Goal: Task Accomplishment & Management: Use online tool/utility

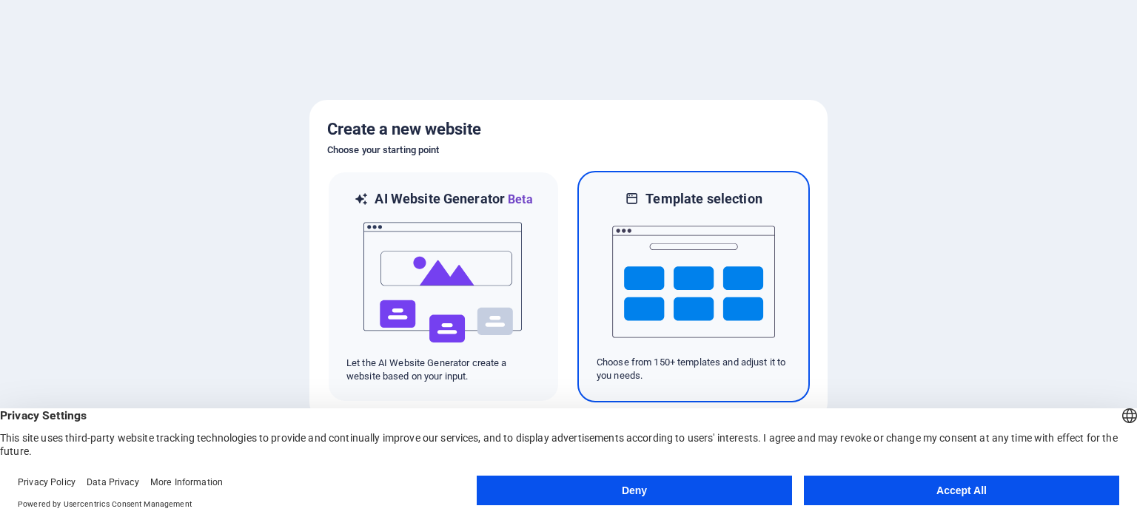
click at [628, 269] on img at bounding box center [693, 282] width 163 height 148
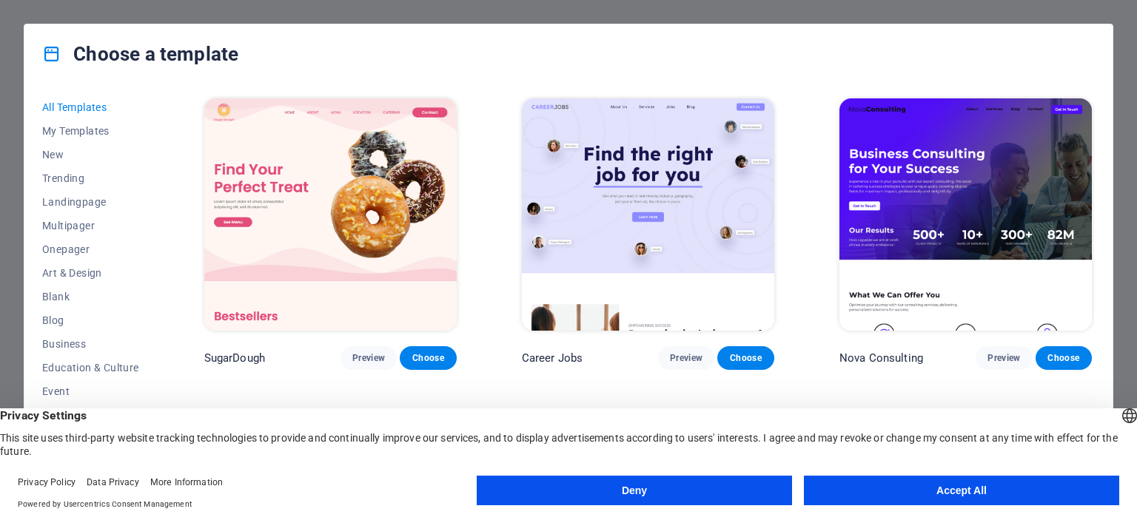
click at [916, 491] on button "Accept All" at bounding box center [961, 491] width 315 height 30
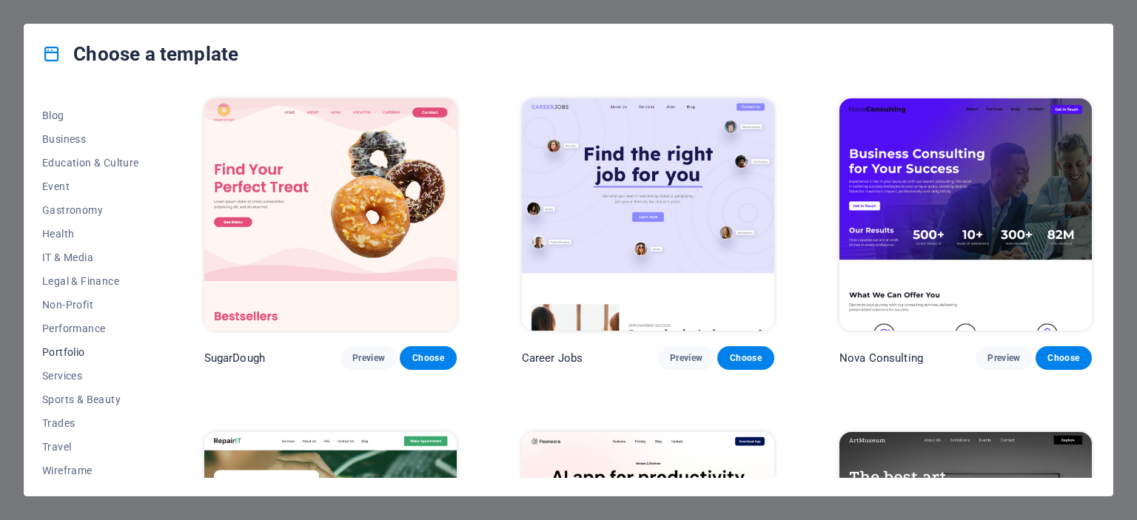
scroll to position [209, 0]
click at [73, 439] on span "Travel" at bounding box center [90, 443] width 97 height 12
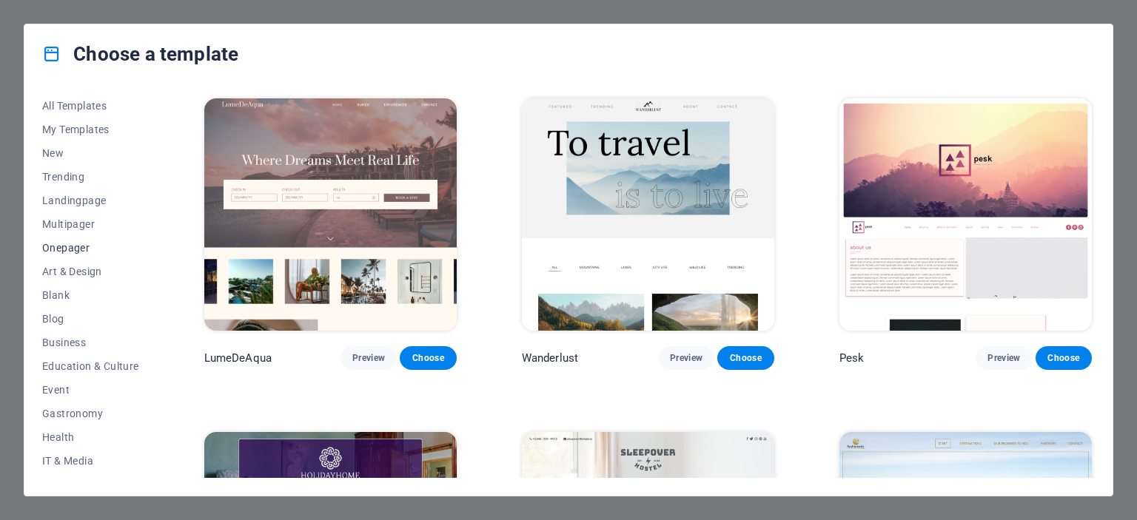
scroll to position [0, 0]
click at [68, 199] on span "Landingpage" at bounding box center [90, 202] width 97 height 12
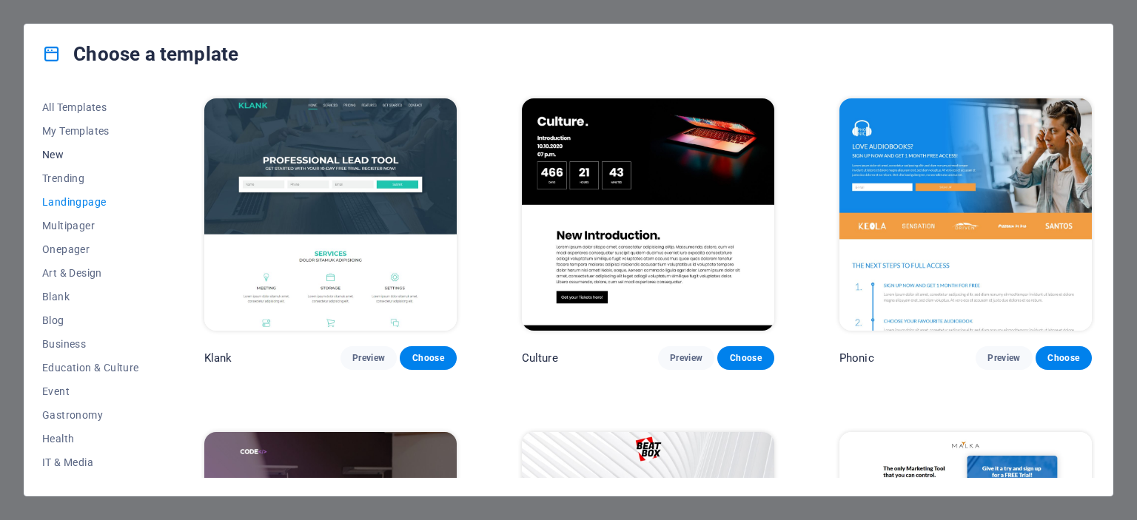
click at [54, 158] on span "New" at bounding box center [90, 155] width 97 height 12
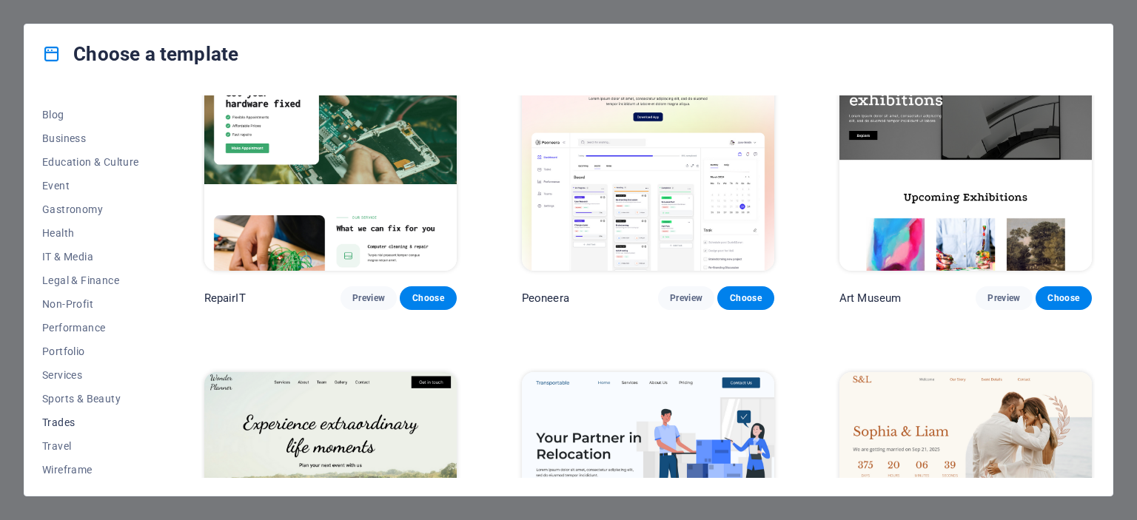
scroll to position [209, 0]
click at [64, 467] on span "Wireframe" at bounding box center [90, 467] width 97 height 12
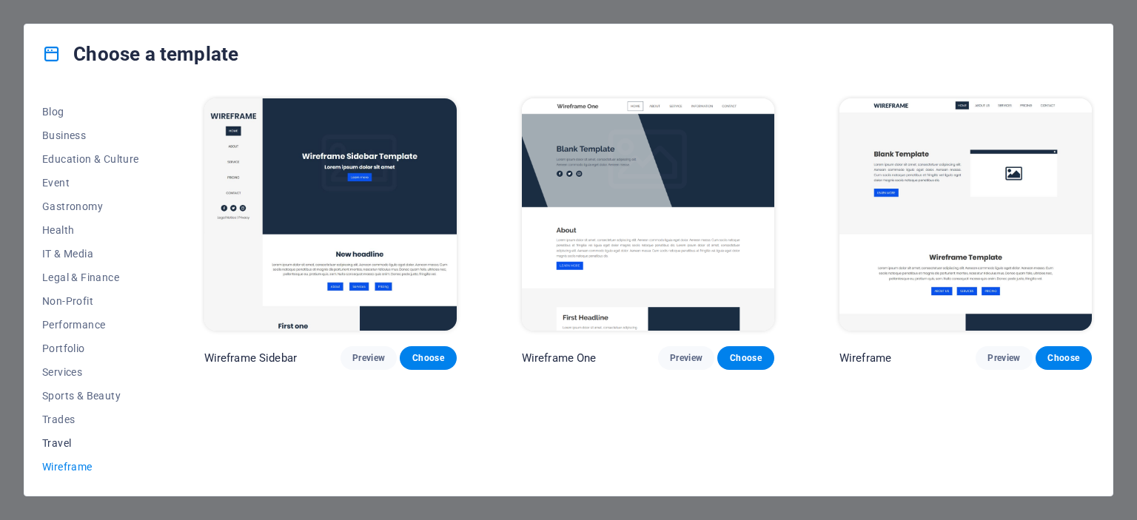
click at [50, 442] on span "Travel" at bounding box center [90, 443] width 97 height 12
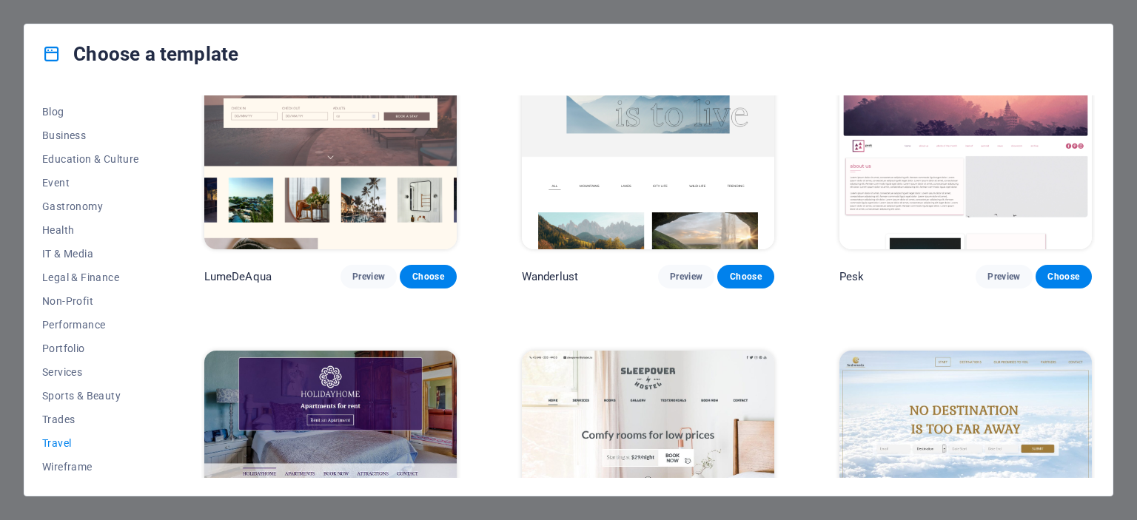
scroll to position [394, 0]
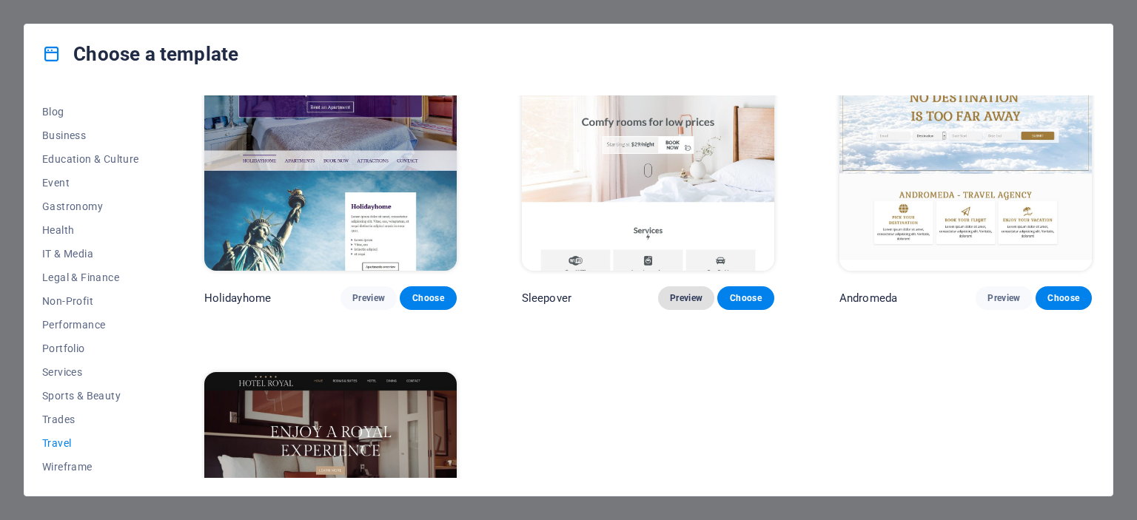
click at [682, 296] on span "Preview" at bounding box center [686, 298] width 33 height 12
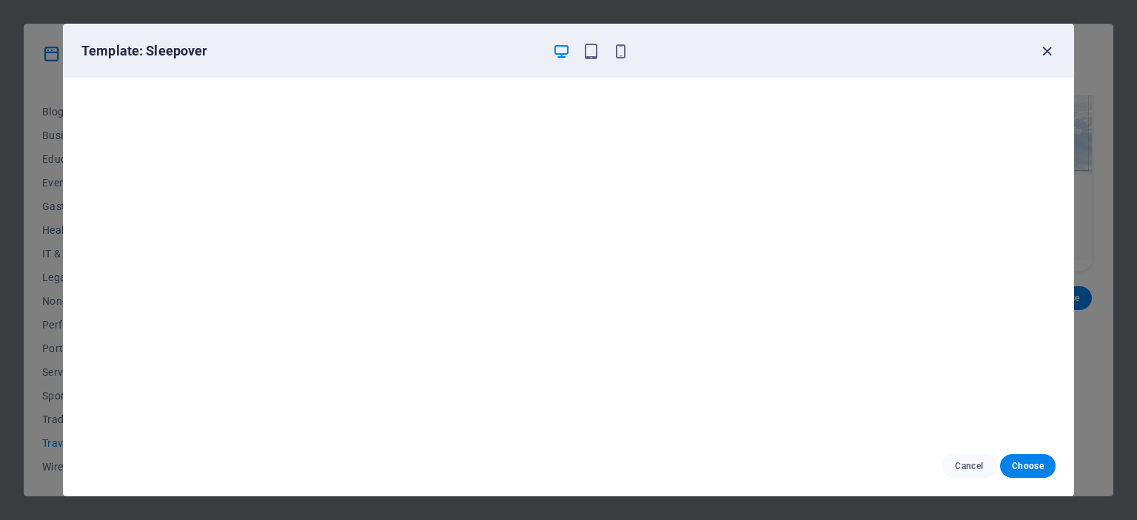
click at [1054, 58] on icon "button" at bounding box center [1046, 51] width 17 height 17
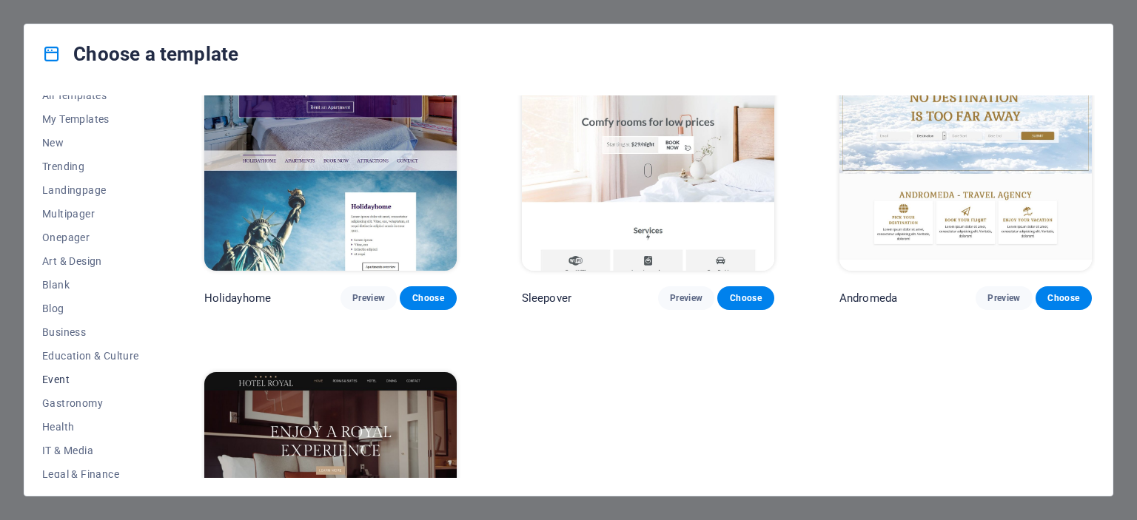
scroll to position [0, 0]
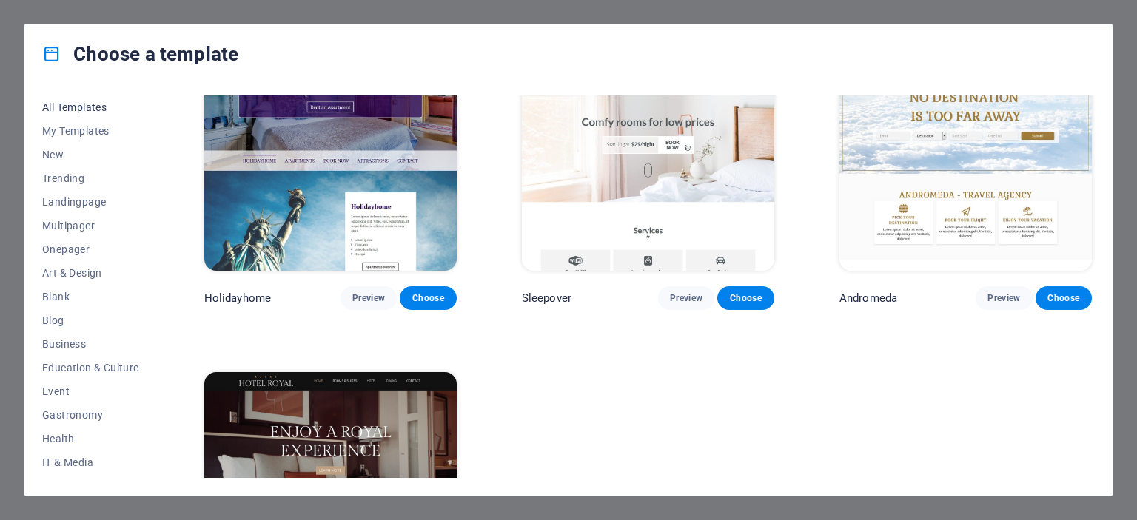
click at [79, 103] on span "All Templates" at bounding box center [90, 107] width 97 height 12
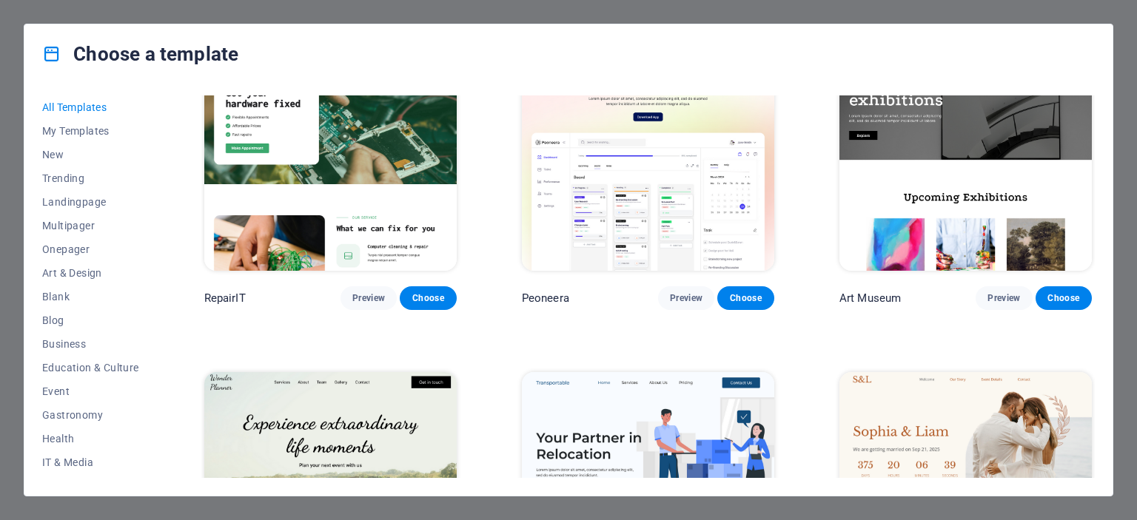
scroll to position [8710, 0]
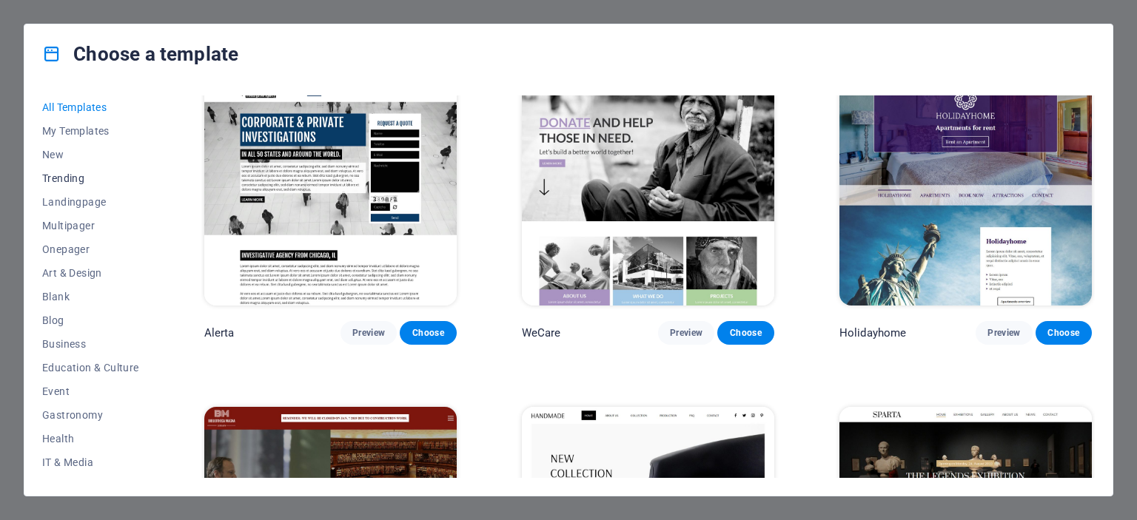
click at [75, 176] on span "Trending" at bounding box center [90, 178] width 97 height 12
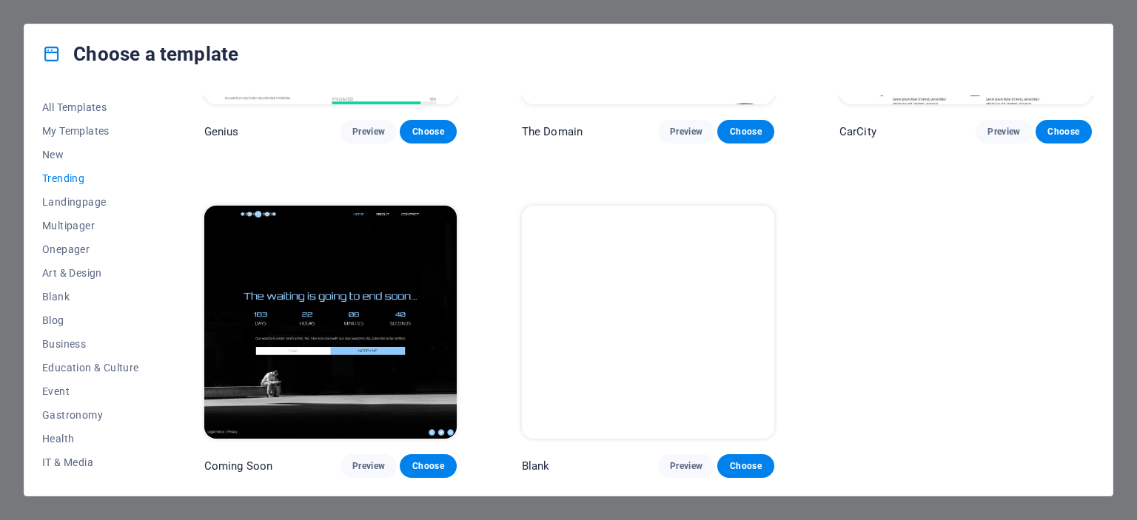
scroll to position [1553, 0]
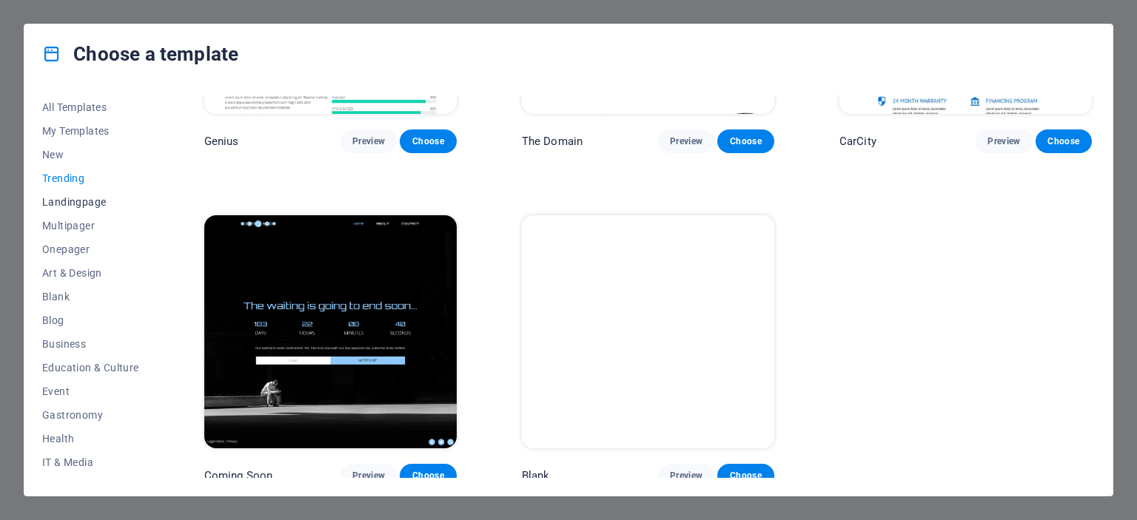
click at [74, 205] on span "Landingpage" at bounding box center [90, 202] width 97 height 12
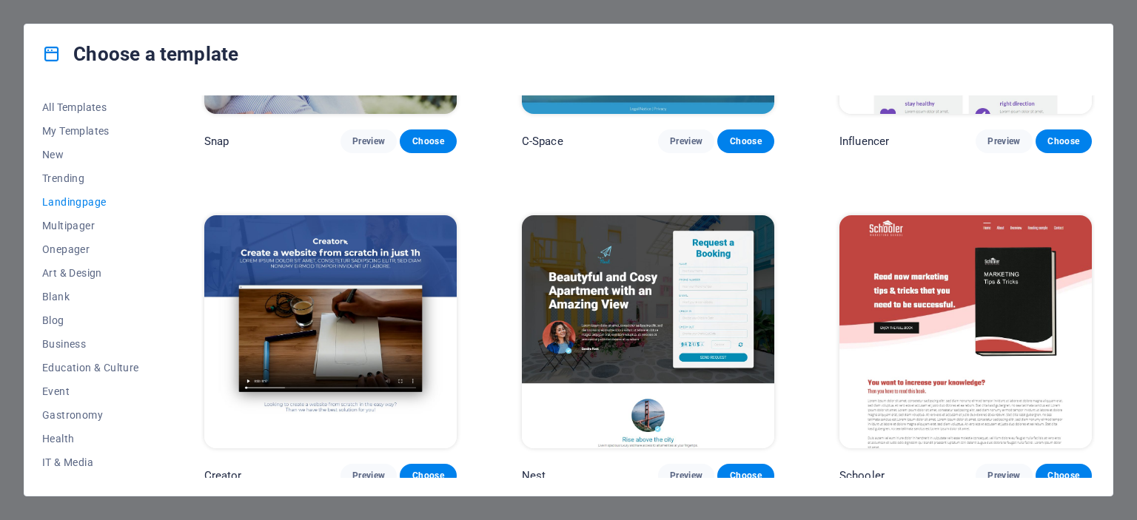
scroll to position [2550, 0]
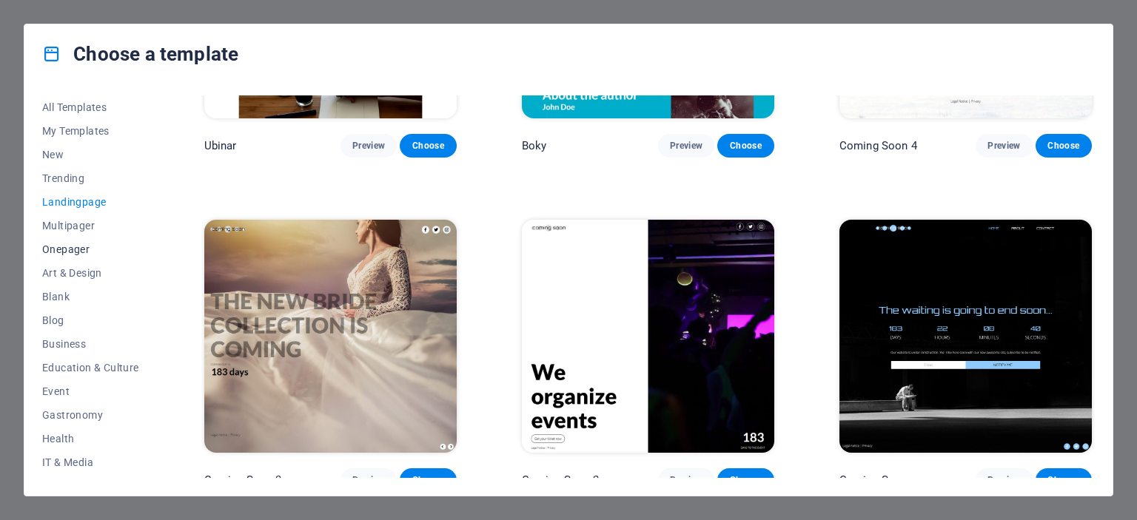
click at [68, 250] on span "Onepager" at bounding box center [90, 249] width 97 height 12
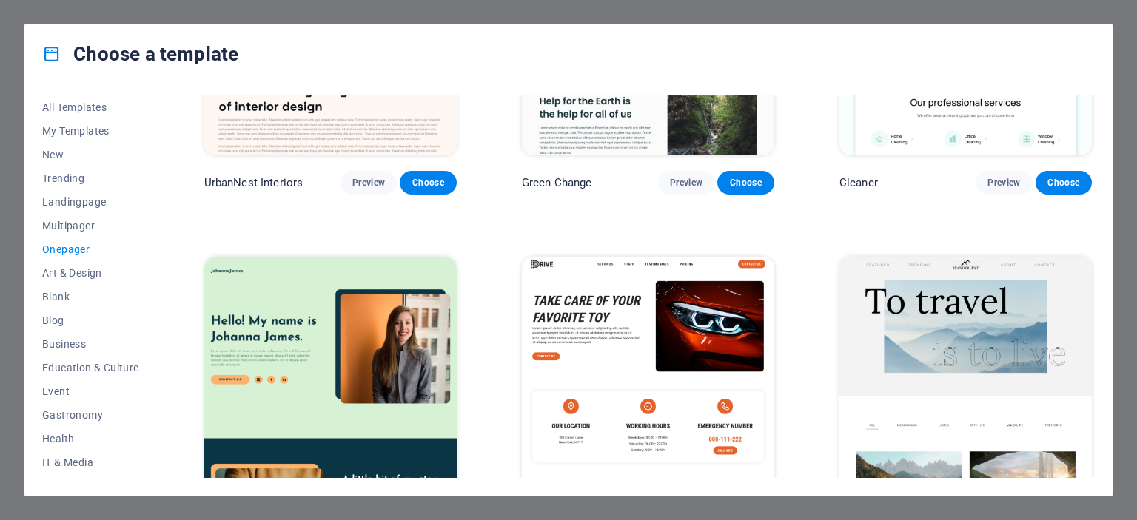
scroll to position [0, 0]
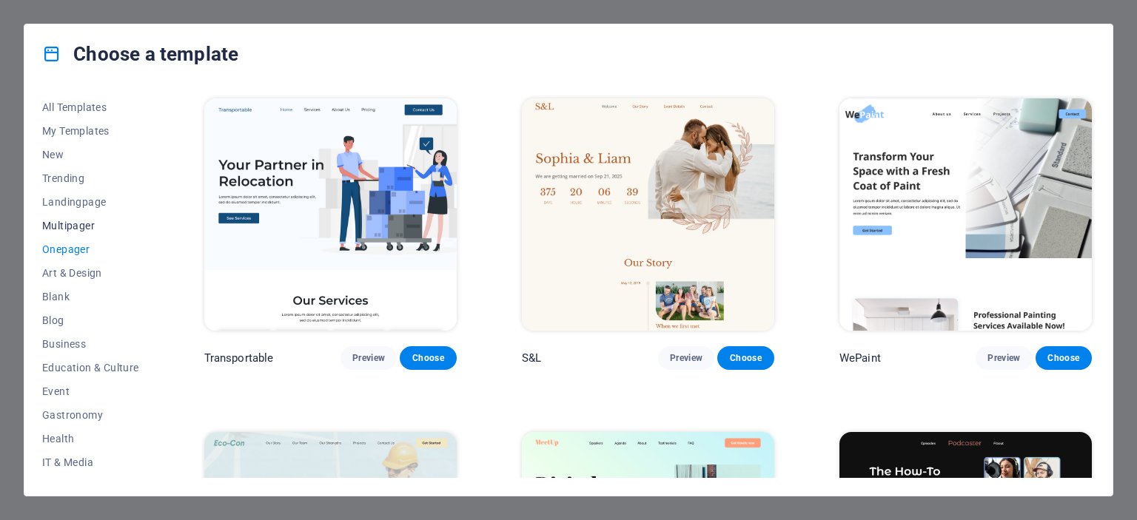
click at [65, 221] on span "Multipager" at bounding box center [90, 226] width 97 height 12
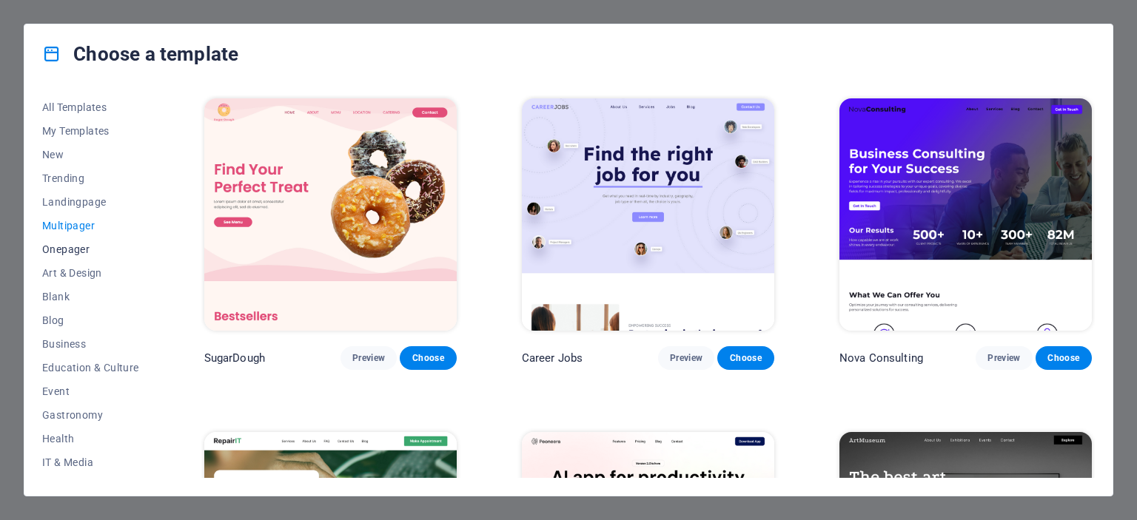
click at [64, 240] on button "Onepager" at bounding box center [90, 250] width 97 height 24
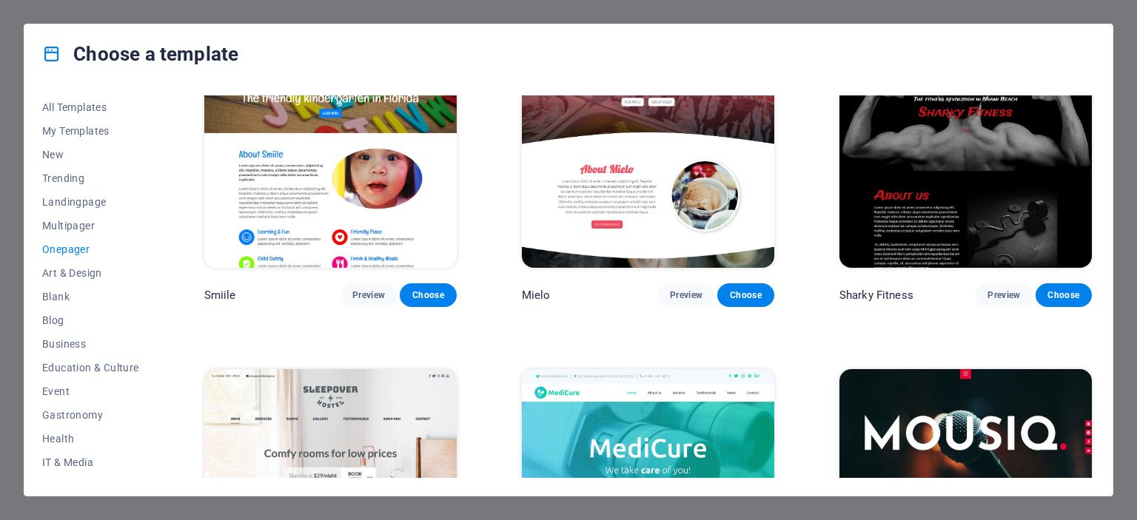
scroll to position [4589, 0]
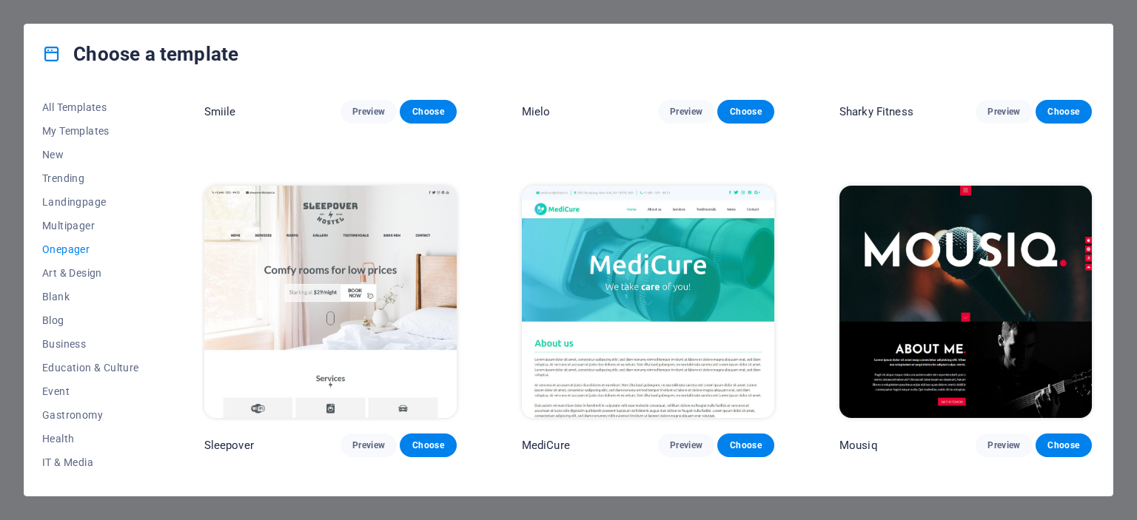
click at [755, 7] on div "Choose a template All Templates My Templates New Trending Landingpage Multipage…" at bounding box center [568, 260] width 1137 height 520
click at [0, 121] on div "Choose a template All Templates My Templates New Trending Landingpage Multipage…" at bounding box center [568, 260] width 1137 height 520
click at [309, 233] on img at bounding box center [330, 302] width 252 height 232
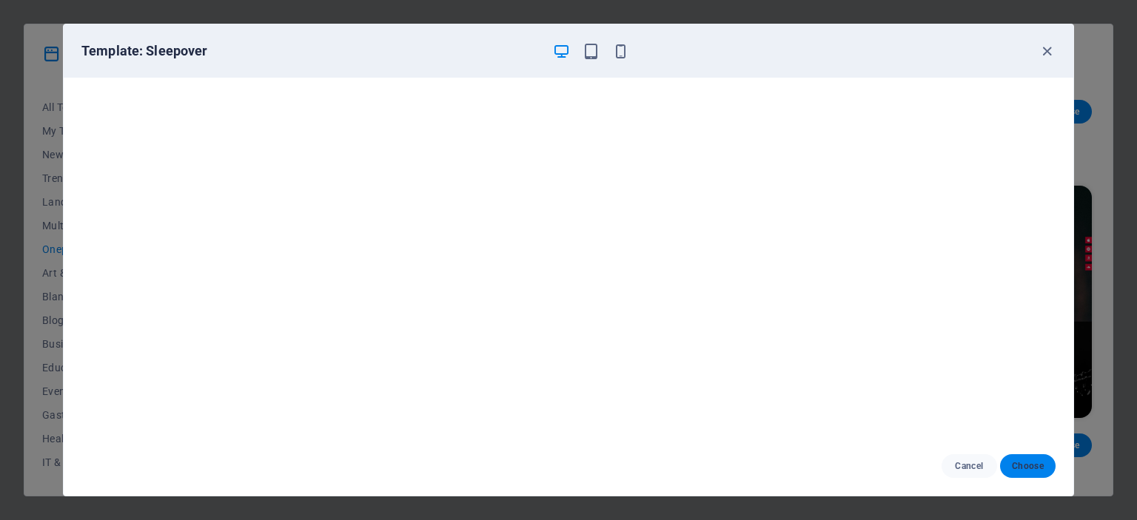
click at [1034, 467] on span "Choose" at bounding box center [1028, 466] width 32 height 12
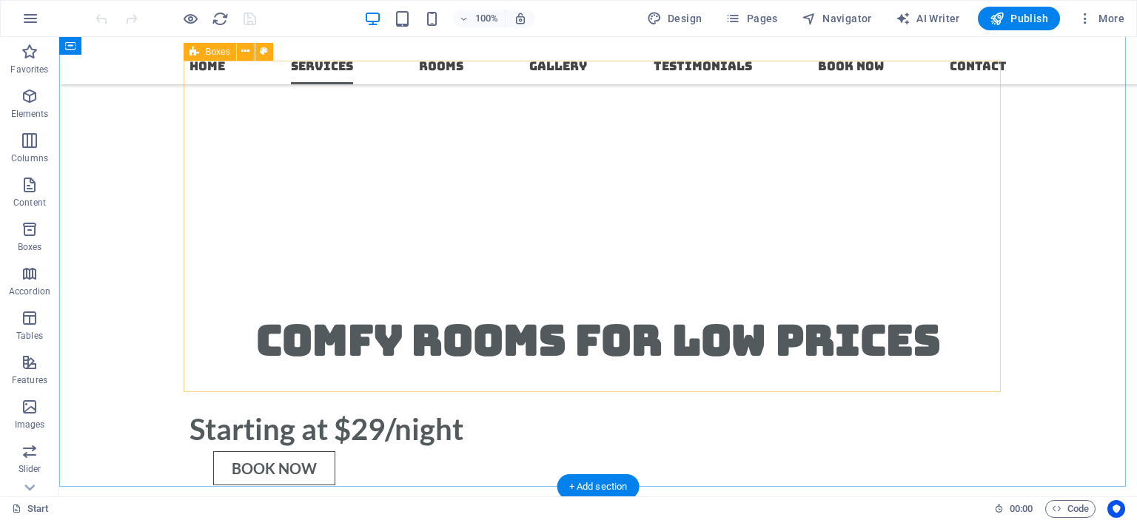
scroll to position [789, 0]
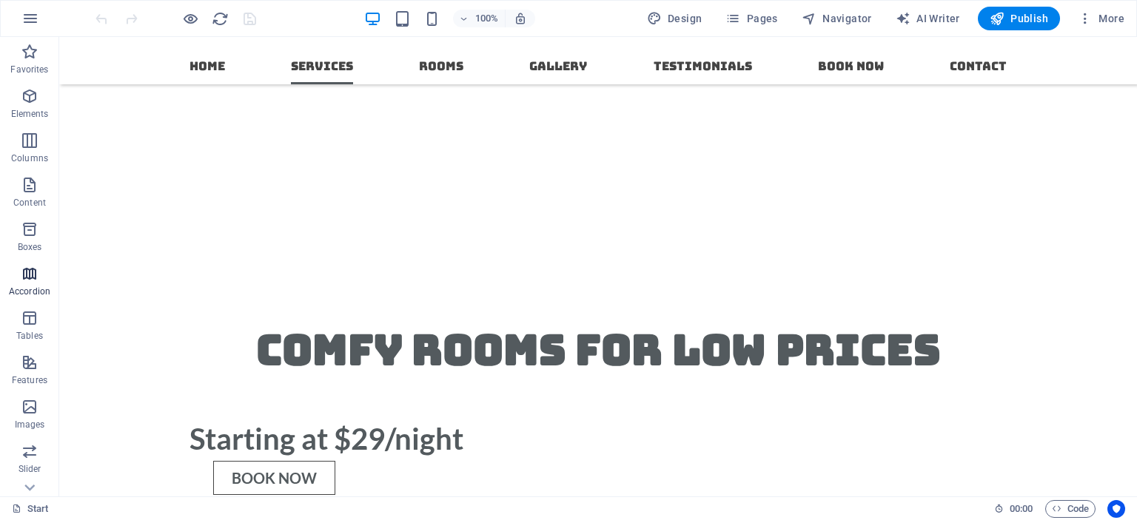
click at [31, 282] on icon "button" at bounding box center [30, 274] width 18 height 18
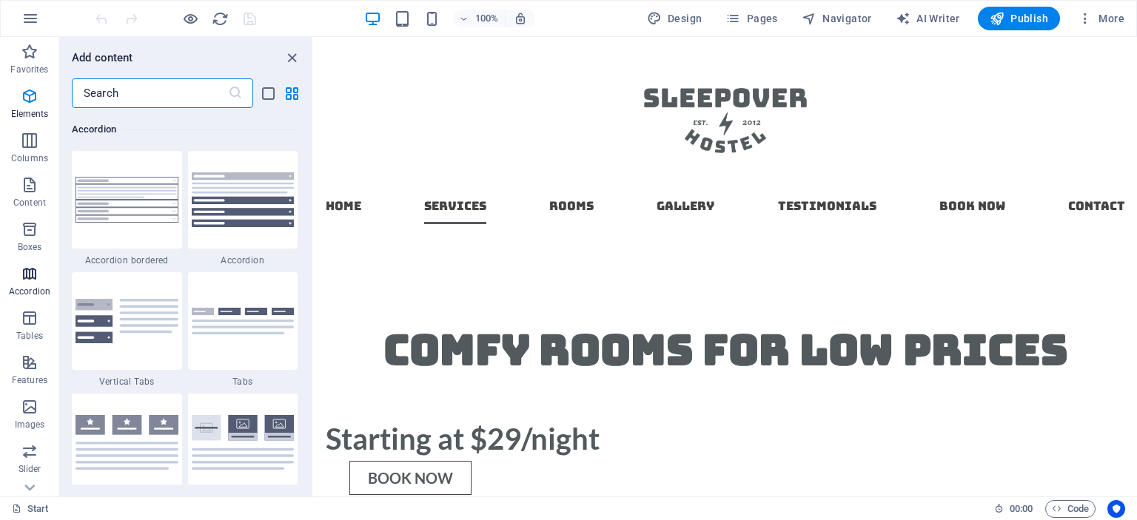
scroll to position [4725, 0]
click at [27, 91] on icon "button" at bounding box center [30, 96] width 18 height 18
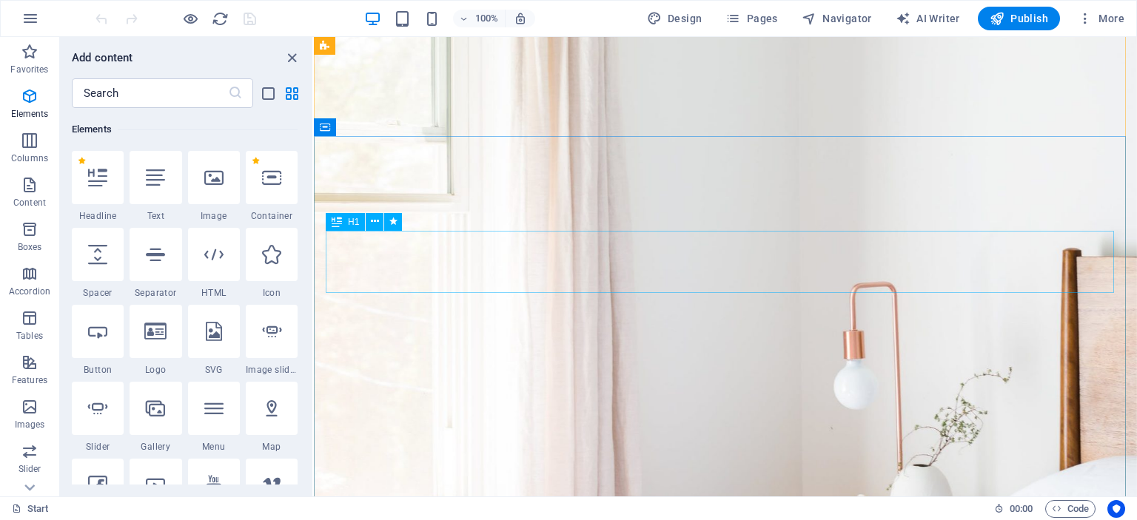
scroll to position [0, 0]
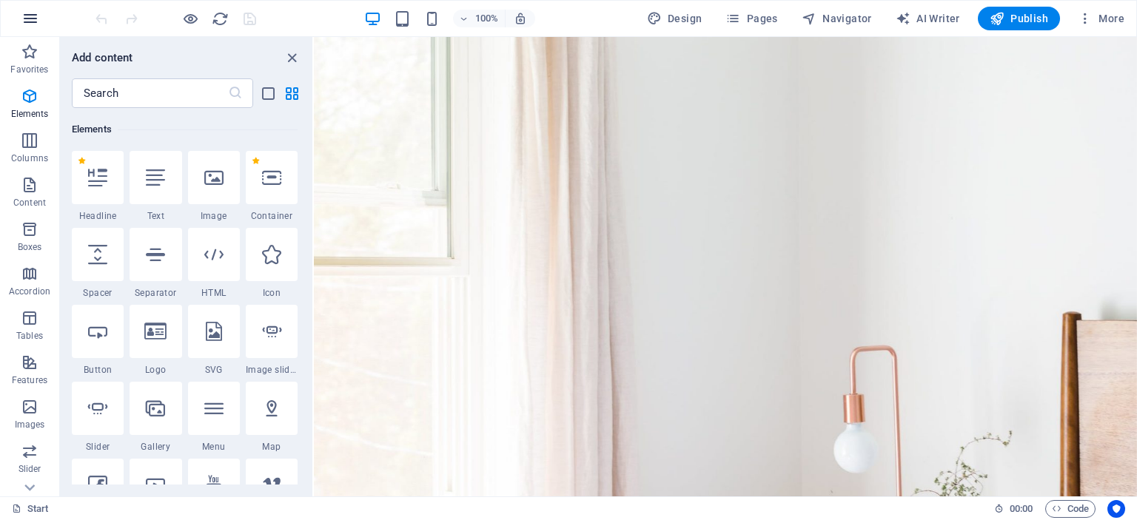
click at [40, 24] on button "button" at bounding box center [31, 19] width 36 height 36
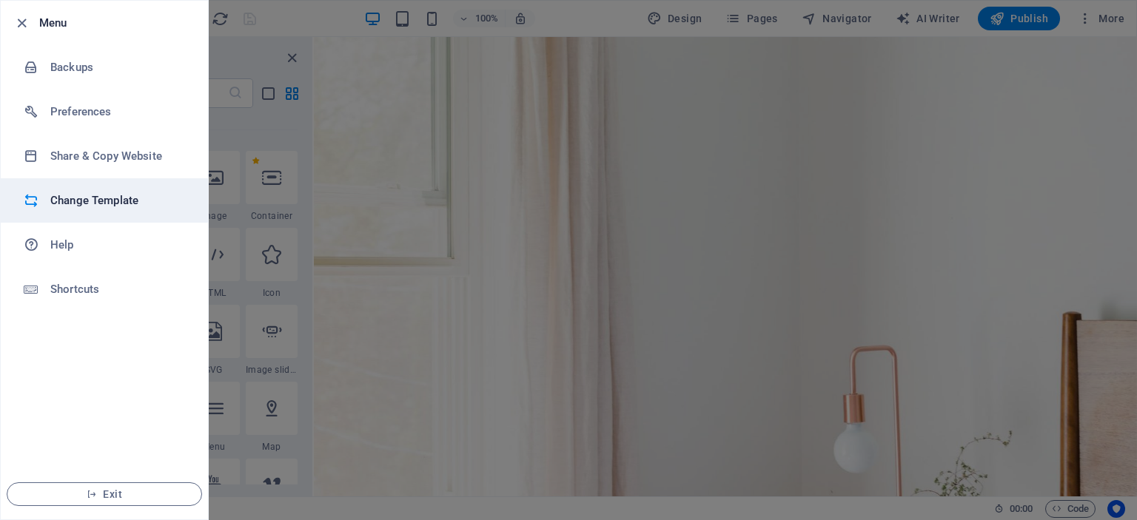
click at [68, 200] on h6 "Change Template" at bounding box center [118, 201] width 137 height 18
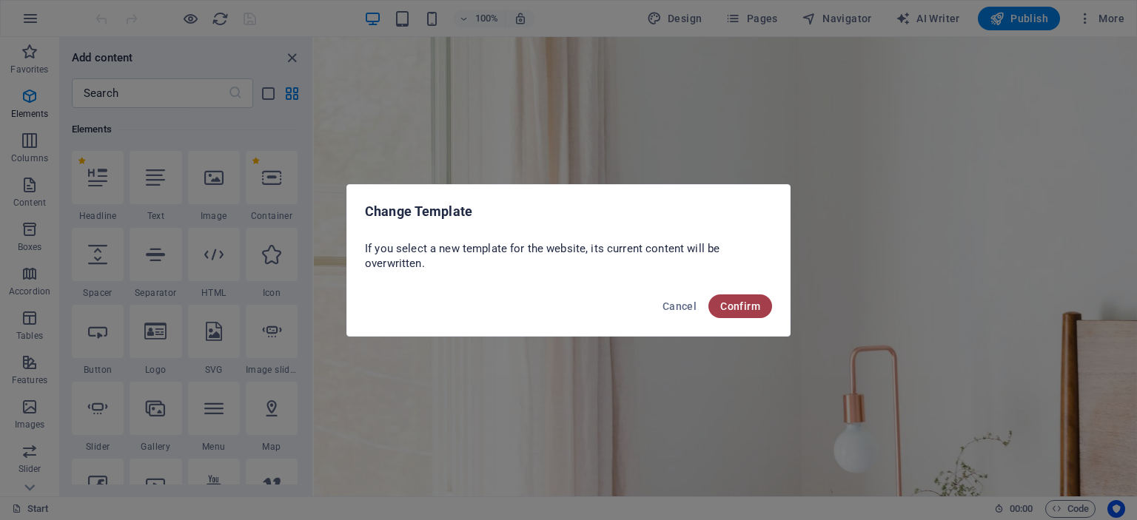
click at [742, 309] on span "Confirm" at bounding box center [740, 306] width 40 height 12
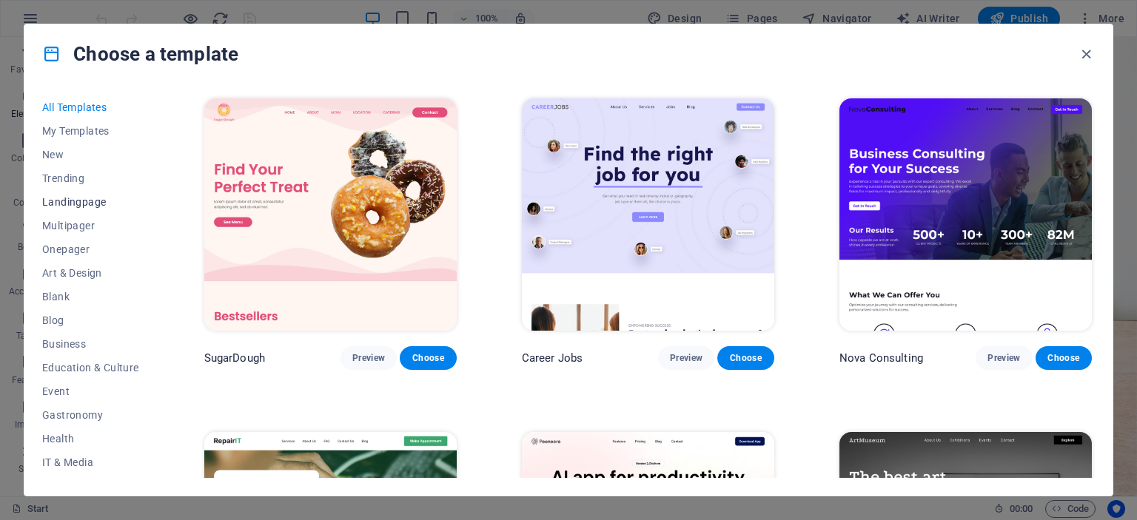
click at [63, 203] on span "Landingpage" at bounding box center [90, 202] width 97 height 12
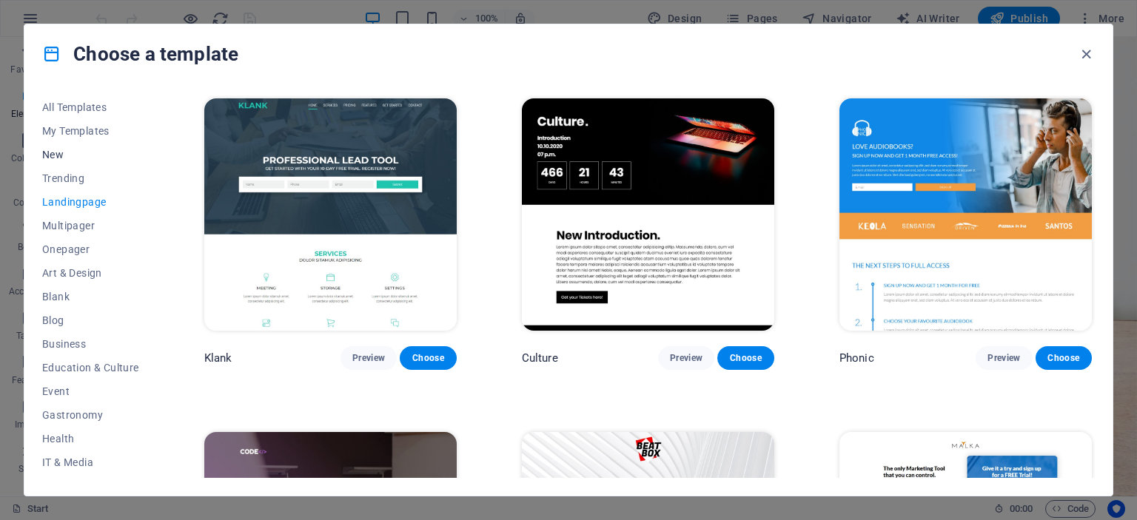
click at [56, 152] on span "New" at bounding box center [90, 155] width 97 height 12
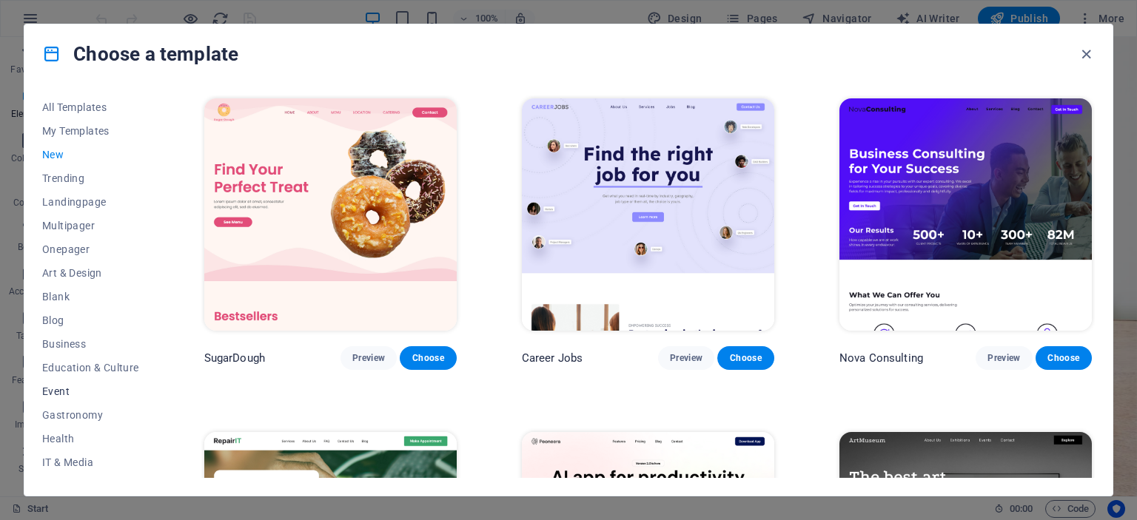
click at [58, 392] on span "Event" at bounding box center [90, 392] width 97 height 12
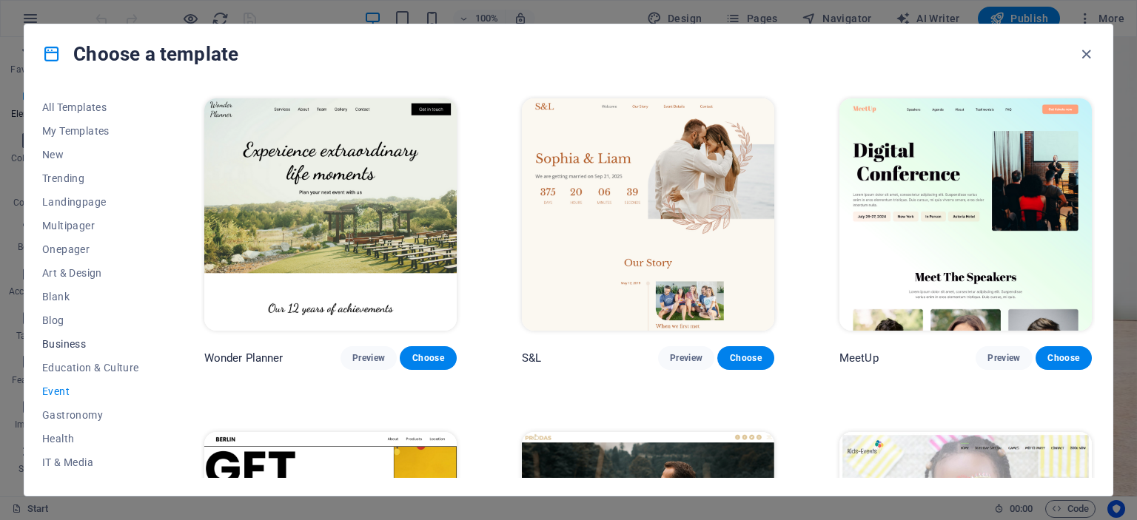
click at [61, 342] on span "Business" at bounding box center [90, 344] width 97 height 12
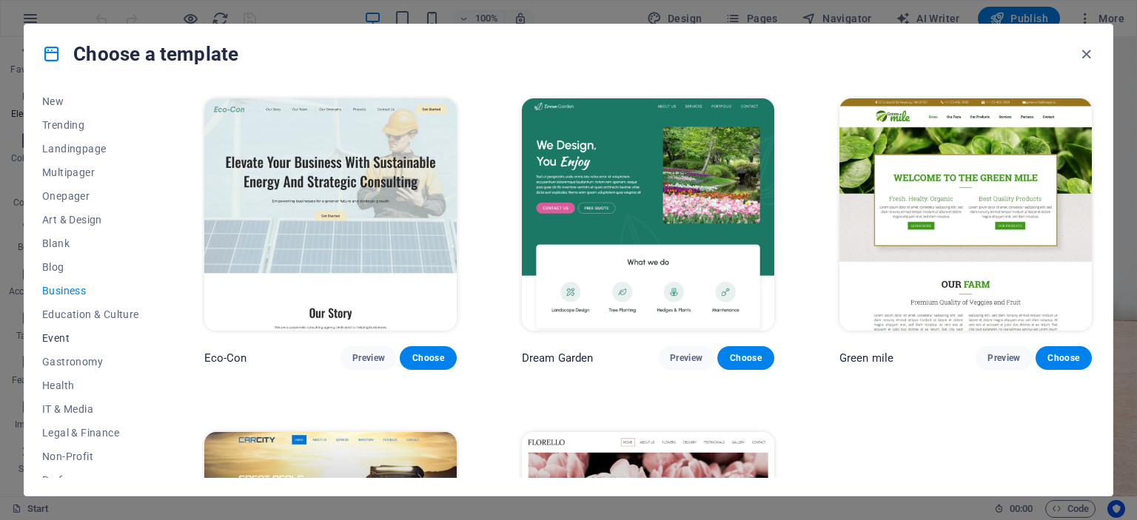
scroll to position [209, 0]
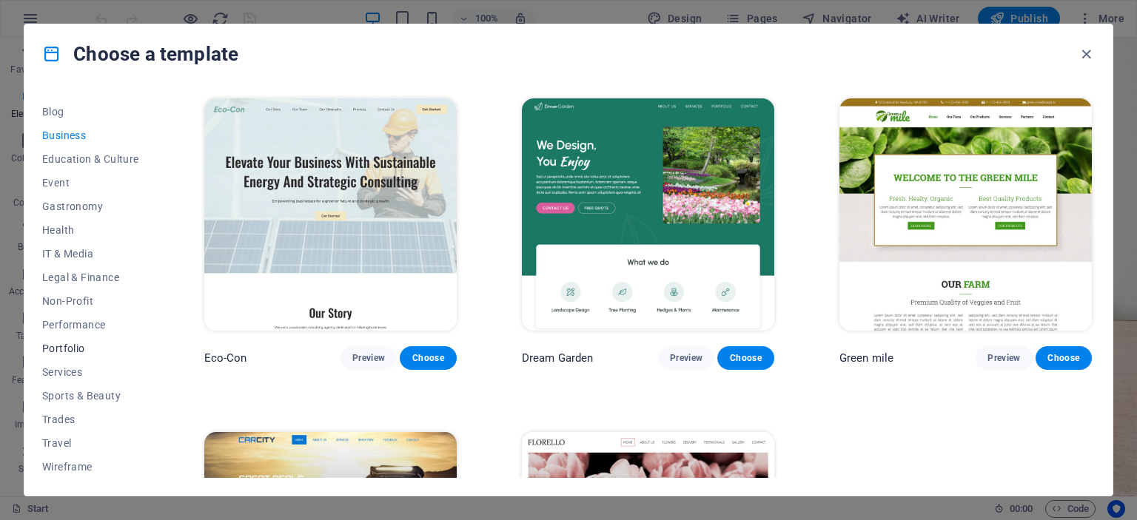
click at [61, 346] on span "Portfolio" at bounding box center [90, 349] width 97 height 12
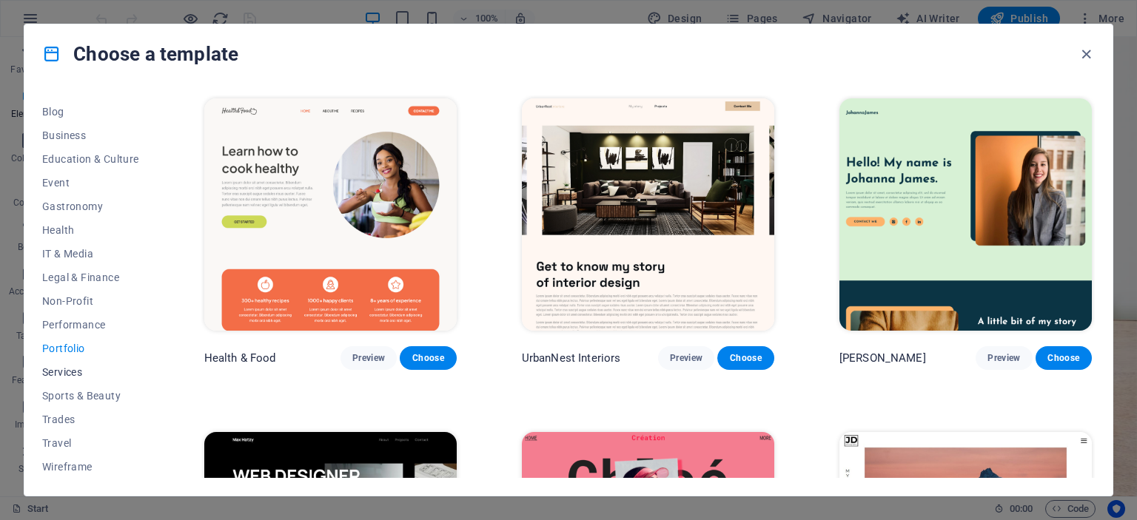
click at [59, 372] on span "Services" at bounding box center [90, 372] width 97 height 12
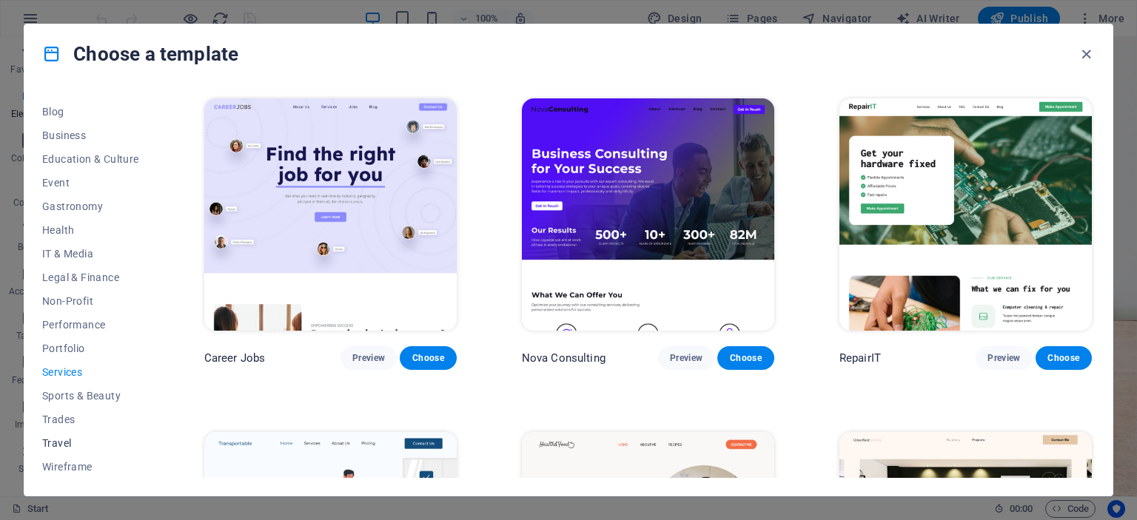
click at [60, 440] on span "Travel" at bounding box center [90, 443] width 97 height 12
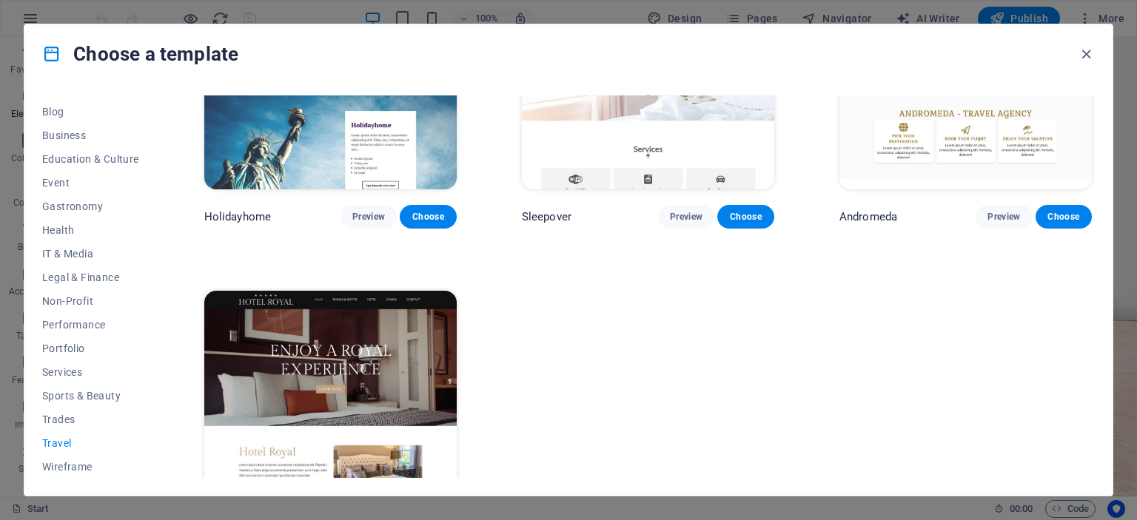
scroll to position [555, 0]
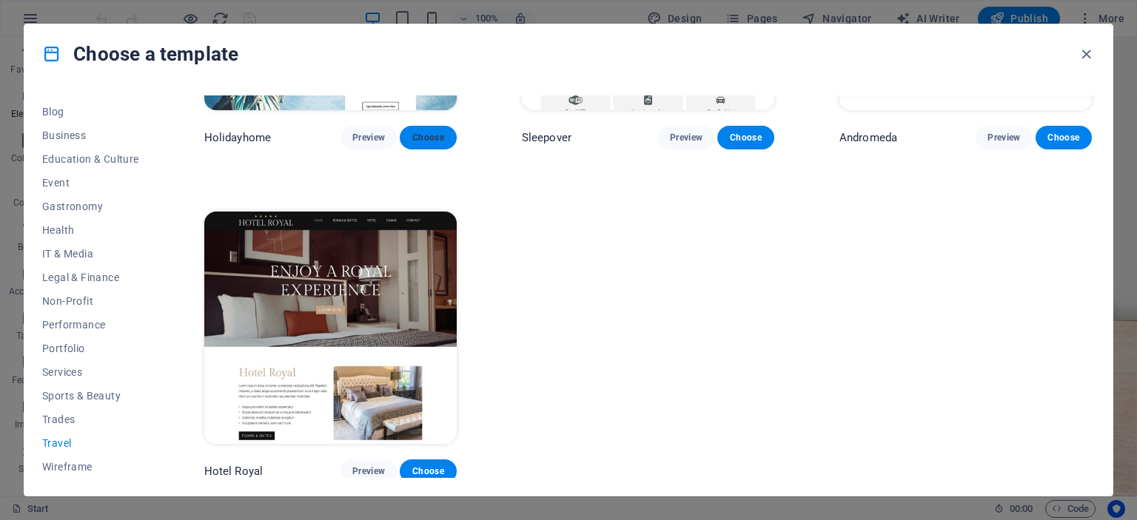
click at [413, 137] on span "Choose" at bounding box center [427, 138] width 33 height 12
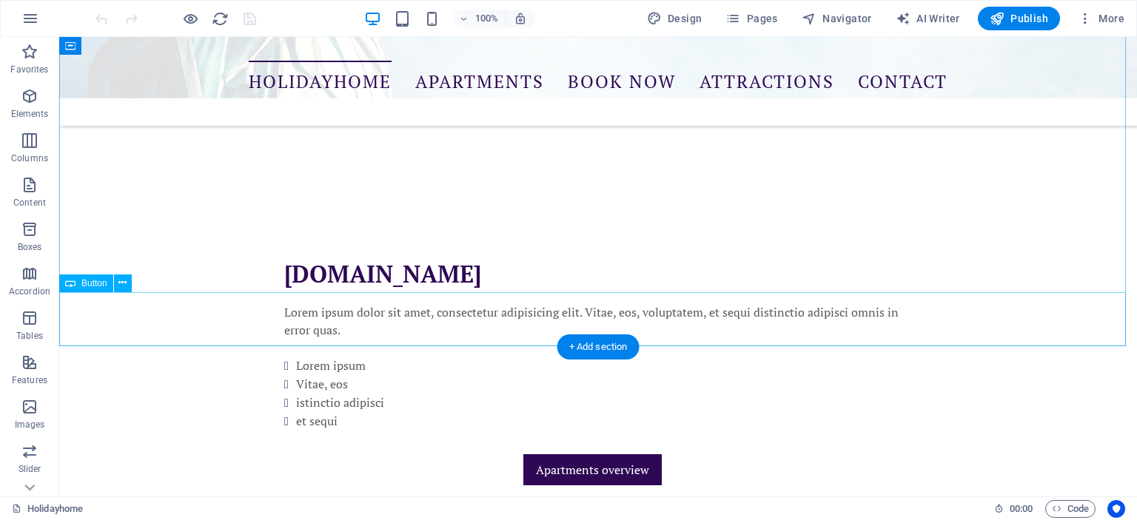
scroll to position [1289, 0]
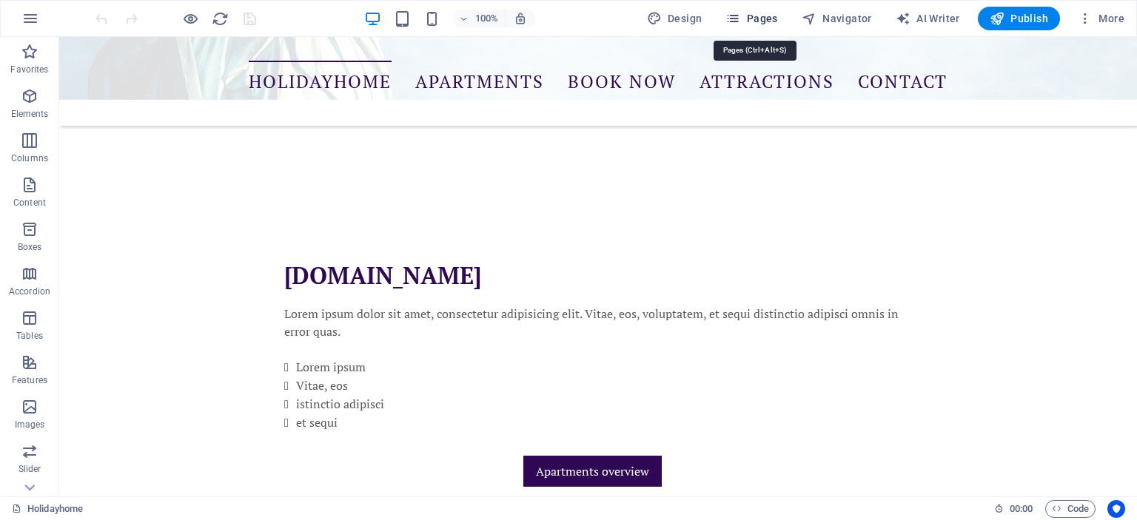
click at [760, 19] on span "Pages" at bounding box center [751, 18] width 52 height 15
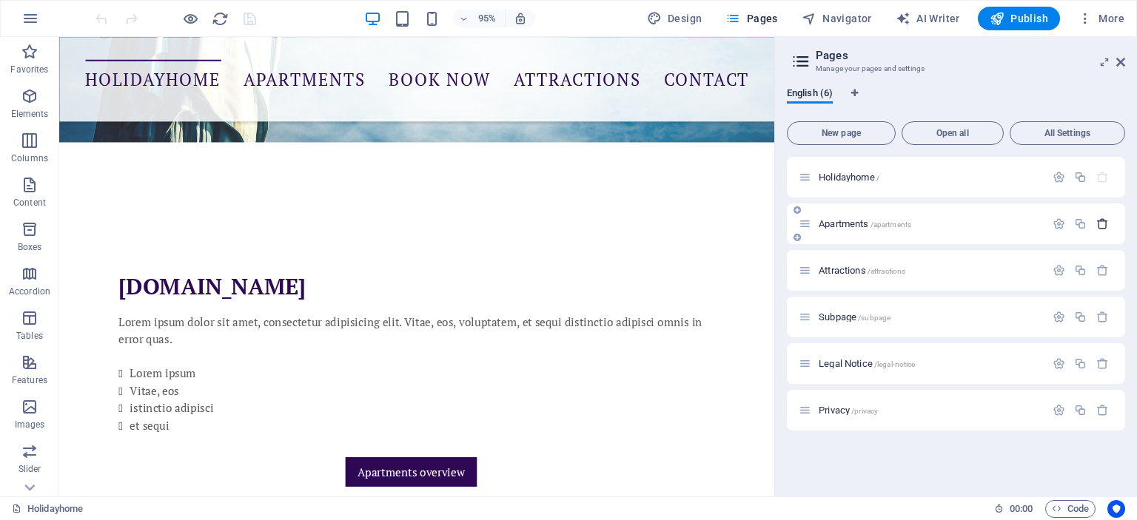
click at [1104, 227] on icon "button" at bounding box center [1102, 224] width 13 height 13
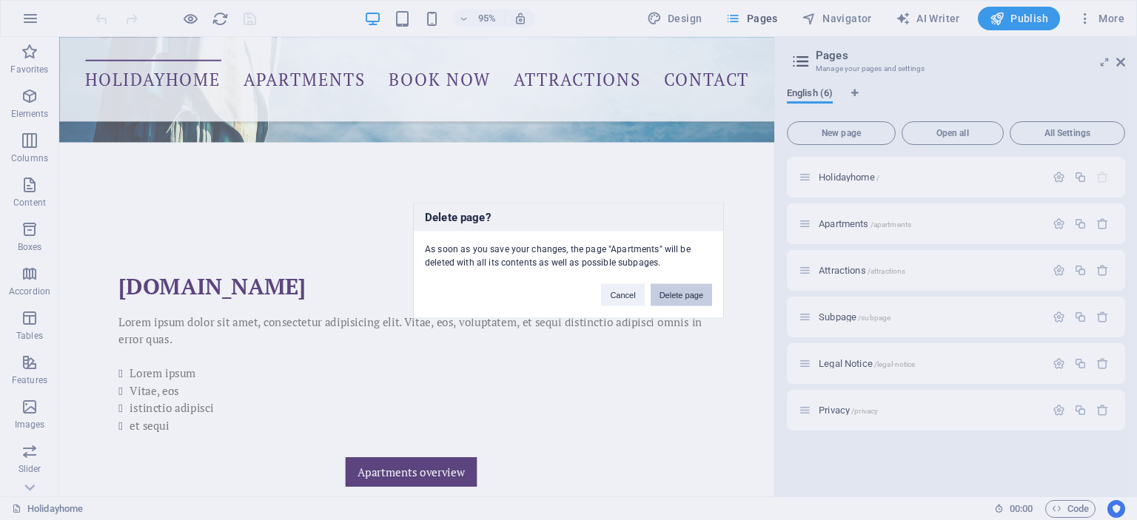
click at [693, 292] on button "Delete page" at bounding box center [681, 294] width 61 height 22
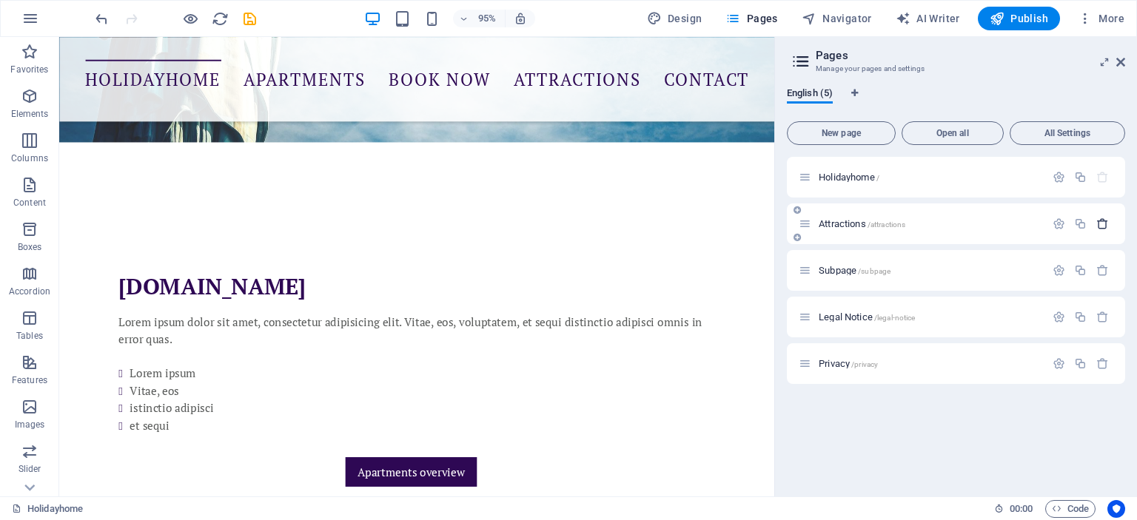
click at [1101, 224] on icon "button" at bounding box center [1102, 224] width 13 height 13
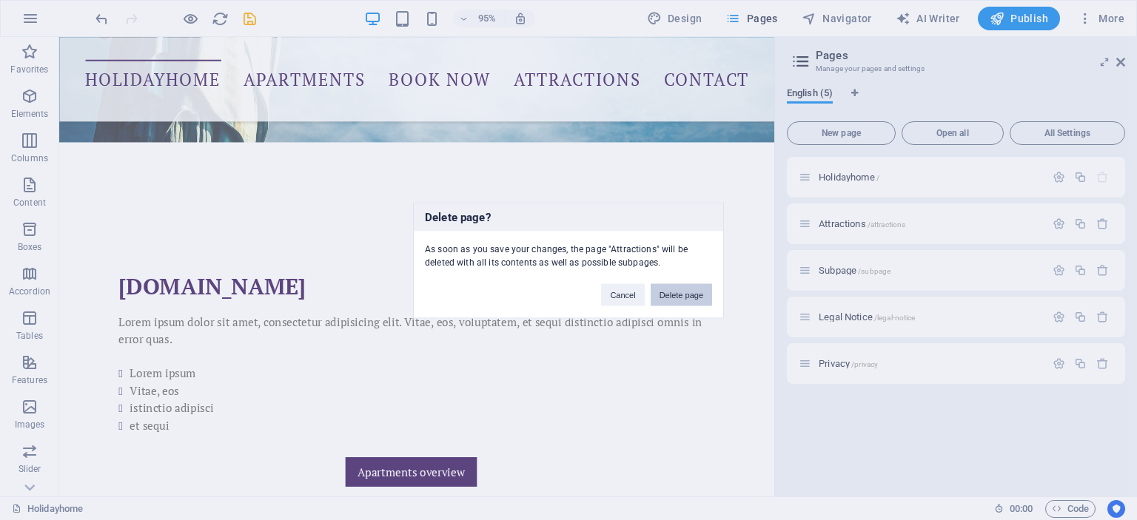
click at [687, 288] on button "Delete page" at bounding box center [681, 294] width 61 height 22
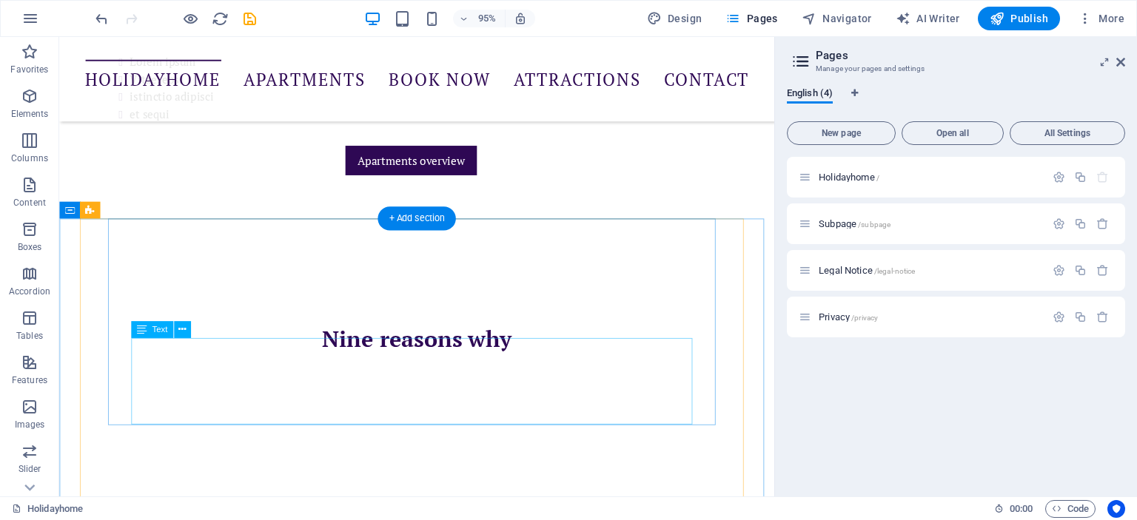
scroll to position [1634, 0]
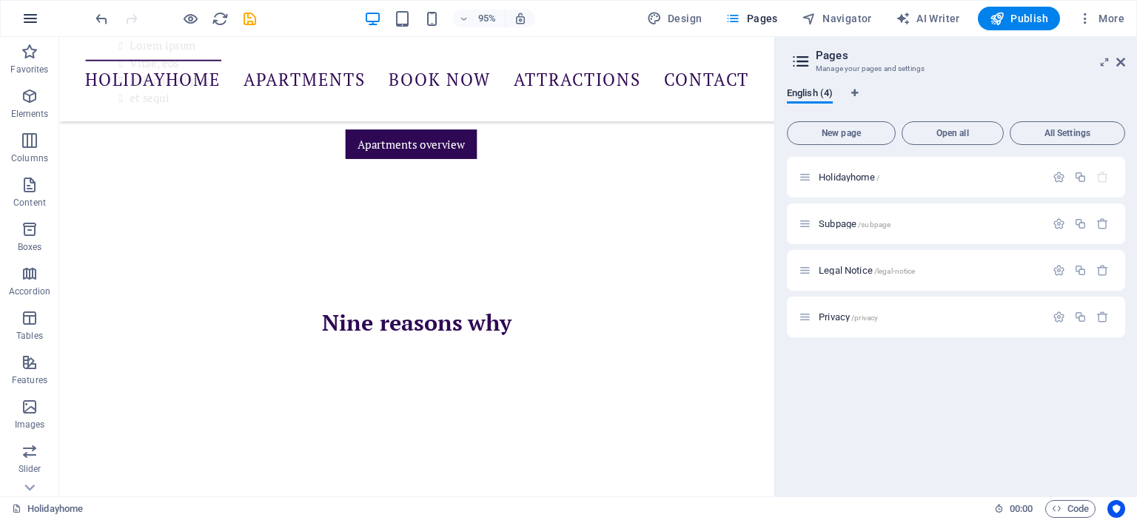
click at [30, 16] on icon "button" at bounding box center [30, 19] width 18 height 18
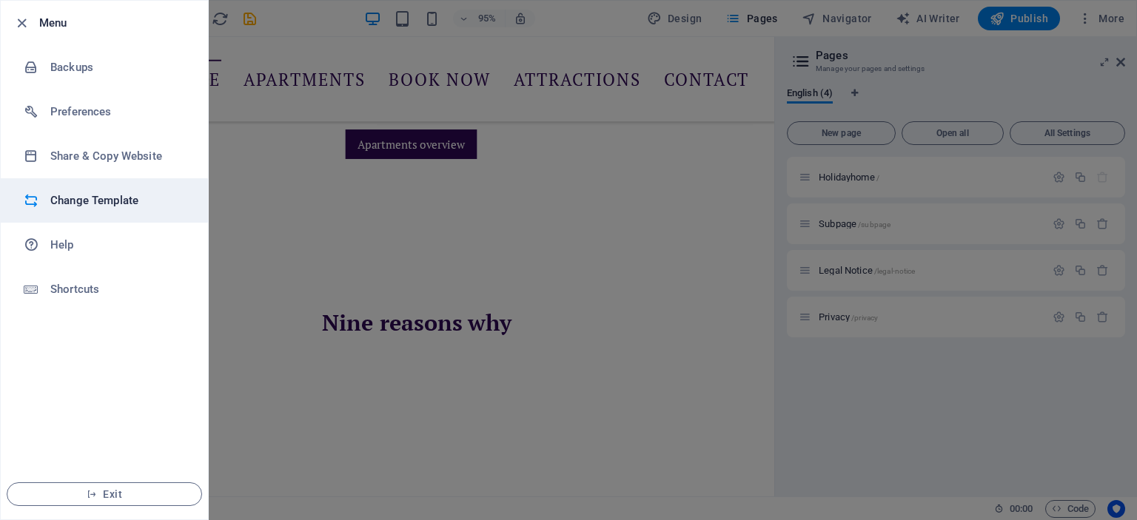
click at [77, 195] on h6 "Change Template" at bounding box center [118, 201] width 137 height 18
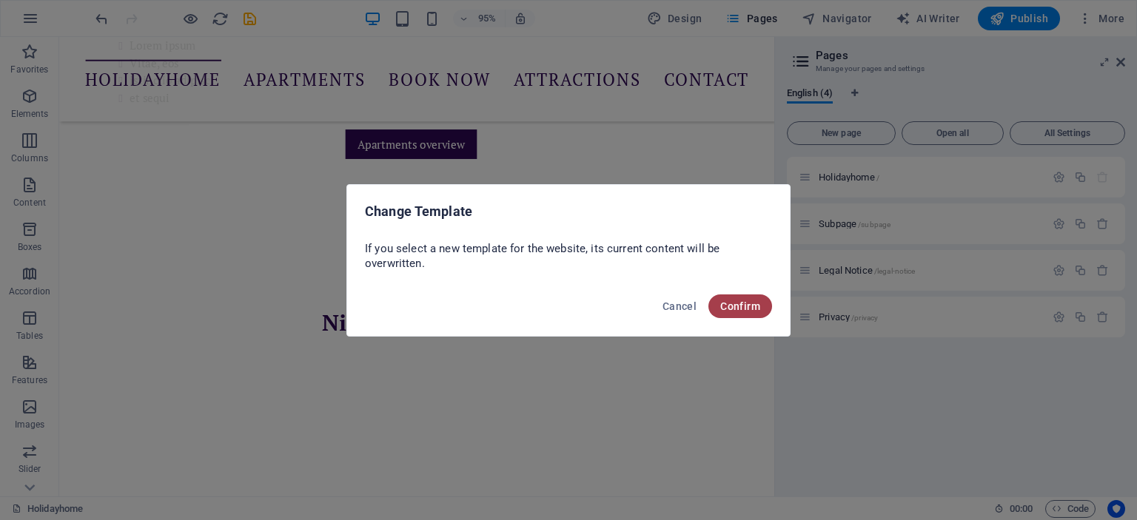
click at [741, 314] on button "Confirm" at bounding box center [740, 307] width 64 height 24
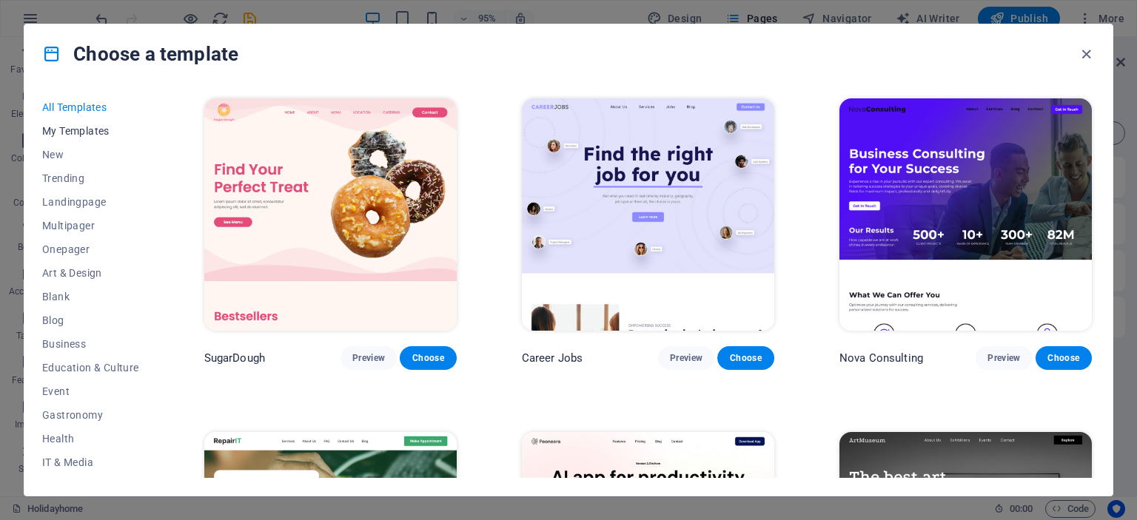
click at [62, 134] on span "My Templates" at bounding box center [90, 131] width 97 height 12
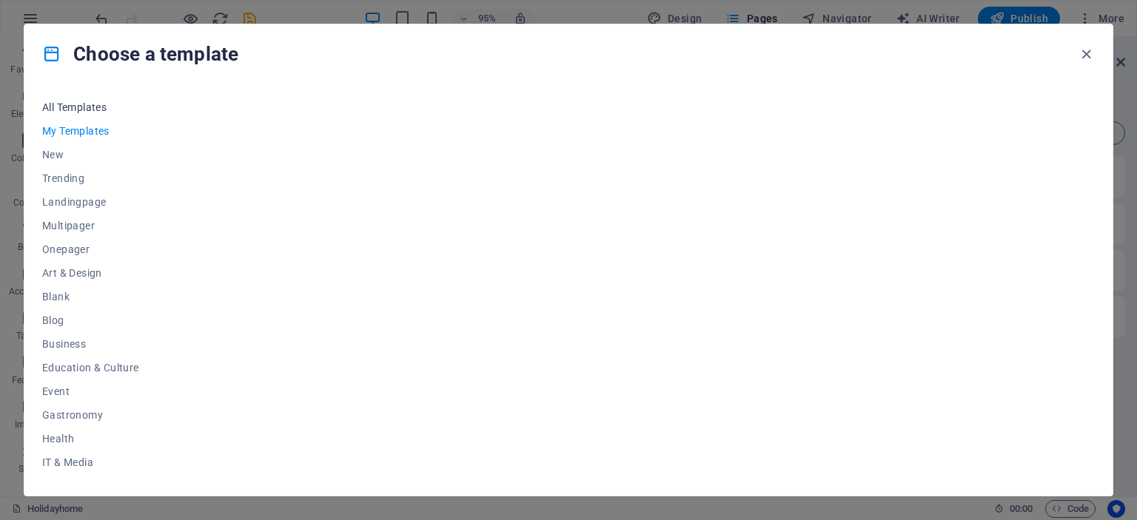
click at [64, 112] on span "All Templates" at bounding box center [90, 107] width 97 height 12
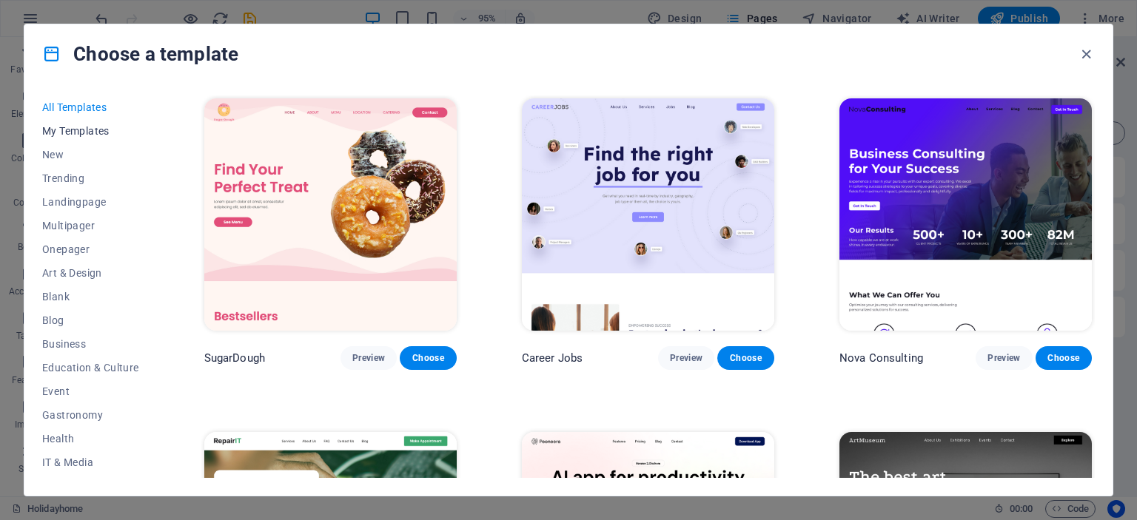
click at [68, 130] on span "My Templates" at bounding box center [90, 131] width 97 height 12
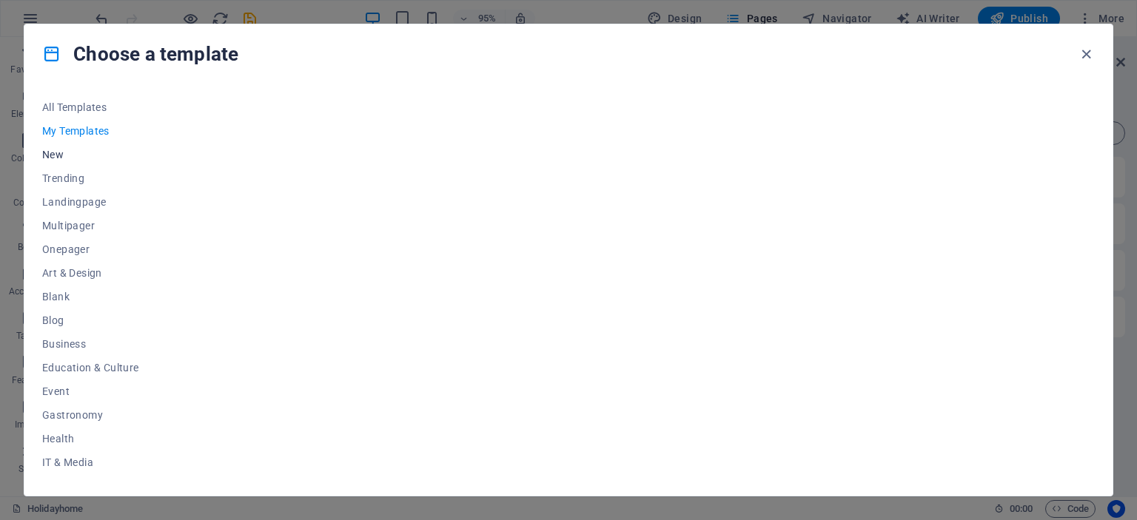
click at [58, 154] on span "New" at bounding box center [90, 155] width 97 height 12
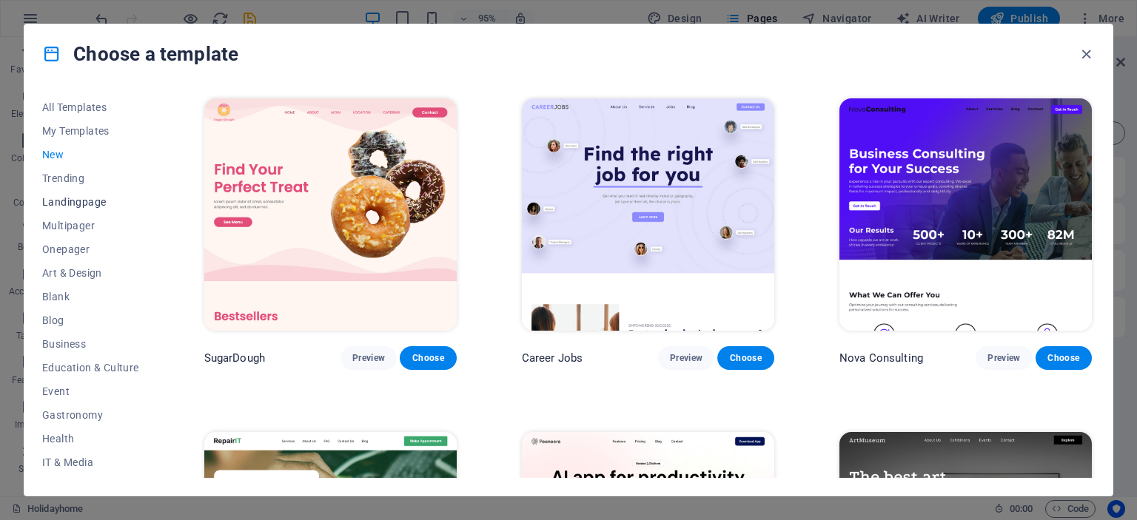
click at [73, 204] on span "Landingpage" at bounding box center [90, 202] width 97 height 12
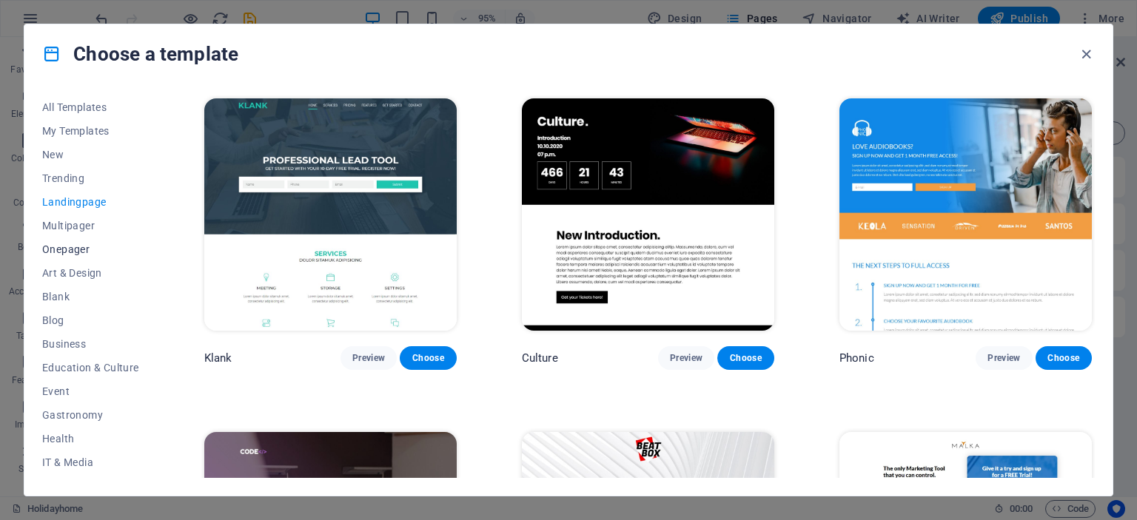
click at [78, 249] on span "Onepager" at bounding box center [90, 249] width 97 height 12
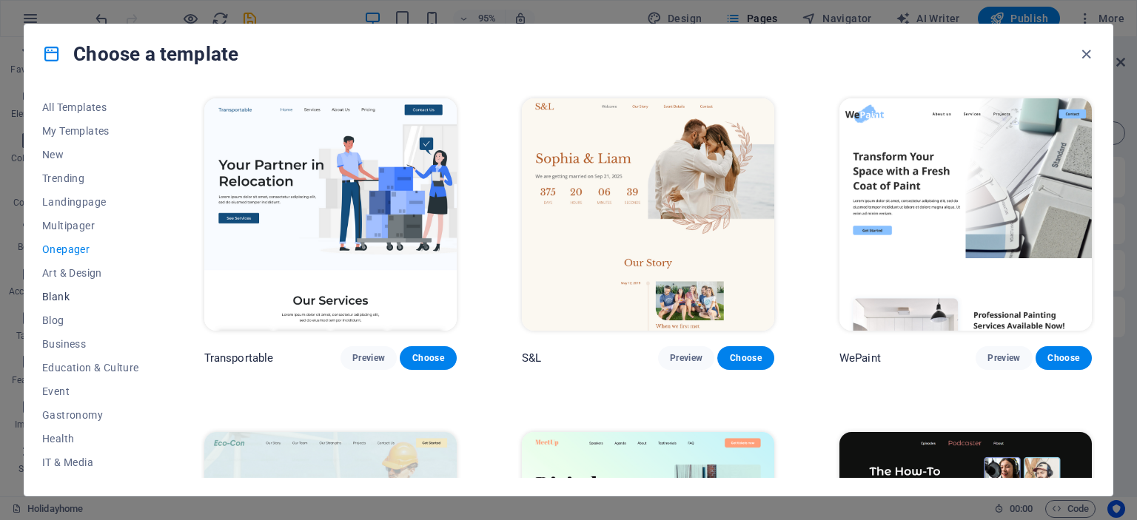
click at [62, 294] on span "Blank" at bounding box center [90, 297] width 97 height 12
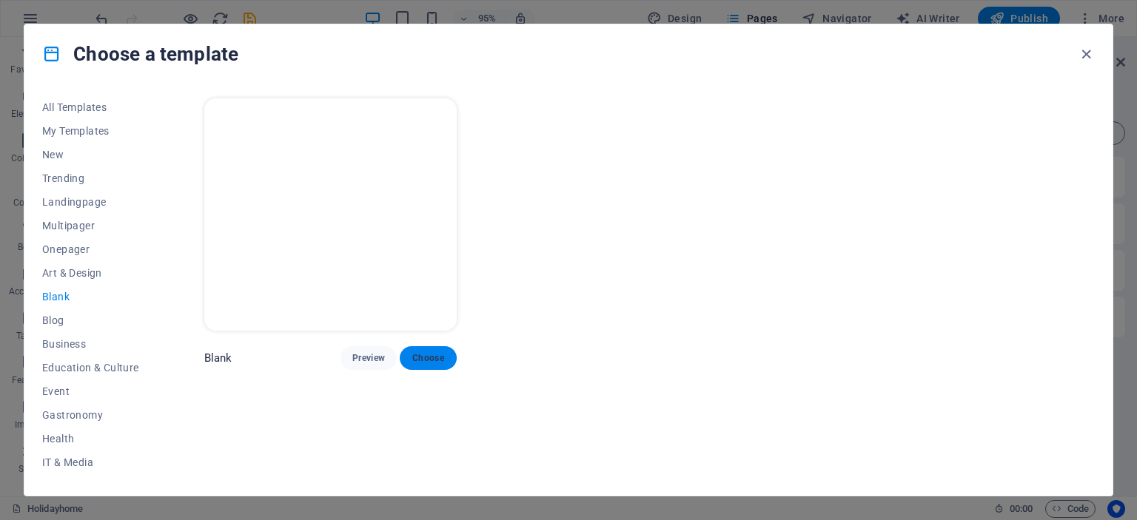
click at [427, 358] on span "Choose" at bounding box center [427, 358] width 33 height 12
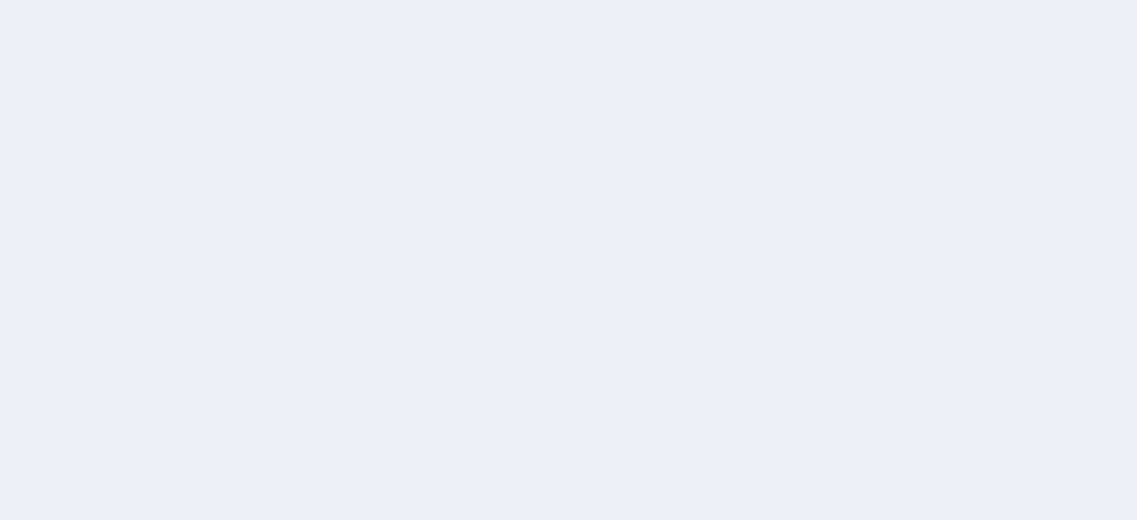
click at [693, 329] on div at bounding box center [568, 260] width 1137 height 520
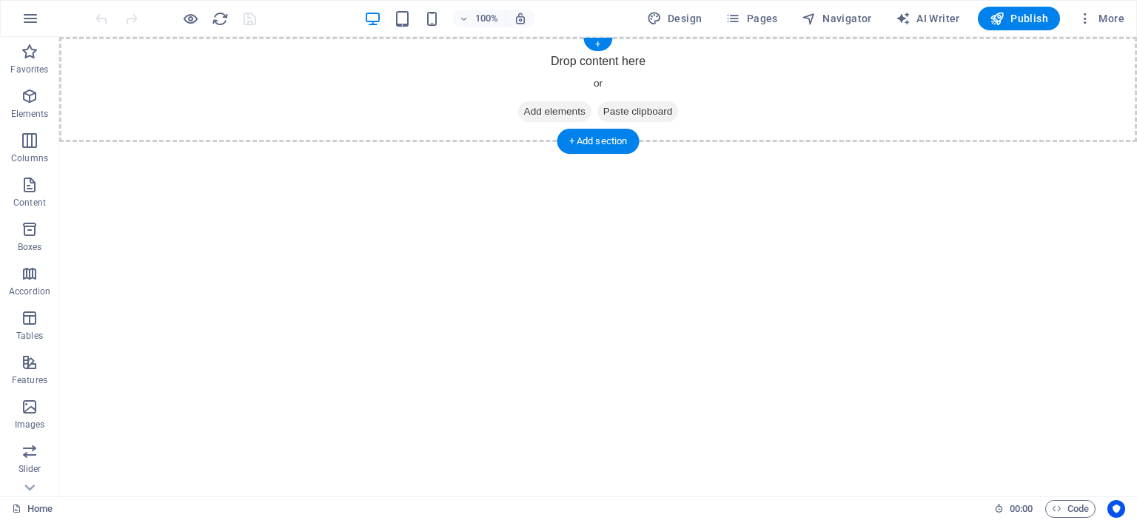
click at [656, 112] on span "Paste clipboard" at bounding box center [637, 111] width 81 height 21
click at [529, 115] on span "Add elements" at bounding box center [554, 111] width 73 height 21
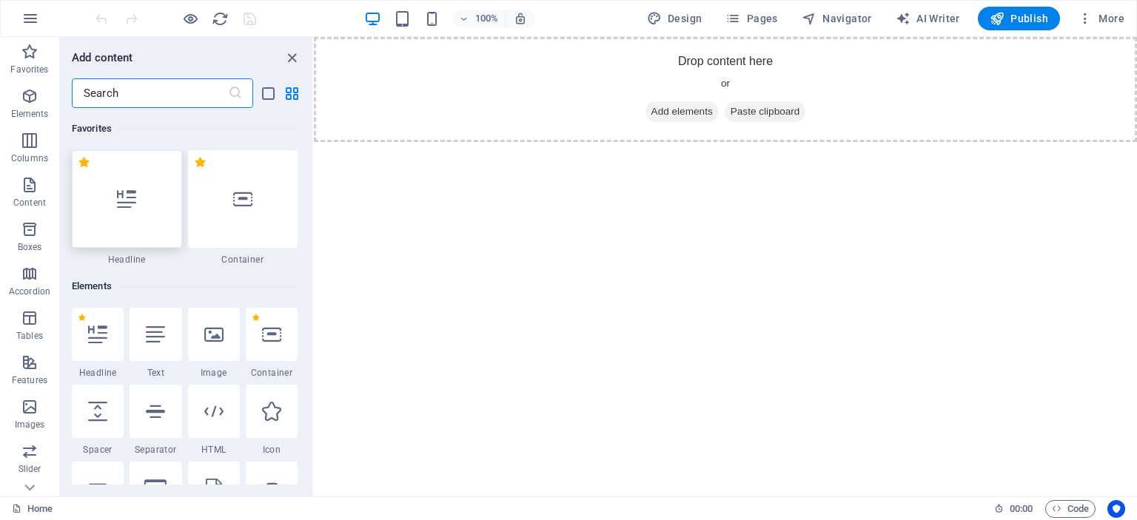
click at [133, 198] on icon at bounding box center [126, 198] width 19 height 19
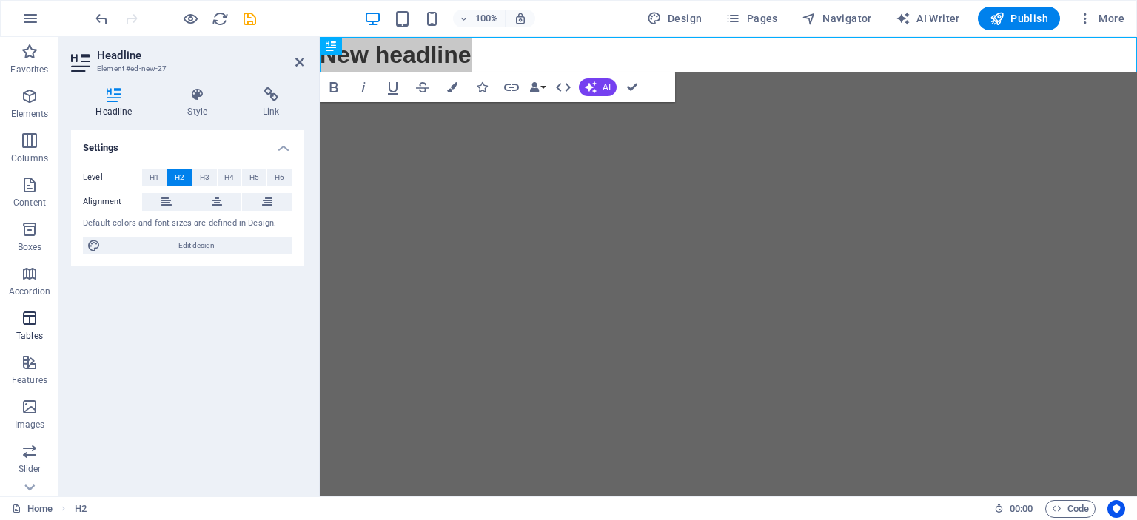
click at [35, 329] on span "Tables" at bounding box center [29, 327] width 59 height 36
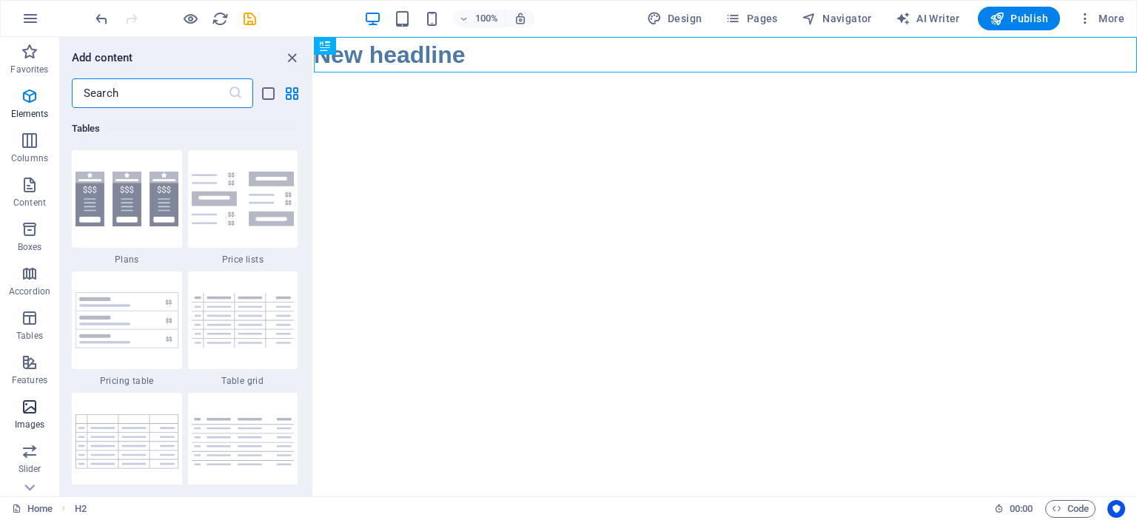
click at [28, 419] on p "Images" at bounding box center [30, 425] width 30 height 12
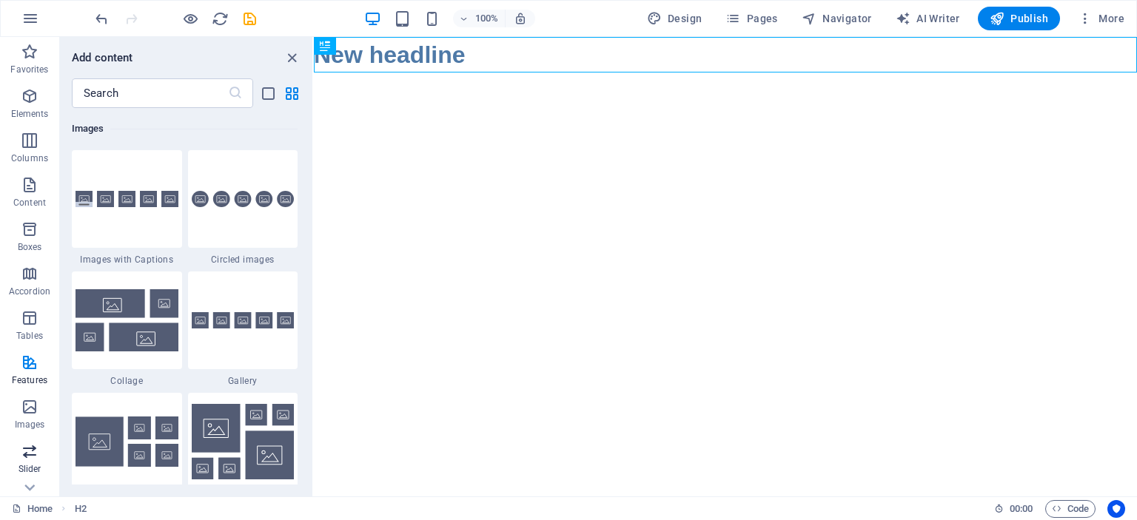
scroll to position [7505, 0]
click at [243, 301] on div at bounding box center [243, 321] width 110 height 98
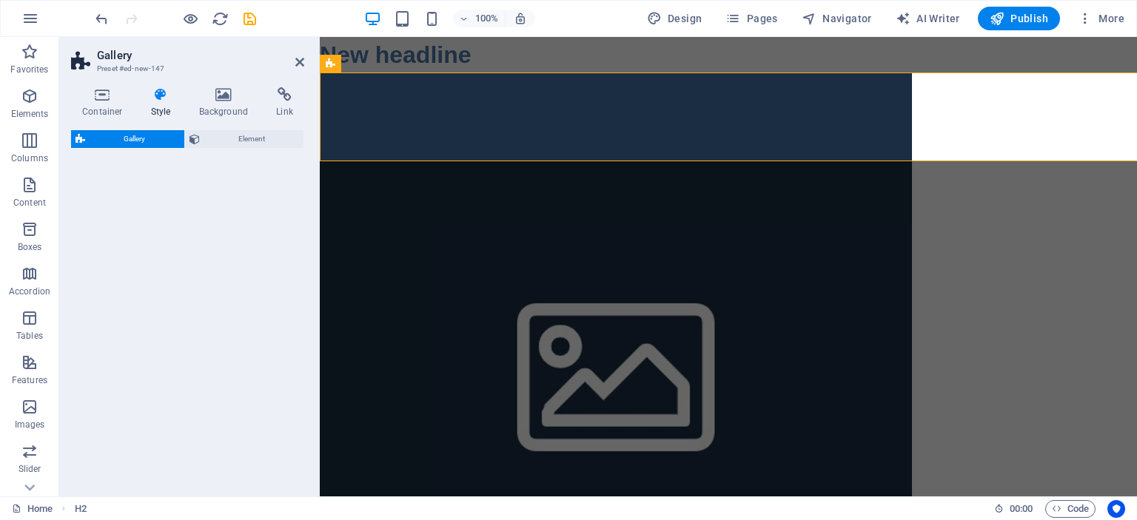
select select "rem"
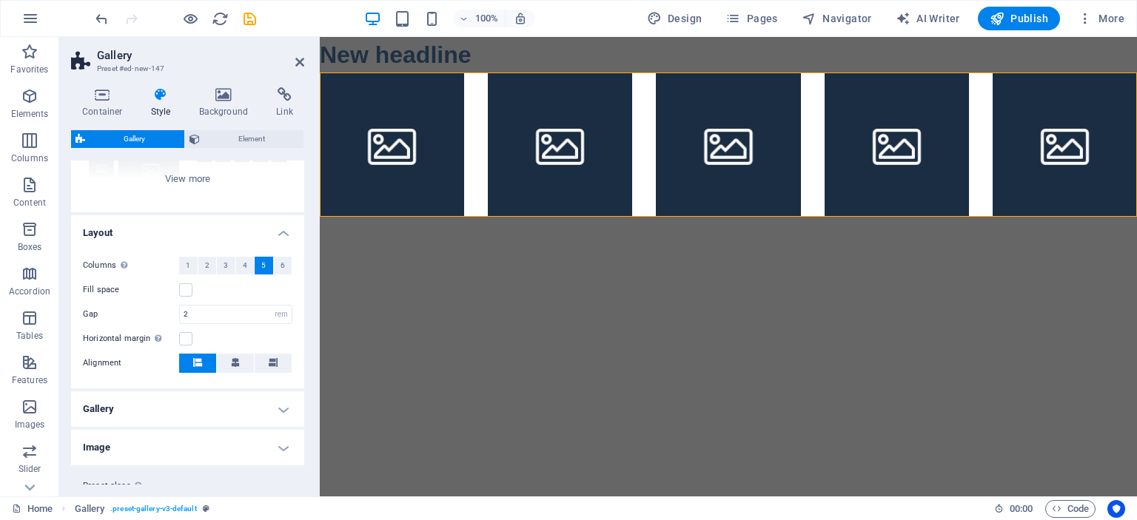
scroll to position [235, 0]
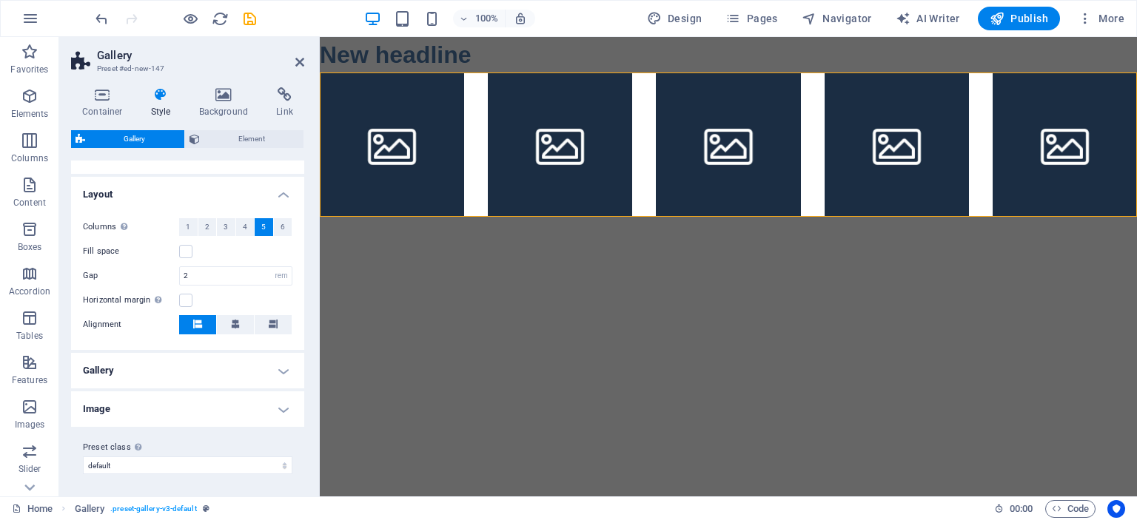
click at [189, 401] on h4 "Image" at bounding box center [187, 410] width 233 height 36
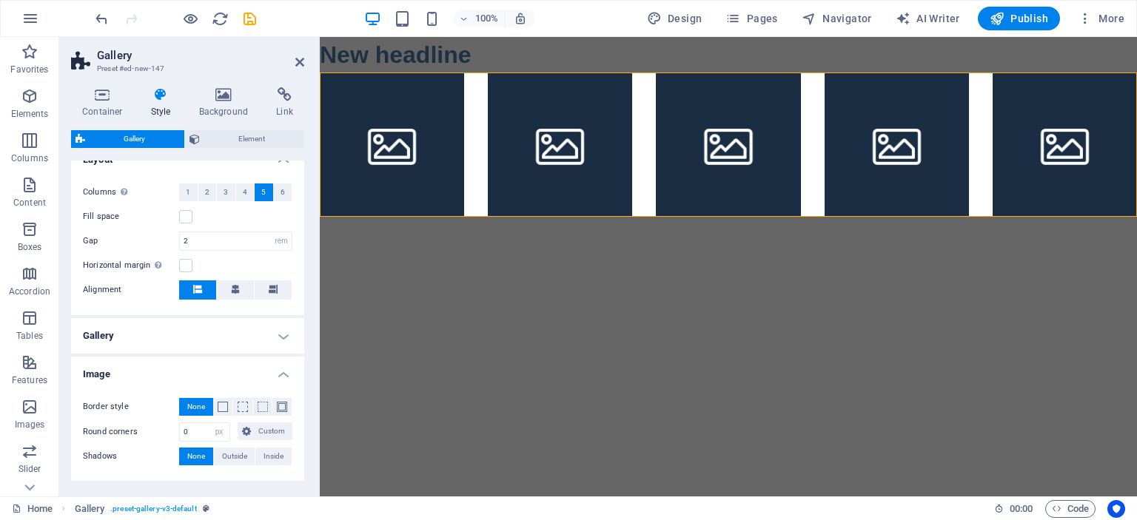
scroll to position [324, 0]
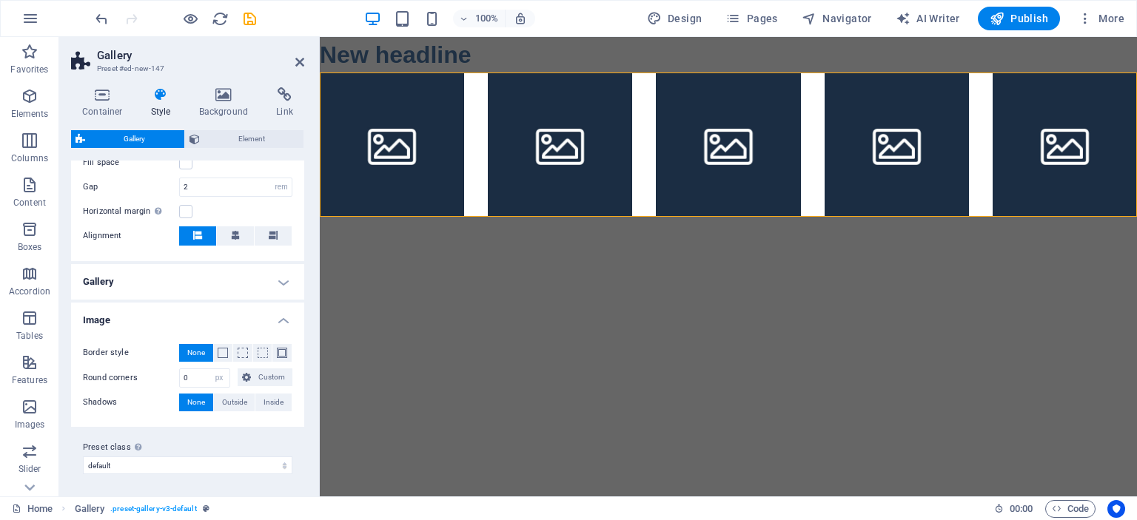
click at [209, 286] on h4 "Gallery" at bounding box center [187, 282] width 233 height 36
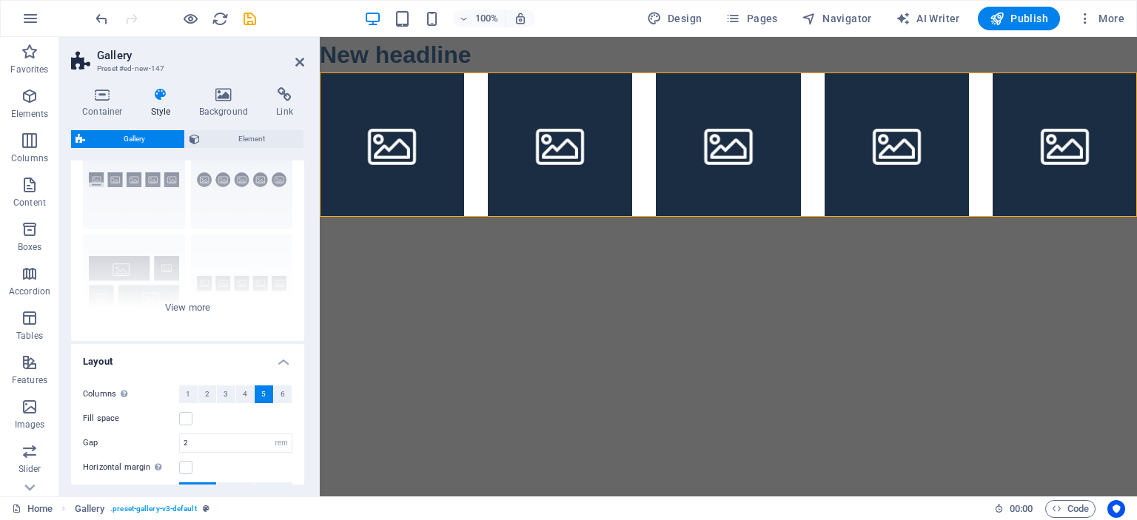
scroll to position [65, 0]
click at [38, 399] on icon "button" at bounding box center [30, 407] width 18 height 18
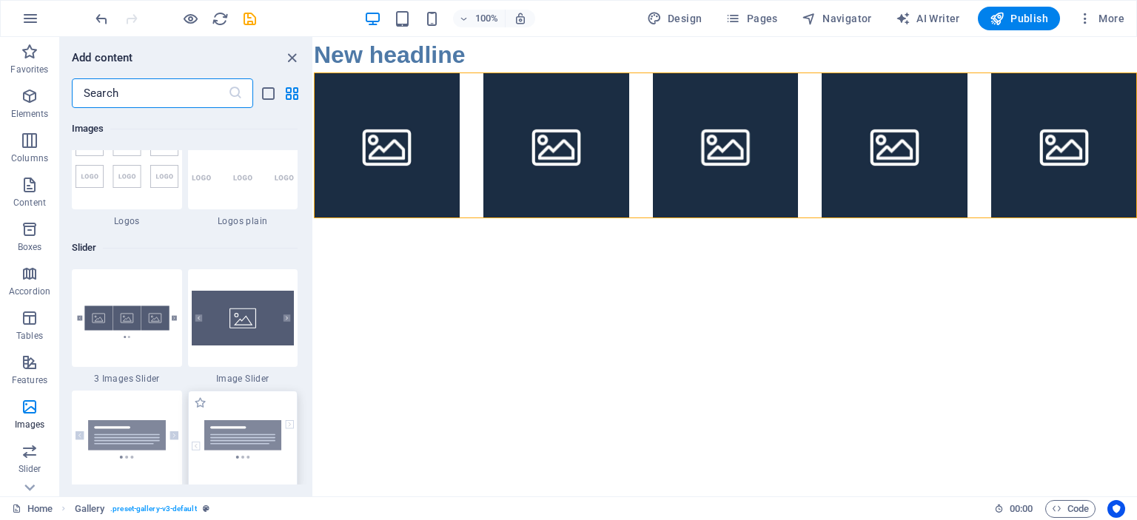
scroll to position [8393, 0]
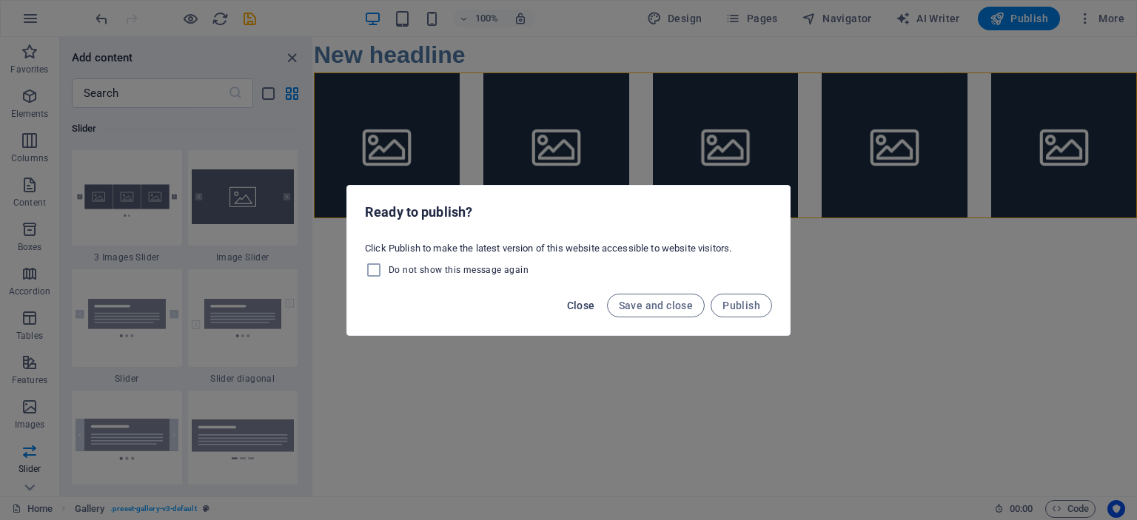
click at [584, 303] on span "Close" at bounding box center [581, 306] width 28 height 12
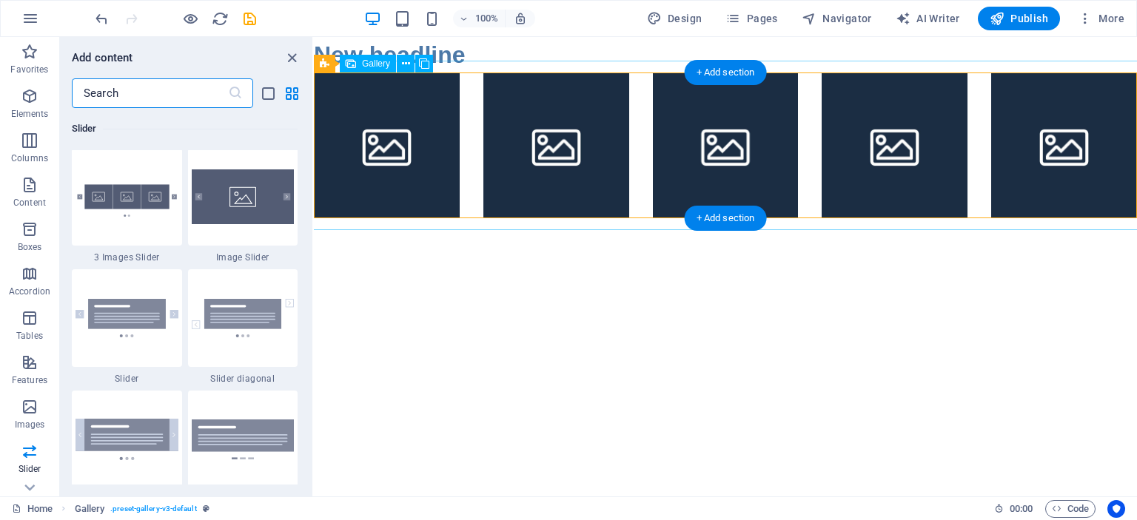
click at [651, 153] on div at bounding box center [725, 145] width 847 height 169
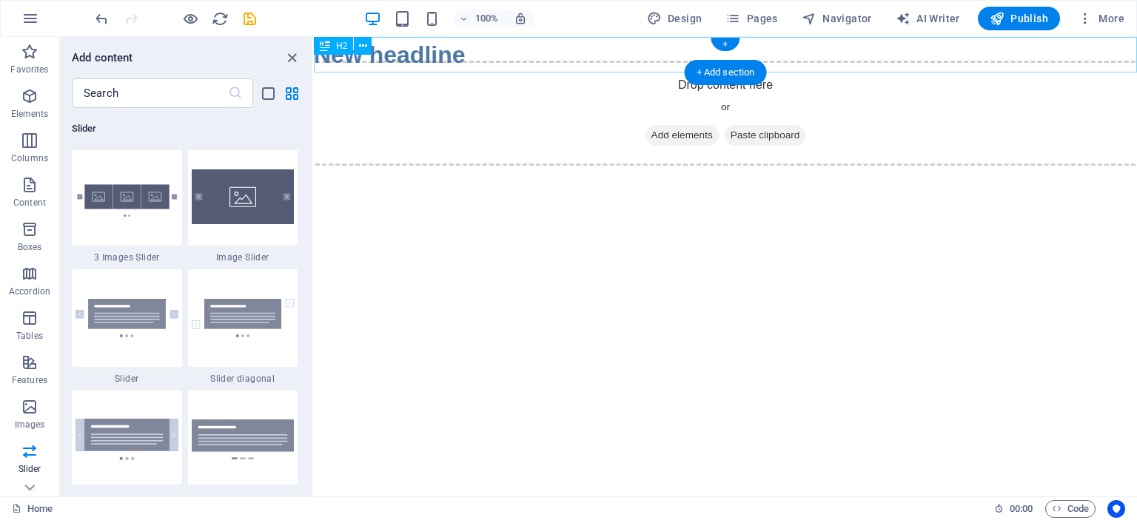
click at [636, 50] on div "New headline" at bounding box center [725, 55] width 823 height 36
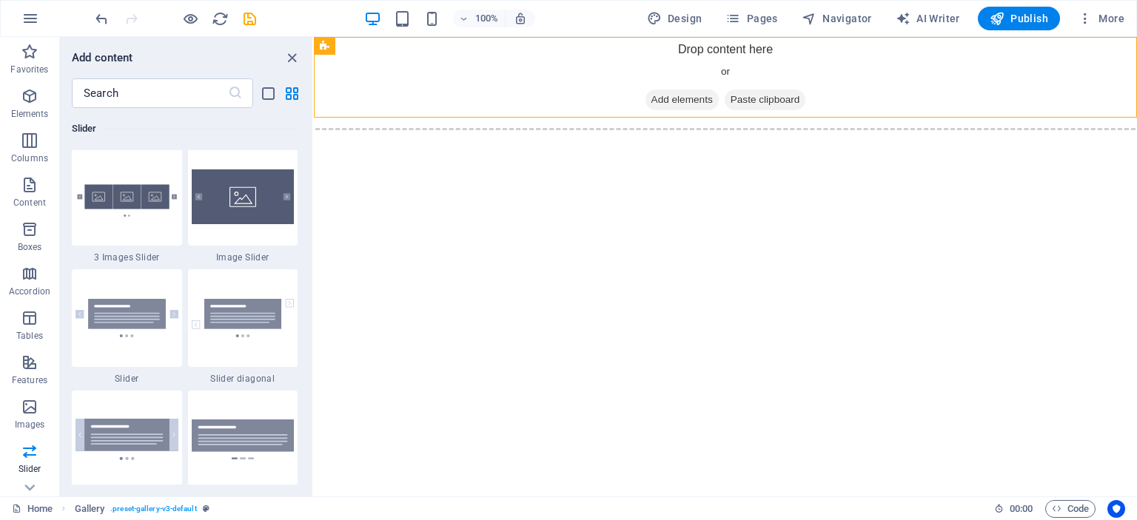
drag, startPoint x: 758, startPoint y: 100, endPoint x: 713, endPoint y: 127, distance: 51.8
click at [719, 118] on html "Skip to main content Drop content here or Add elements Paste clipboard" at bounding box center [725, 77] width 823 height 81
click at [417, 118] on html "Skip to main content Drop content here or Add elements Paste clipboard" at bounding box center [725, 77] width 823 height 81
drag, startPoint x: 612, startPoint y: 387, endPoint x: 722, endPoint y: 386, distance: 109.5
click at [621, 118] on html "Skip to main content Drop content here or Add elements Paste clipboard" at bounding box center [725, 77] width 823 height 81
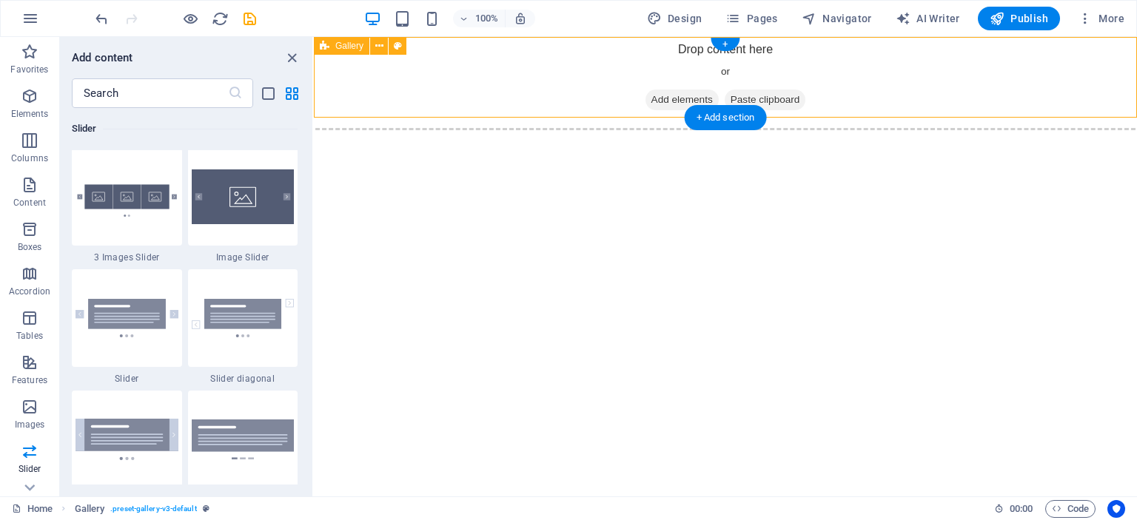
click at [765, 94] on span "Paste clipboard" at bounding box center [765, 100] width 81 height 21
click at [773, 100] on span "Paste clipboard" at bounding box center [765, 100] width 81 height 21
click at [767, 100] on span "Paste clipboard" at bounding box center [765, 100] width 81 height 21
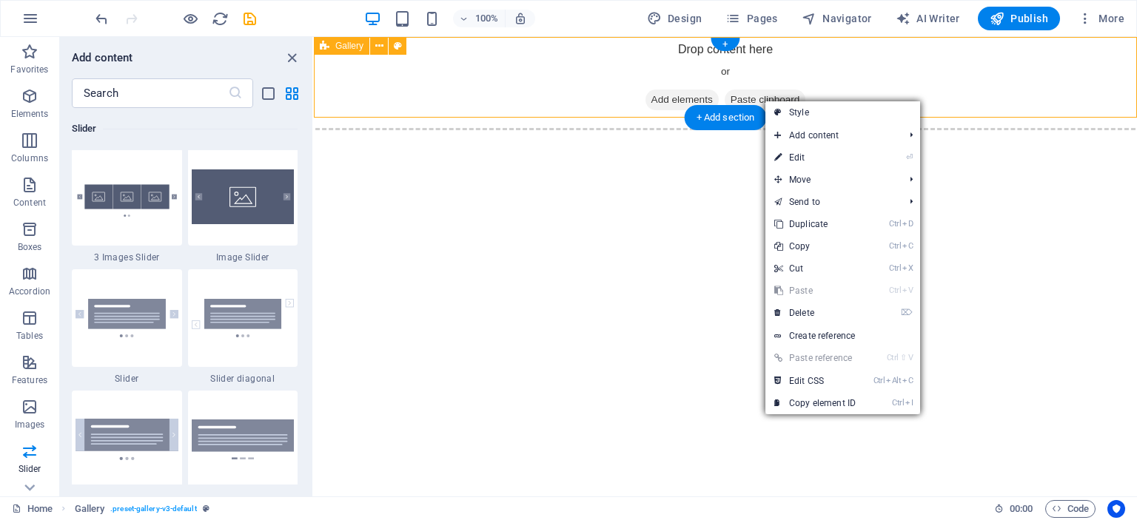
click at [631, 93] on div "Drop content here or Add elements Paste clipboard" at bounding box center [725, 77] width 847 height 105
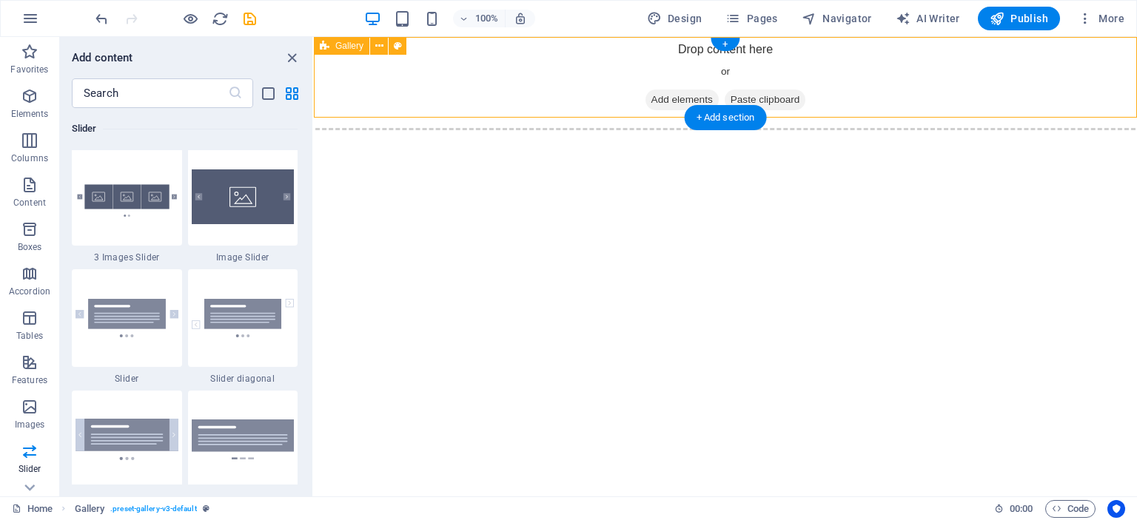
click at [755, 97] on span "Paste clipboard" at bounding box center [765, 100] width 81 height 21
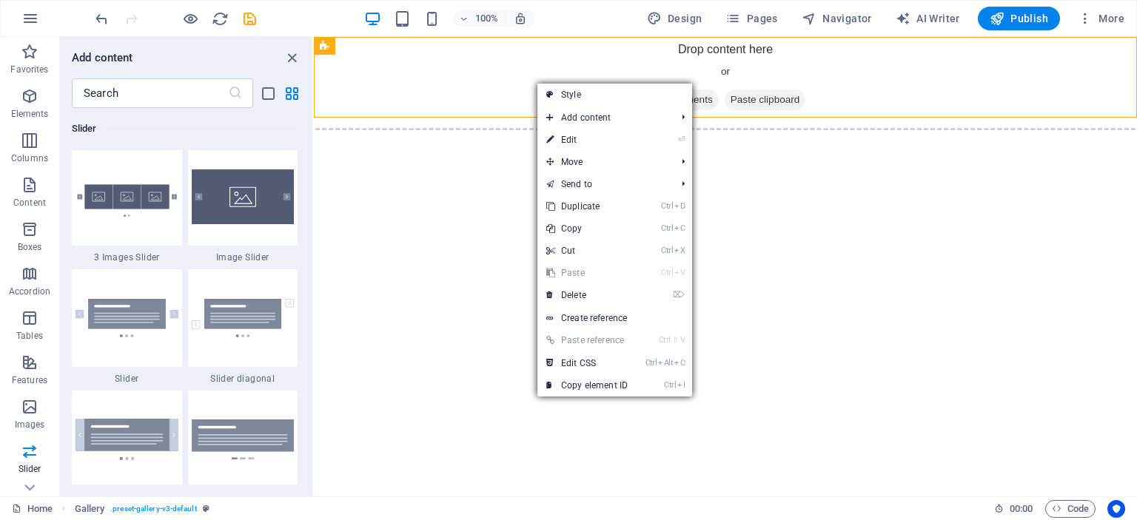
click at [454, 118] on html "Skip to main content Drop content here or Add elements Paste clipboard" at bounding box center [725, 77] width 823 height 81
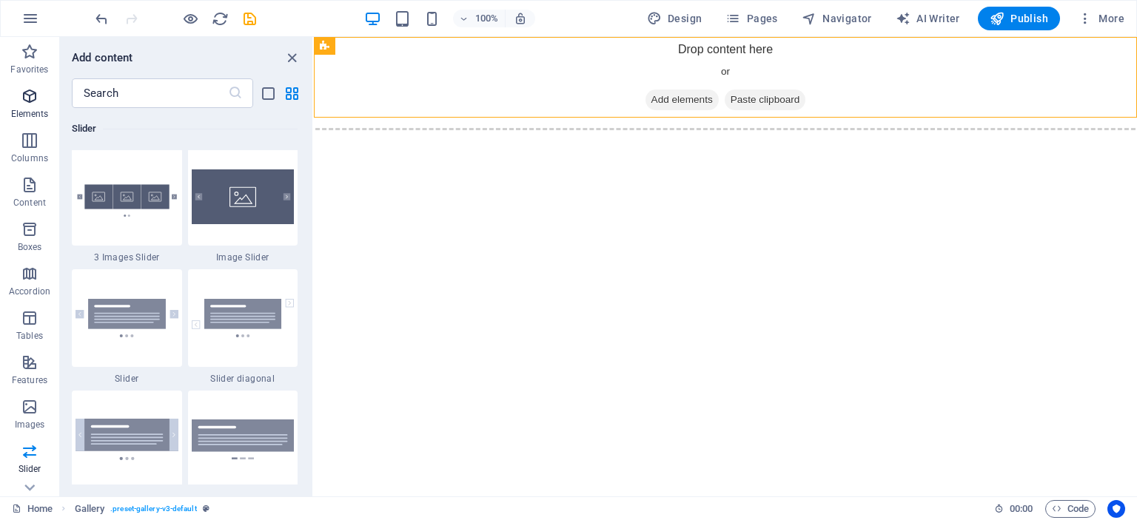
click at [24, 101] on icon "button" at bounding box center [30, 96] width 18 height 18
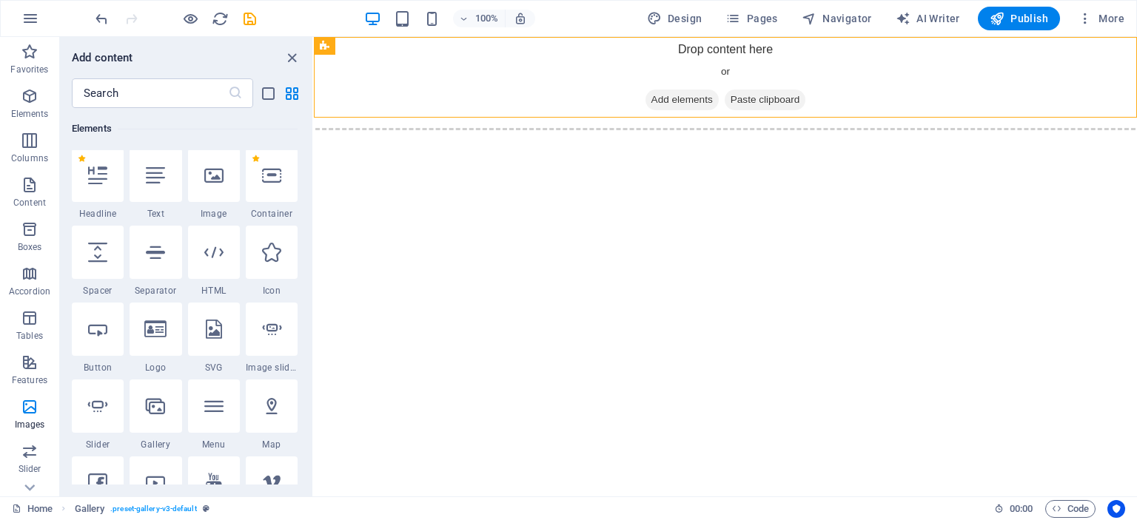
scroll to position [157, 0]
click at [216, 261] on icon at bounding box center [213, 254] width 19 height 19
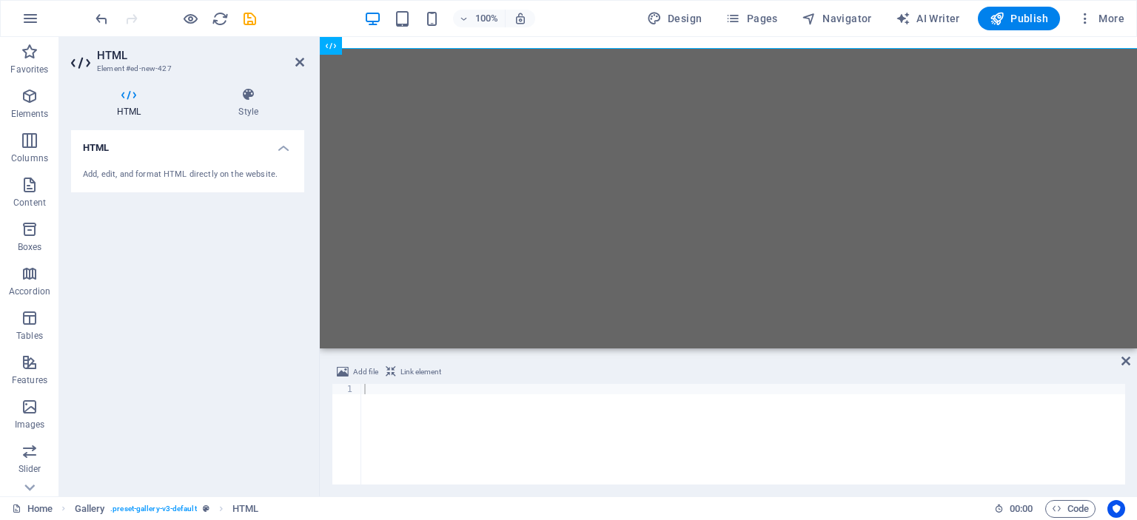
drag, startPoint x: 119, startPoint y: 100, endPoint x: 379, endPoint y: 408, distance: 402.8
paste textarea "<a href="https:&#x2F;&#x2F;www.canva.com&#x2F;design&#x2F;DAG0xkZosaY&#x2F;YDWI…"
type textarea "<a href="https:&#x2F;&#x2F;www.canva.com&#x2F;design&#x2F;DAG0xkZosaY&#x2F;YDWI…"
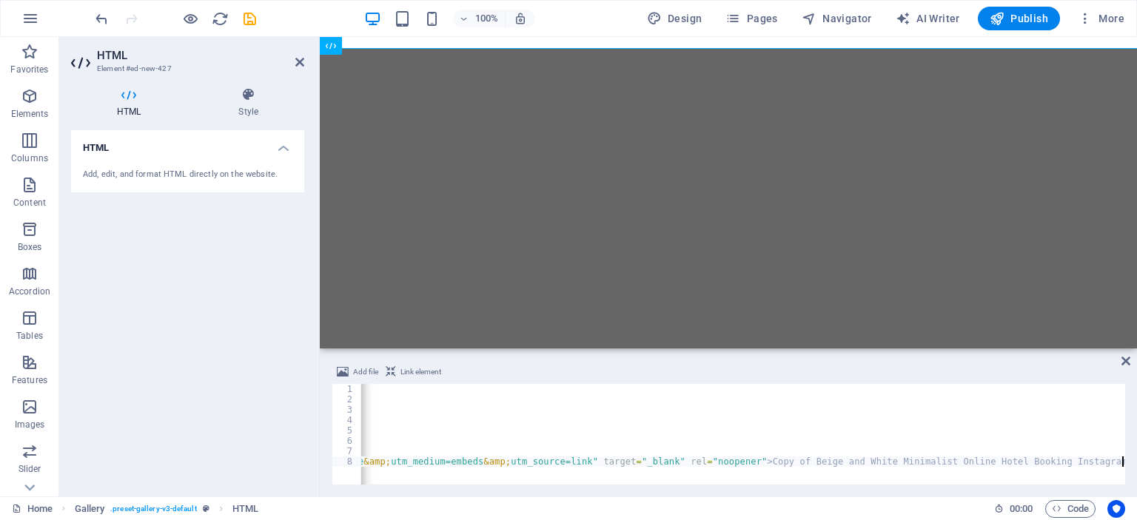
scroll to position [0, 872]
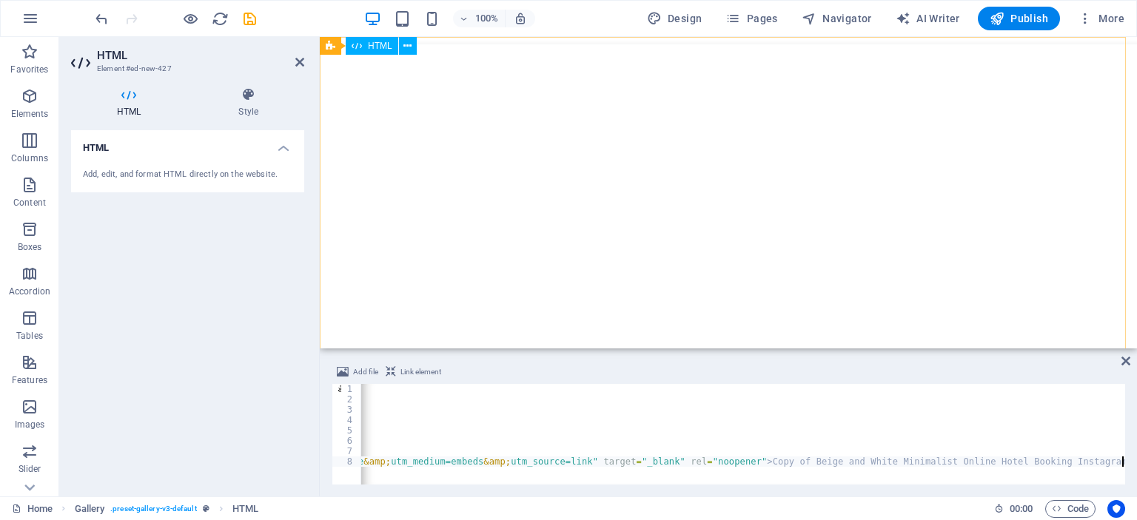
click at [555, 195] on div "Copy of Beige and White Minimalist Online Hotel Booking Instagram Post by [PERS…" at bounding box center [728, 478] width 841 height 869
click at [1024, 23] on span "Publish" at bounding box center [1019, 18] width 58 height 15
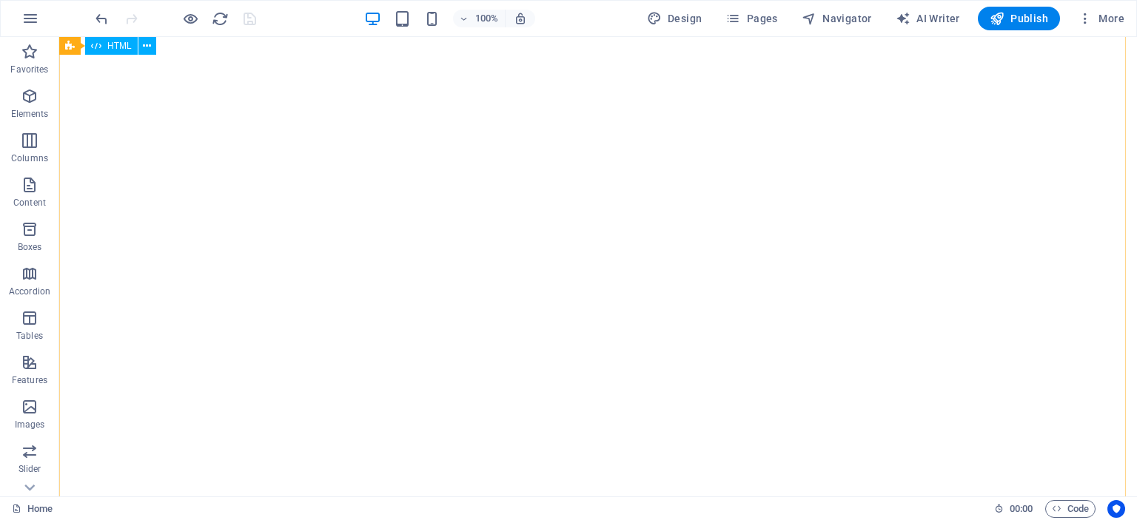
scroll to position [258, 0]
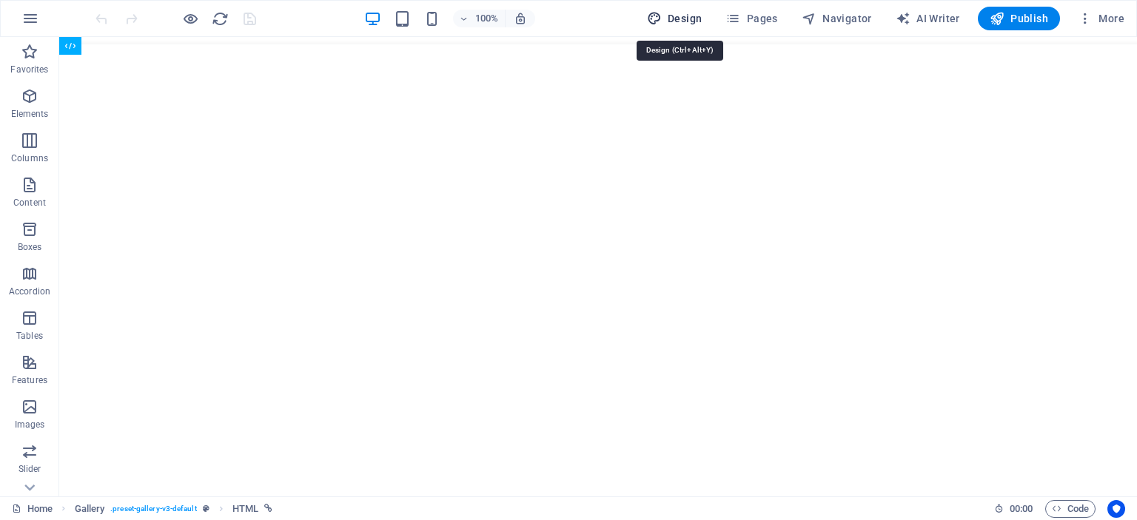
click at [682, 24] on span "Design" at bounding box center [675, 18] width 56 height 15
select select "px"
select select "400"
select select "px"
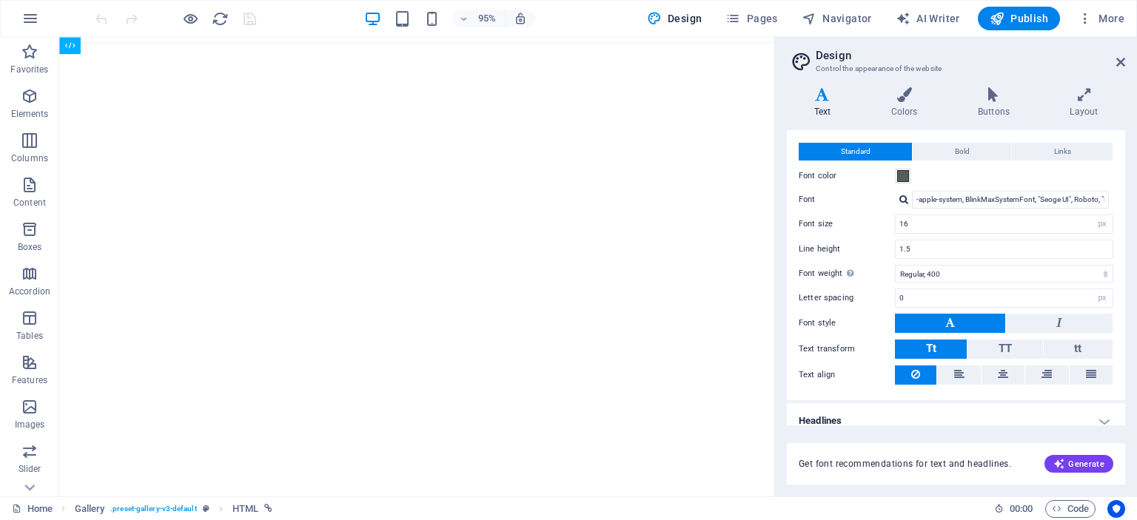
scroll to position [39, 0]
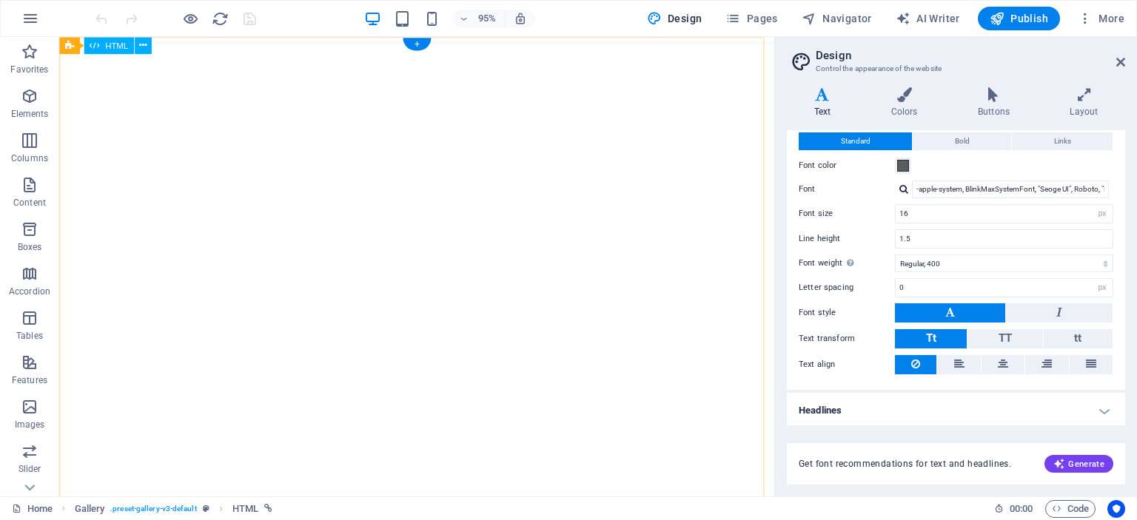
click at [619, 466] on div "Copy of Beige and White Minimalist Online Hotel Booking Instagram Post by [PERS…" at bounding box center [435, 446] width 776 height 804
drag, startPoint x: 121, startPoint y: 85, endPoint x: 103, endPoint y: 81, distance: 18.1
drag, startPoint x: 103, startPoint y: 78, endPoint x: 137, endPoint y: 85, distance: 34.7
click at [137, 85] on div "Copy of Beige and White Minimalist Online Hotel Booking Instagram Post by [PERS…" at bounding box center [435, 446] width 776 height 804
drag, startPoint x: 123, startPoint y: 43, endPoint x: 130, endPoint y: 61, distance: 19.0
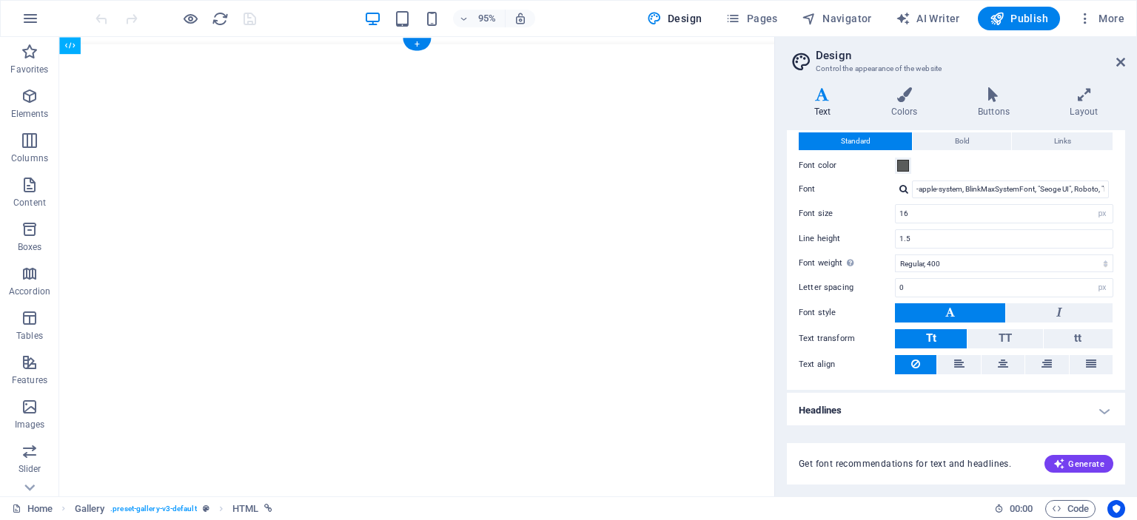
click at [130, 61] on div "Copy of Beige and White Minimalist Online Hotel Booking Instagram Post by [PERS…" at bounding box center [435, 446] width 776 height 804
click at [419, 44] on div "+" at bounding box center [416, 44] width 27 height 13
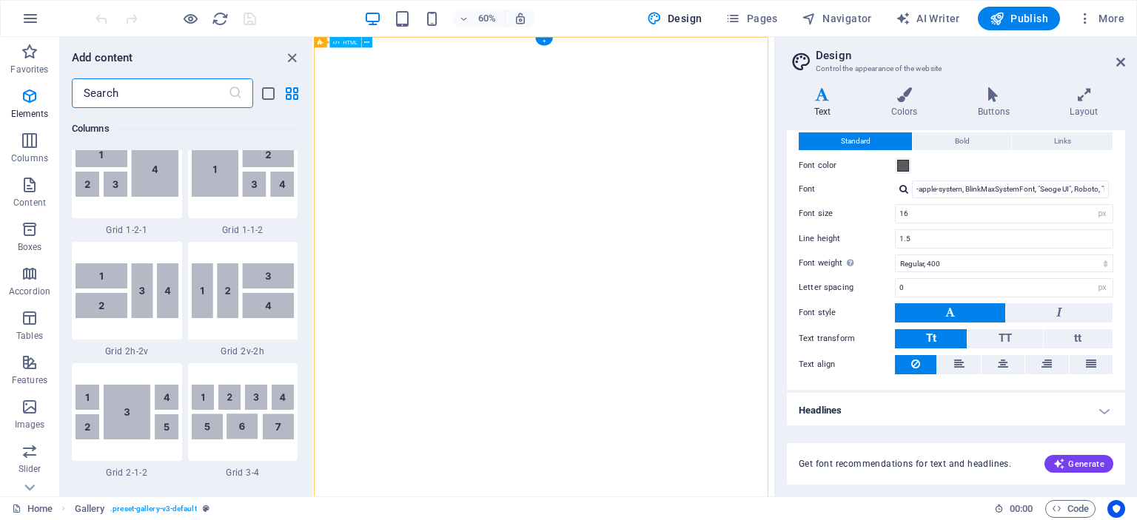
scroll to position [2590, 0]
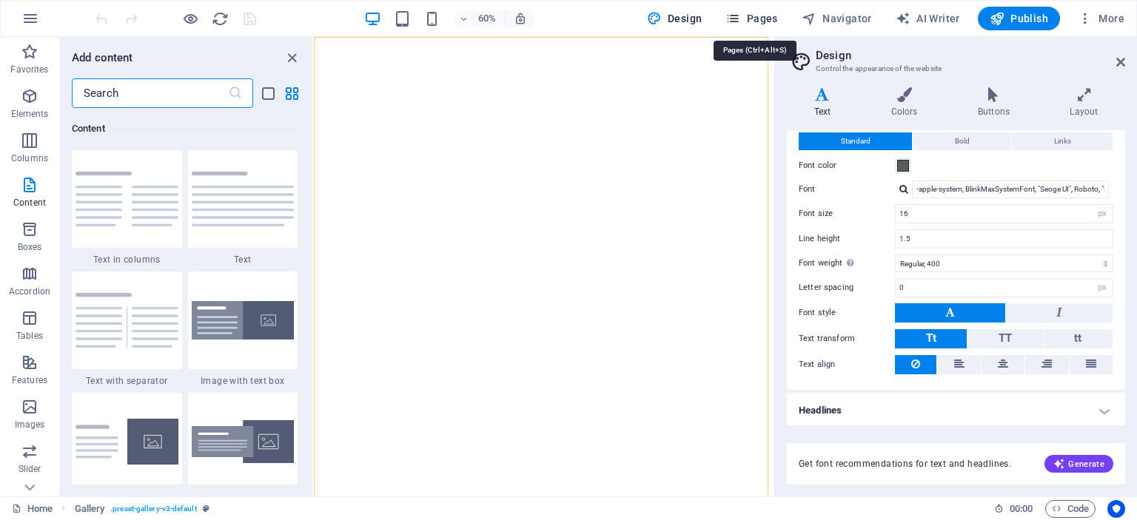
click at [752, 22] on span "Pages" at bounding box center [751, 18] width 52 height 15
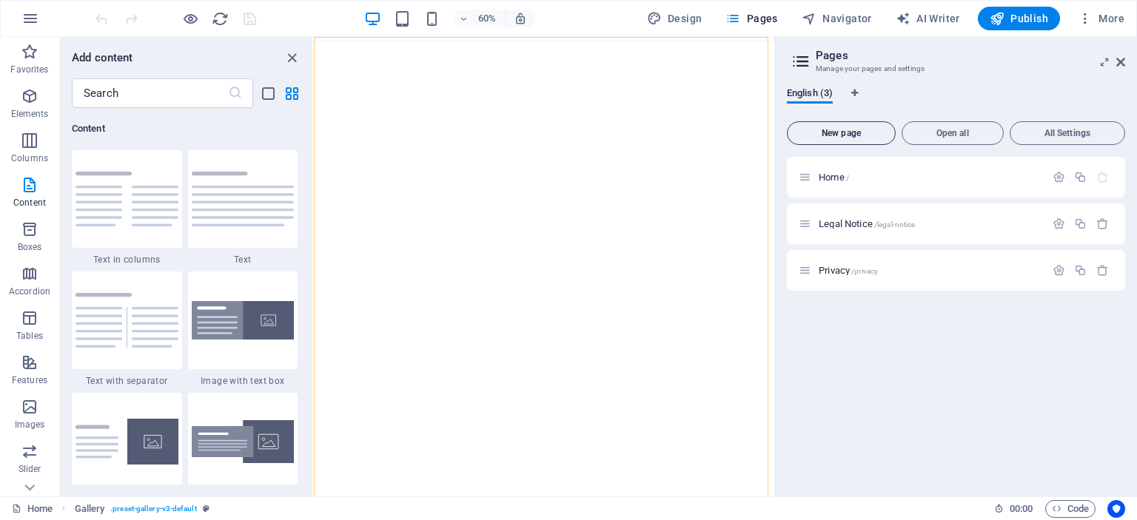
click at [841, 140] on button "New page" at bounding box center [841, 133] width 109 height 24
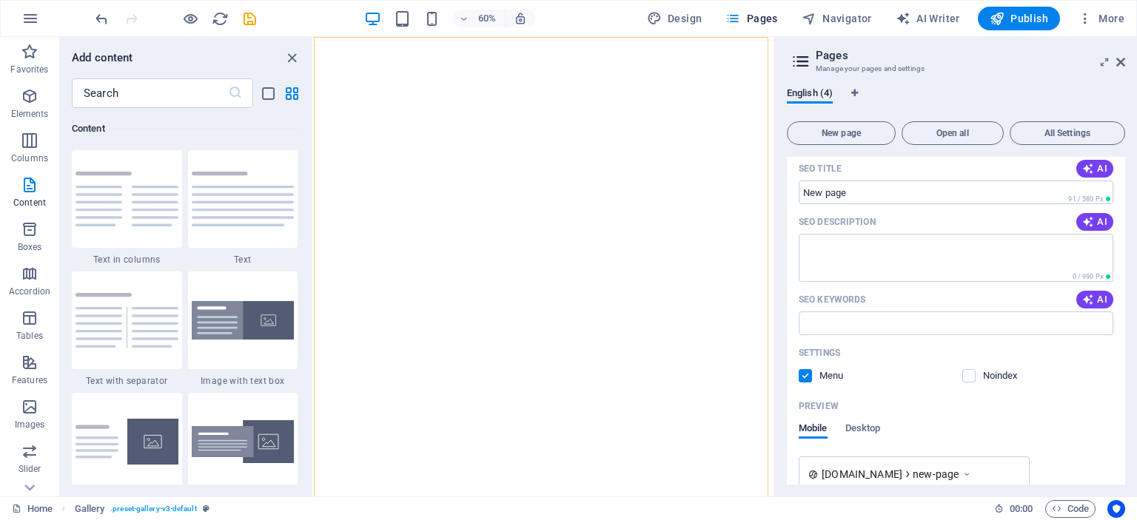
scroll to position [127, 0]
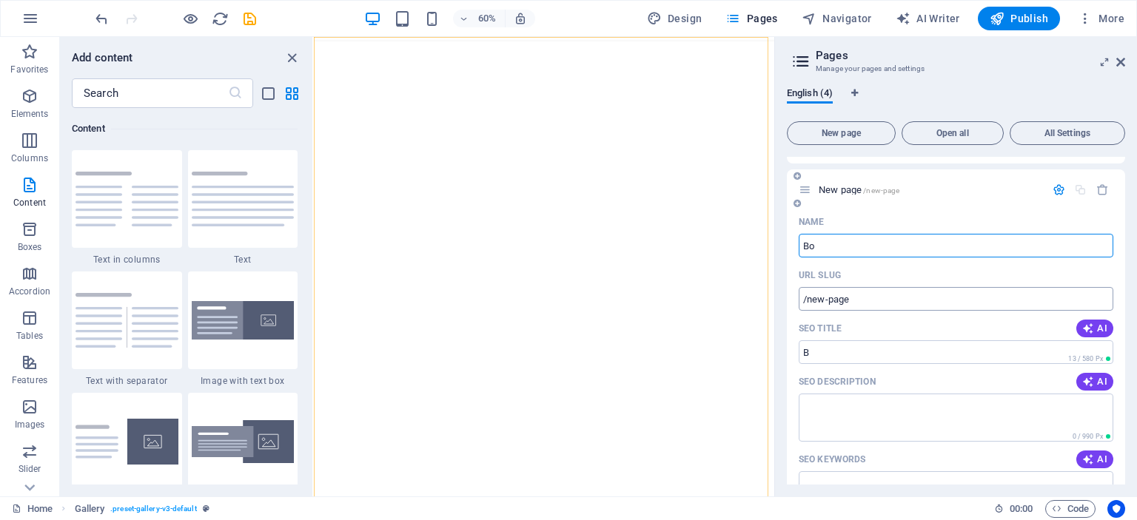
type input "Boo"
type input "/b"
type input "Book"
type input "/book"
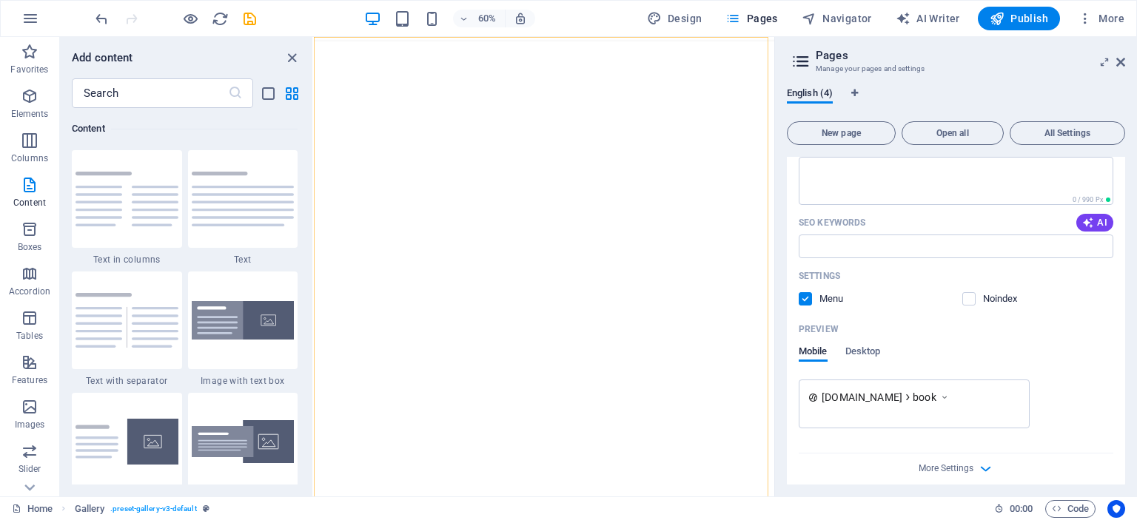
scroll to position [374, 0]
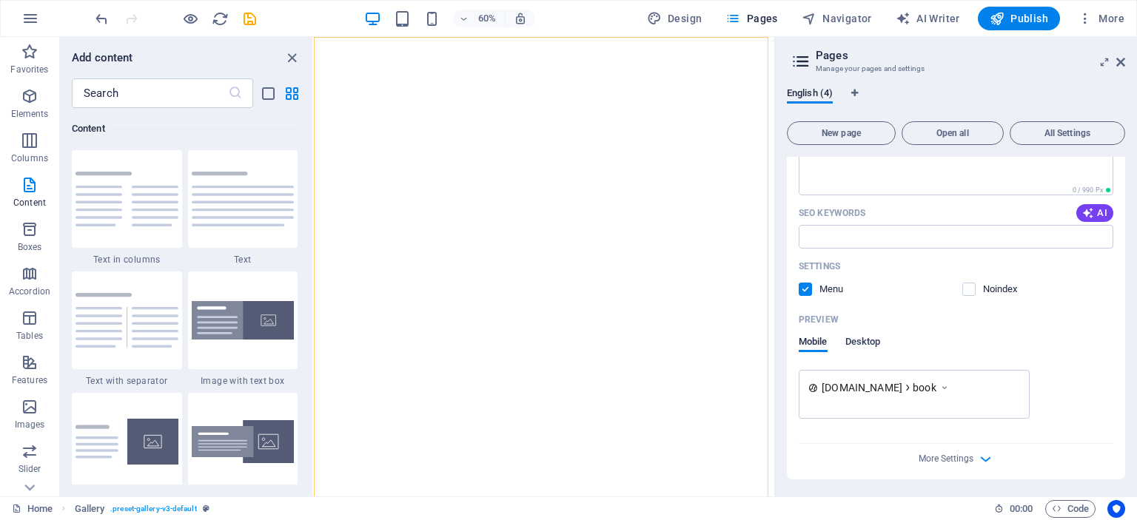
type input "Book"
click at [864, 343] on span "Desktop" at bounding box center [863, 343] width 36 height 21
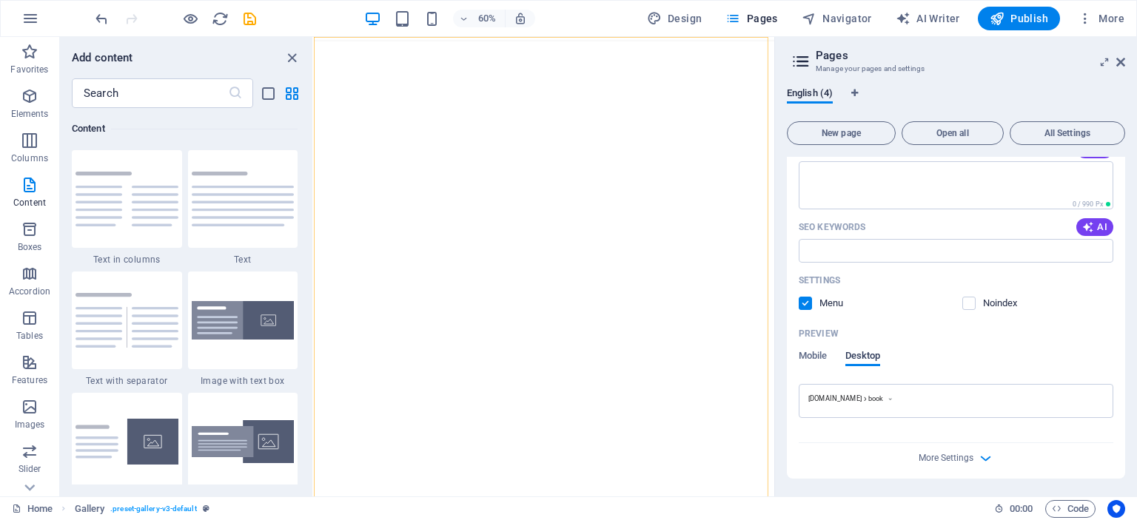
scroll to position [359, 0]
click at [794, 348] on div "Name Book ​ URL SLUG /book ​ SEO Title AI ​ 46 / 580 Px SEO Description AI ​ 0 …" at bounding box center [956, 229] width 338 height 501
click at [812, 355] on span "Mobile" at bounding box center [813, 358] width 29 height 21
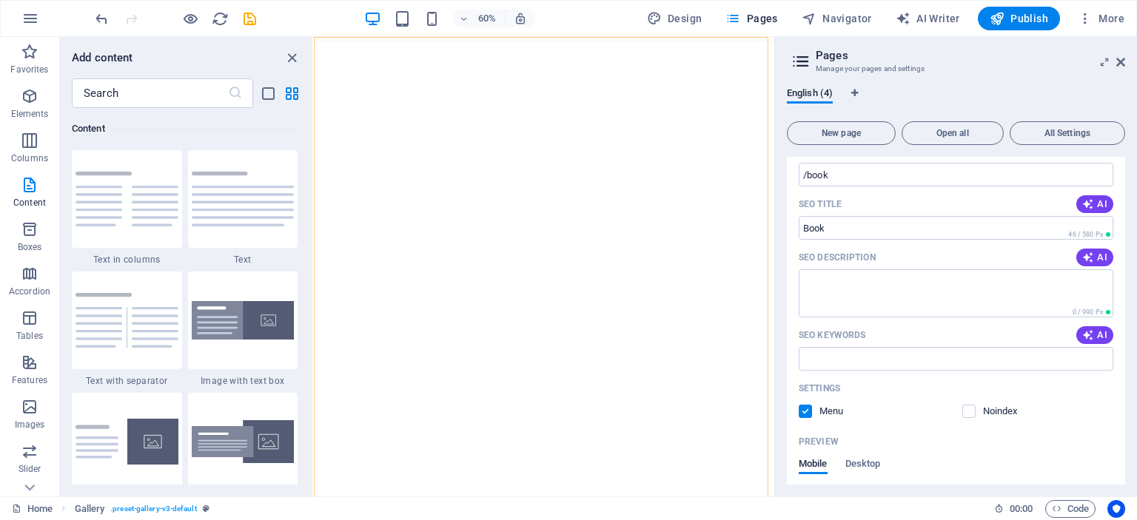
scroll to position [374, 0]
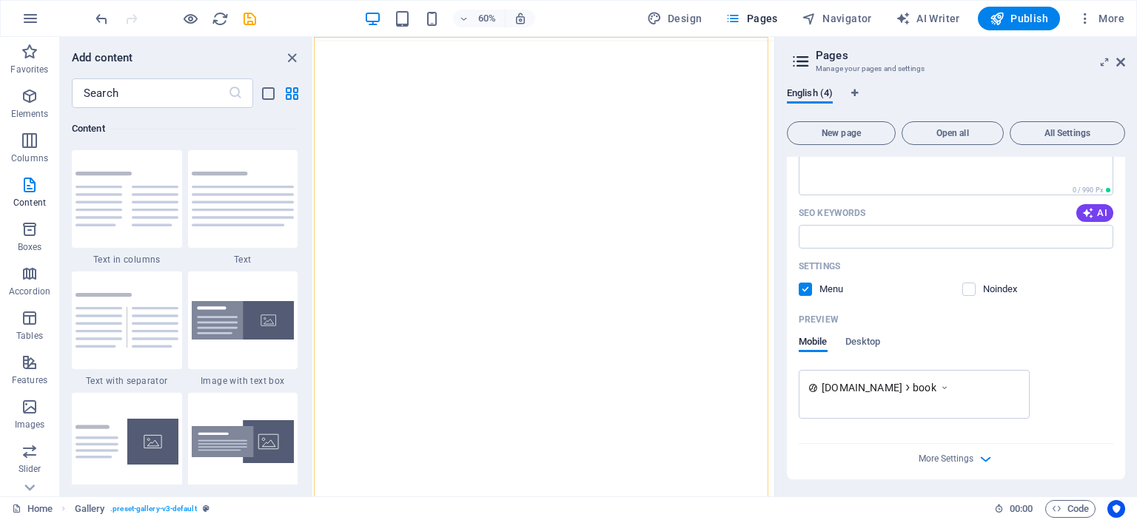
click at [805, 59] on icon at bounding box center [801, 61] width 22 height 21
click at [850, 58] on h2 "Pages" at bounding box center [970, 55] width 309 height 13
click at [289, 61] on icon "close panel" at bounding box center [291, 58] width 17 height 17
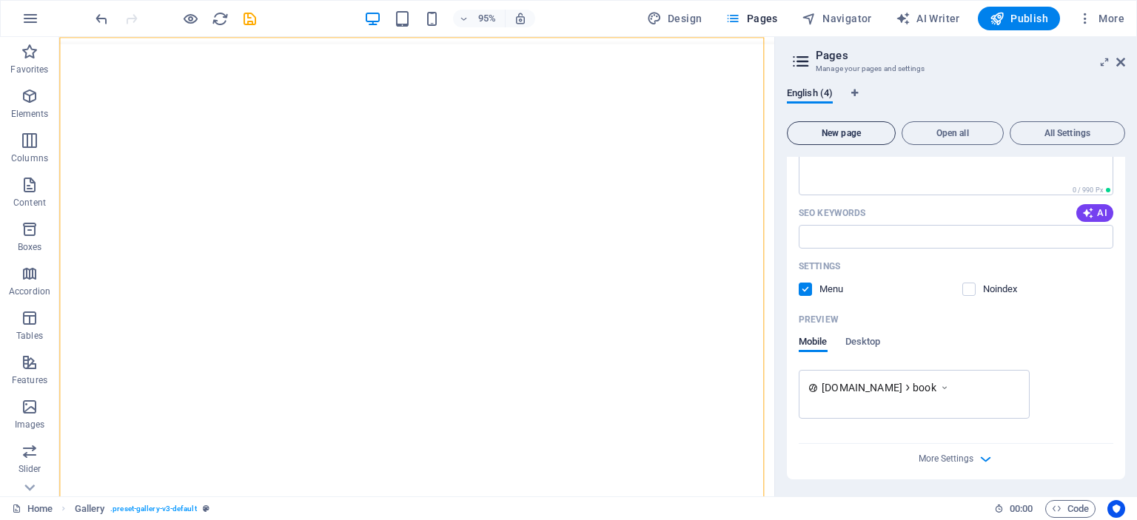
click at [826, 135] on span "New page" at bounding box center [840, 133] width 95 height 9
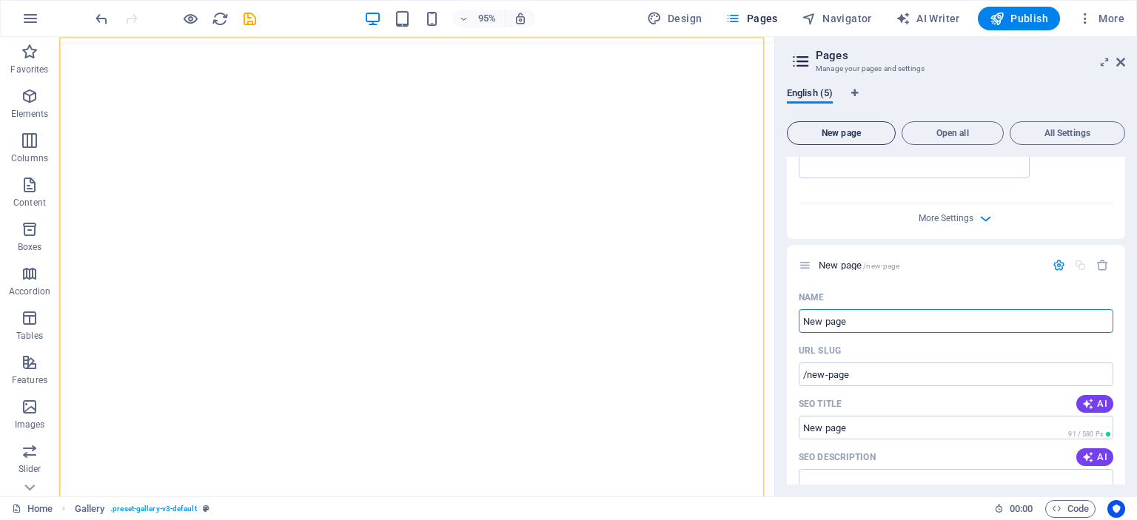
click at [825, 135] on span "New page" at bounding box center [840, 133] width 95 height 9
click at [1112, 61] on h2 "Pages" at bounding box center [970, 55] width 309 height 13
click at [1128, 61] on aside "Pages Manage your pages and settings English (6) New page Open all All Settings…" at bounding box center [955, 267] width 363 height 460
click at [1120, 61] on icon at bounding box center [1120, 62] width 9 height 12
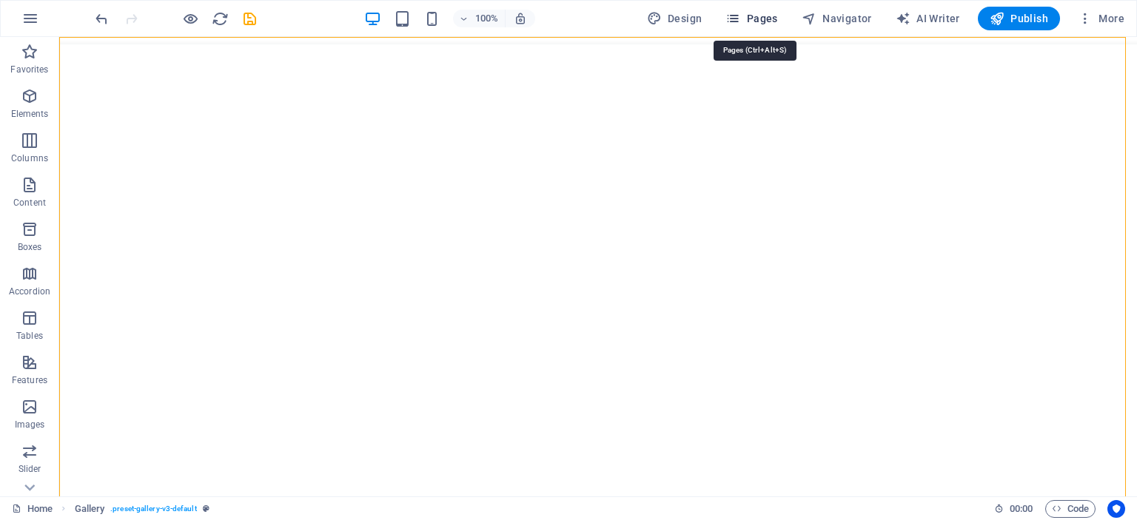
click at [740, 17] on icon "button" at bounding box center [732, 18] width 15 height 15
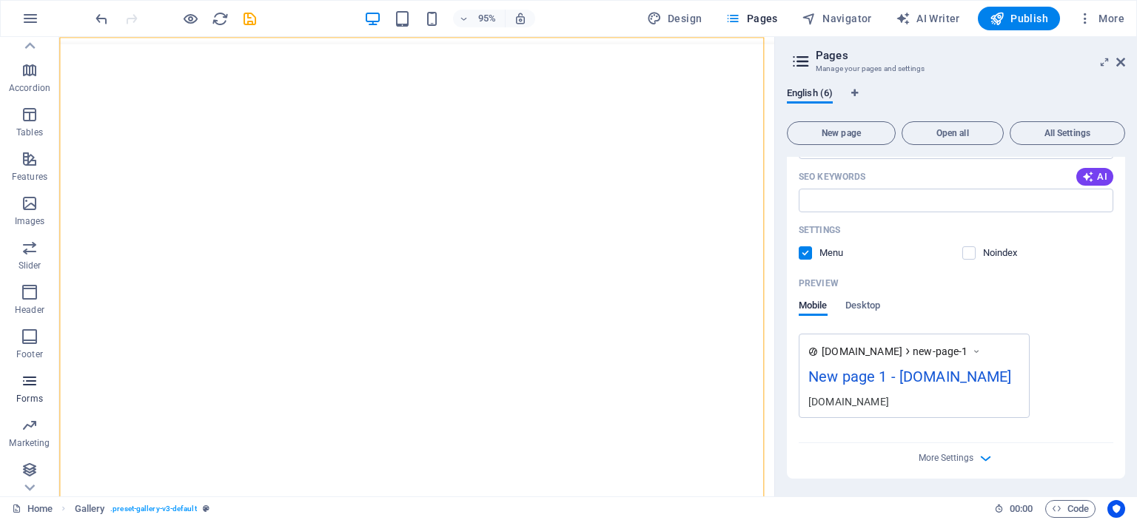
scroll to position [206, 0]
click at [979, 465] on icon "button" at bounding box center [985, 458] width 17 height 17
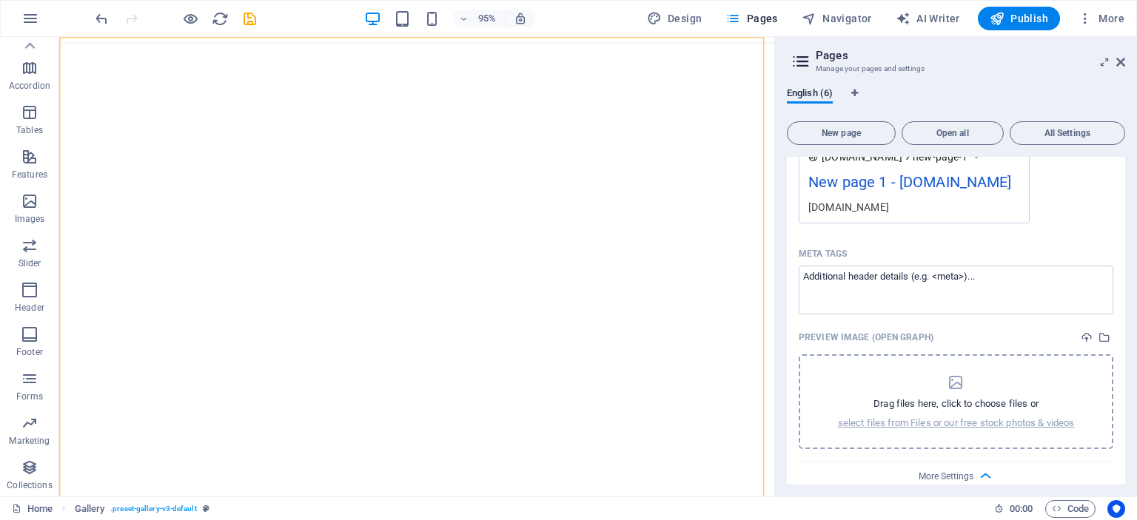
scroll to position [1838, 0]
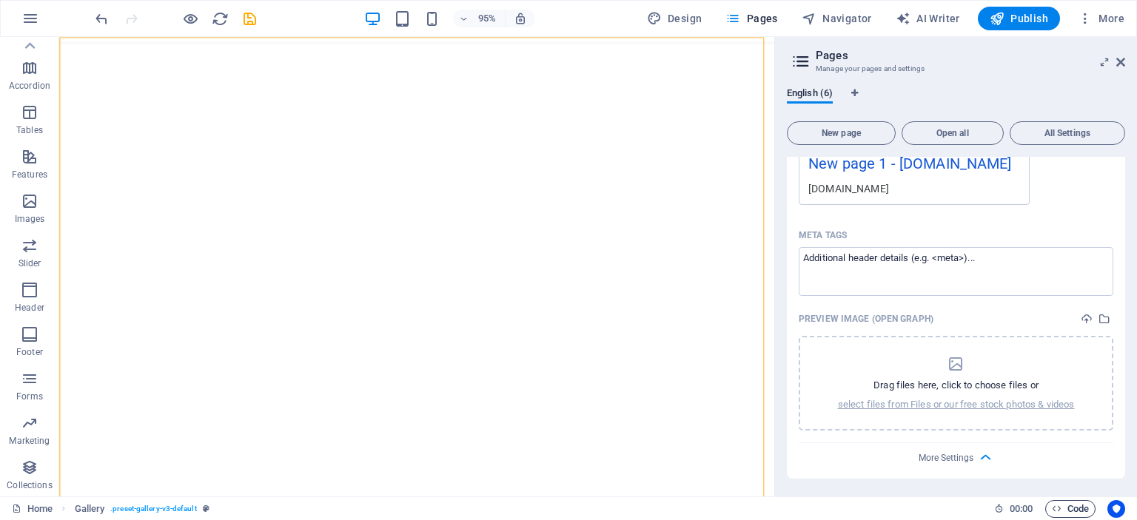
click at [1057, 508] on icon "button" at bounding box center [1057, 509] width 10 height 10
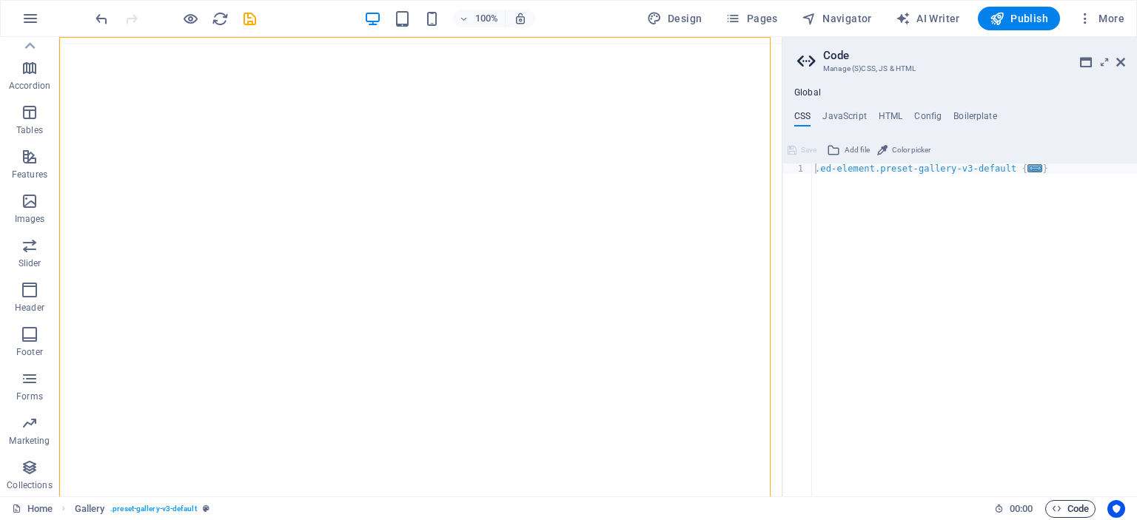
click at [1058, 507] on icon "button" at bounding box center [1057, 509] width 10 height 10
click at [1023, 508] on span "00 : 00" at bounding box center [1021, 509] width 23 height 18
click at [997, 508] on icon at bounding box center [999, 509] width 10 height 10
click at [1121, 502] on button "Usercentrics" at bounding box center [1116, 509] width 18 height 18
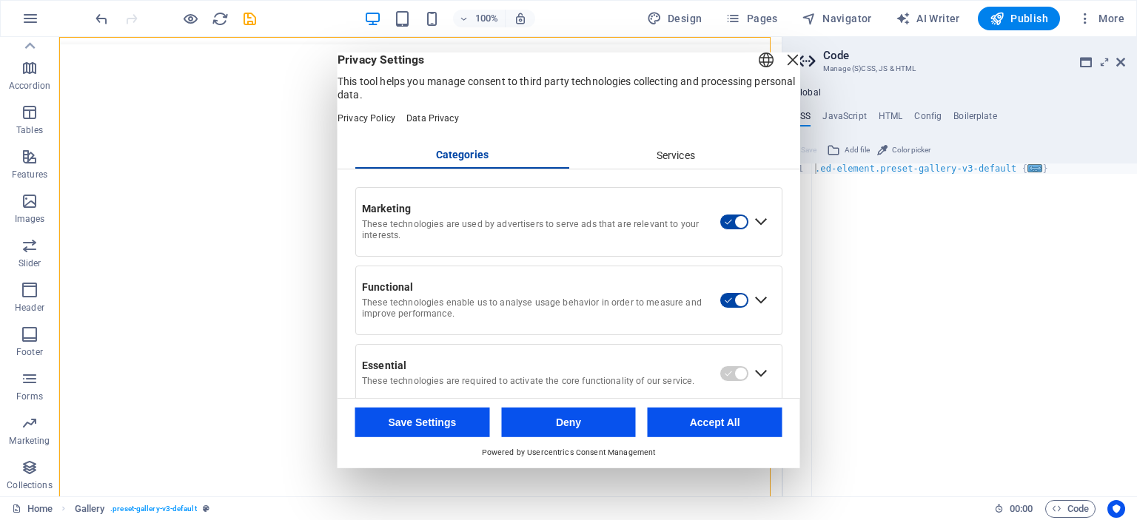
click at [782, 70] on div "Close Layer" at bounding box center [792, 59] width 21 height 21
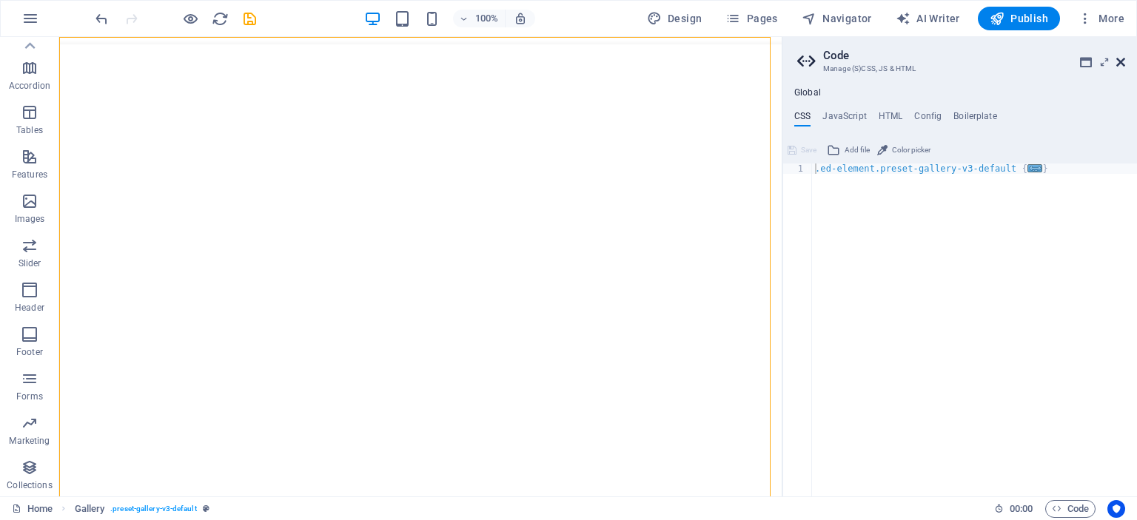
click at [1116, 65] on icon at bounding box center [1120, 62] width 9 height 12
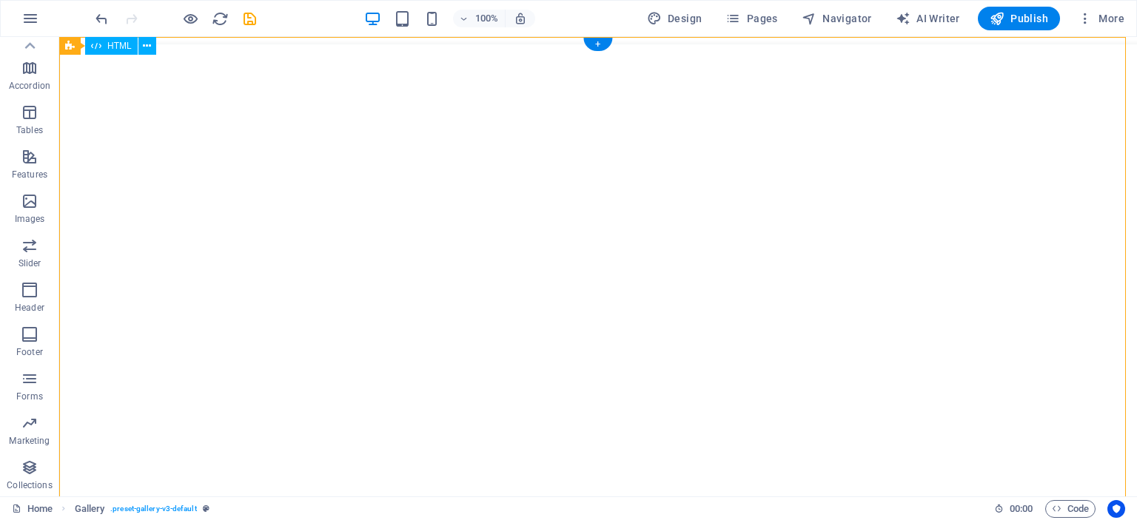
scroll to position [0, 0]
click at [756, 19] on span "Pages" at bounding box center [751, 18] width 52 height 15
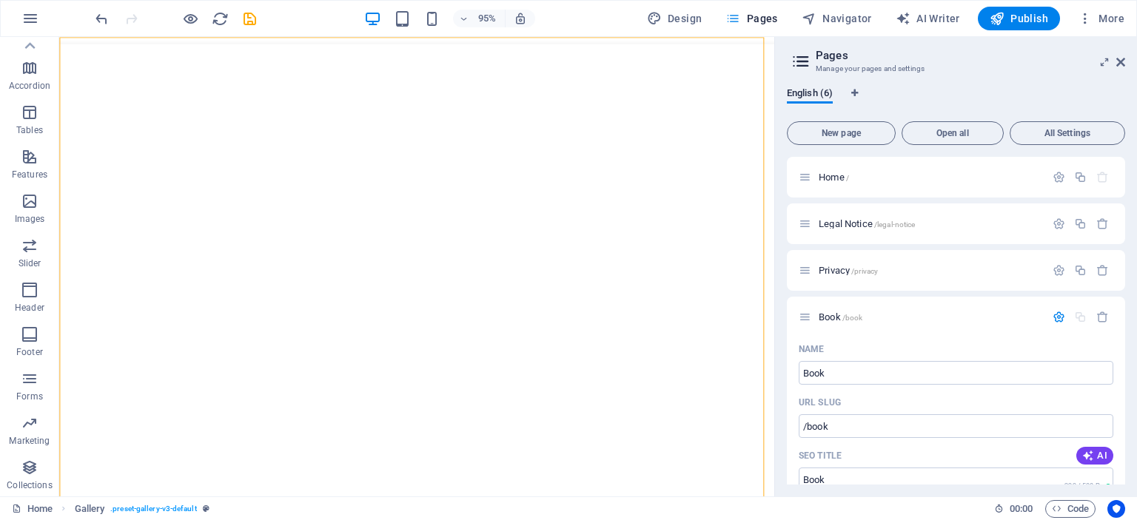
scroll to position [1248, 0]
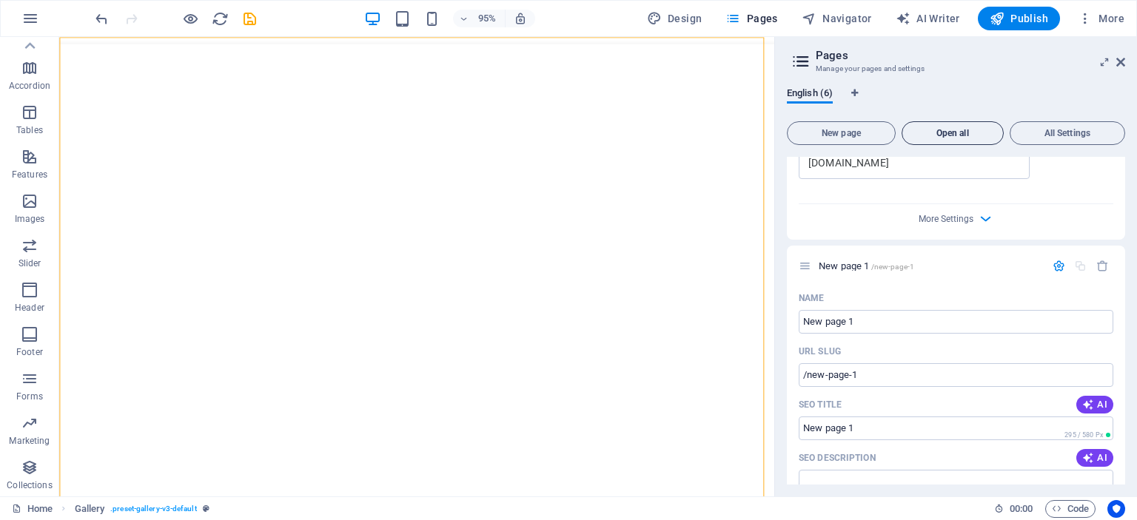
click at [965, 138] on span "Open all" at bounding box center [952, 133] width 89 height 9
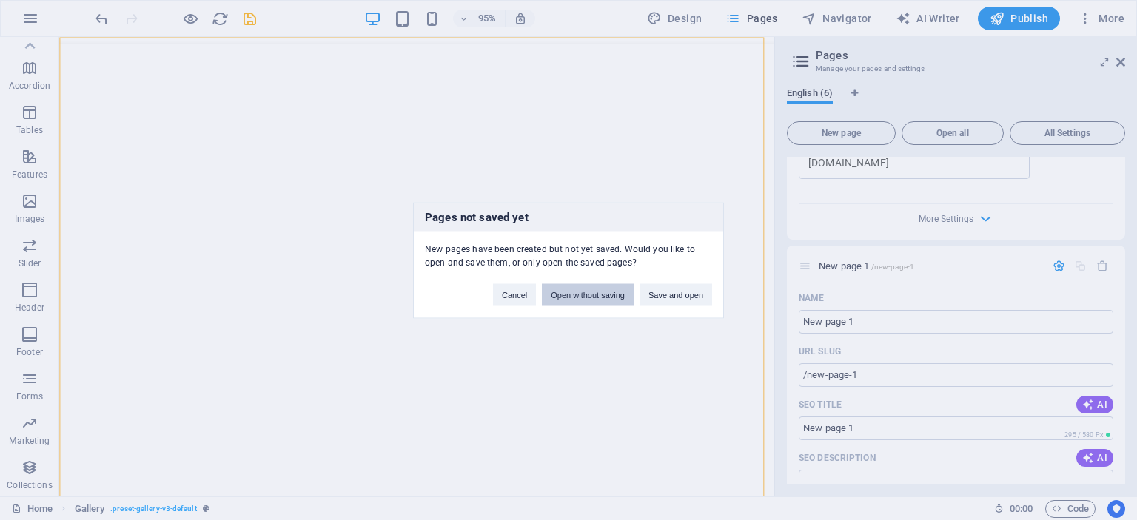
click at [597, 293] on button "Open without saving" at bounding box center [588, 294] width 92 height 22
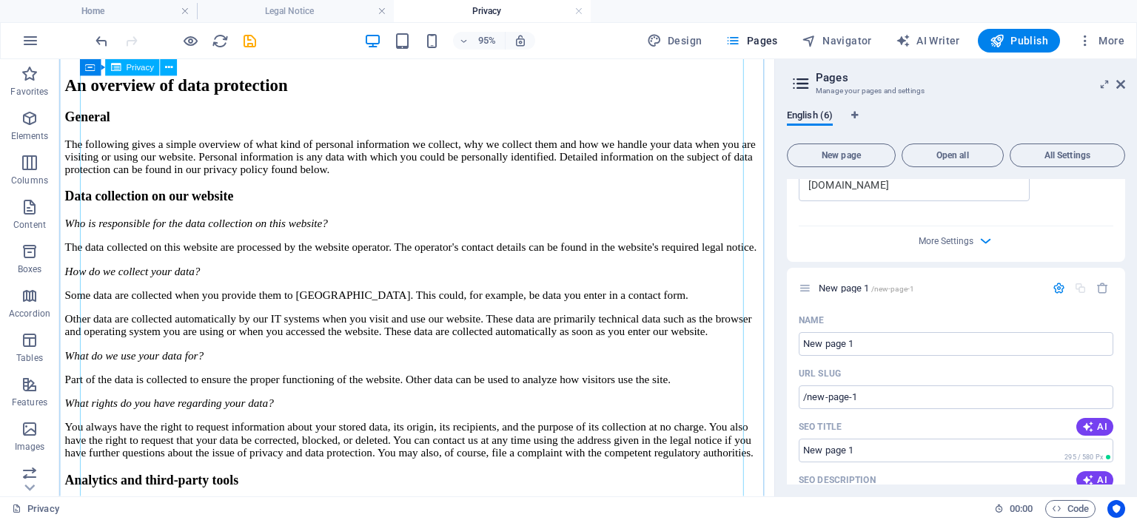
scroll to position [0, 0]
